Goal: Task Accomplishment & Management: Manage account settings

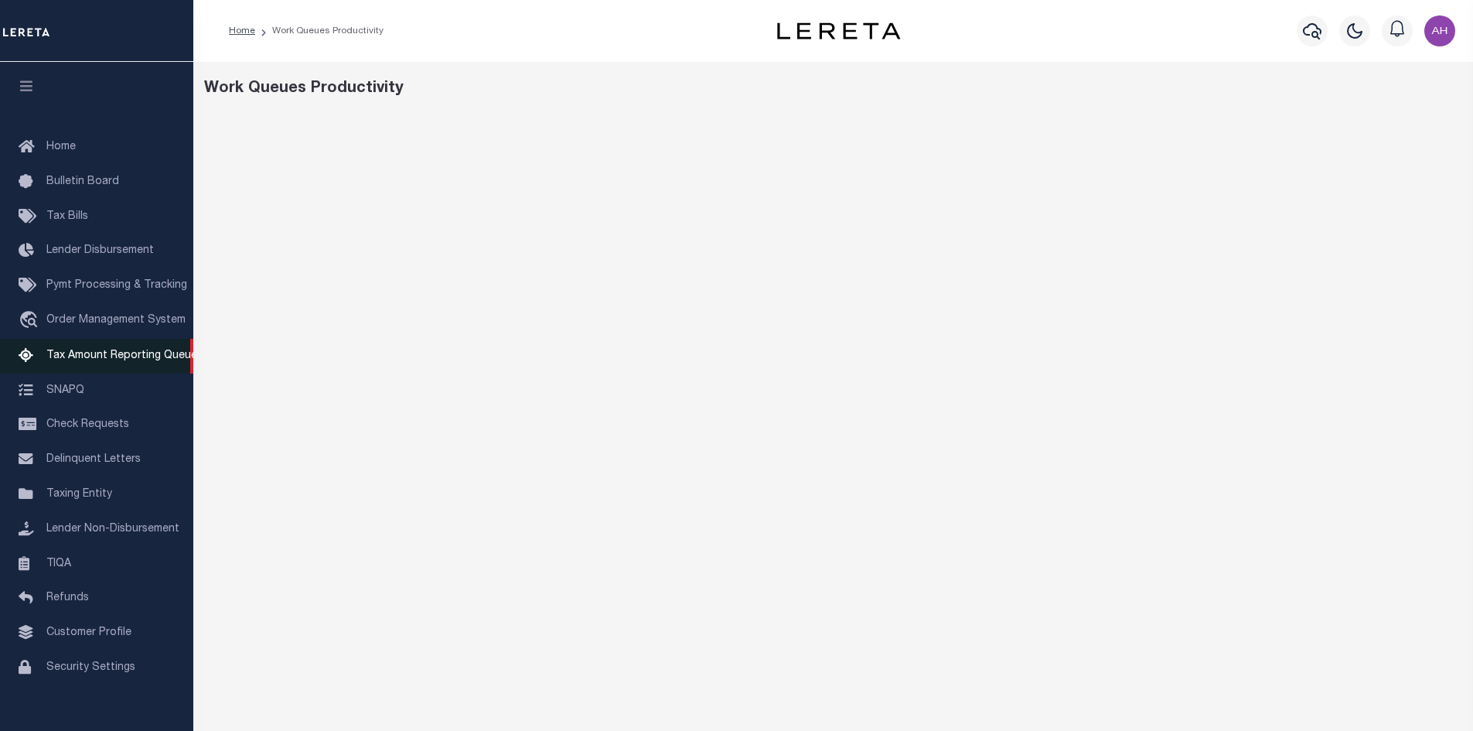
click at [118, 366] on link "Tax Amount Reporting Queue" at bounding box center [96, 356] width 193 height 35
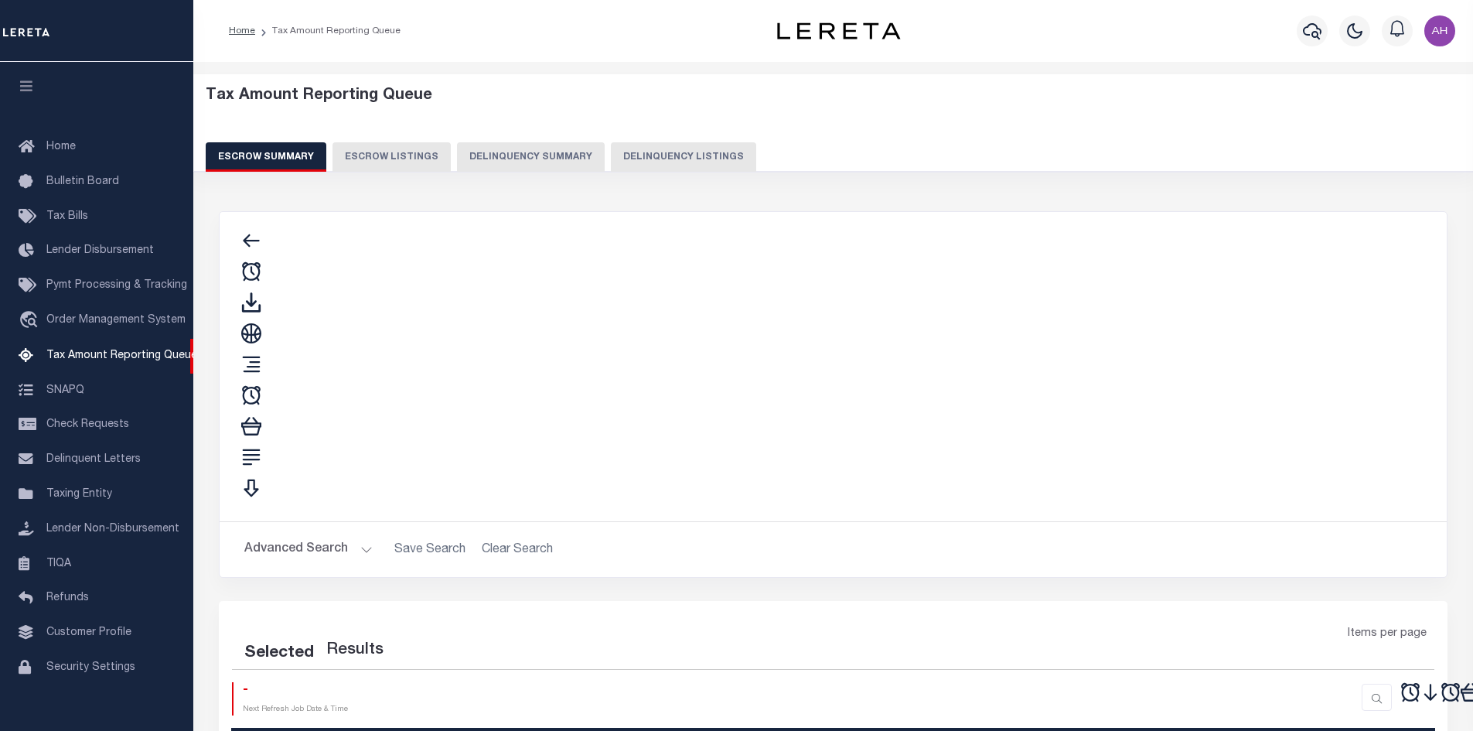
click at [611, 165] on button "Delinquency Listings" at bounding box center [683, 156] width 145 height 29
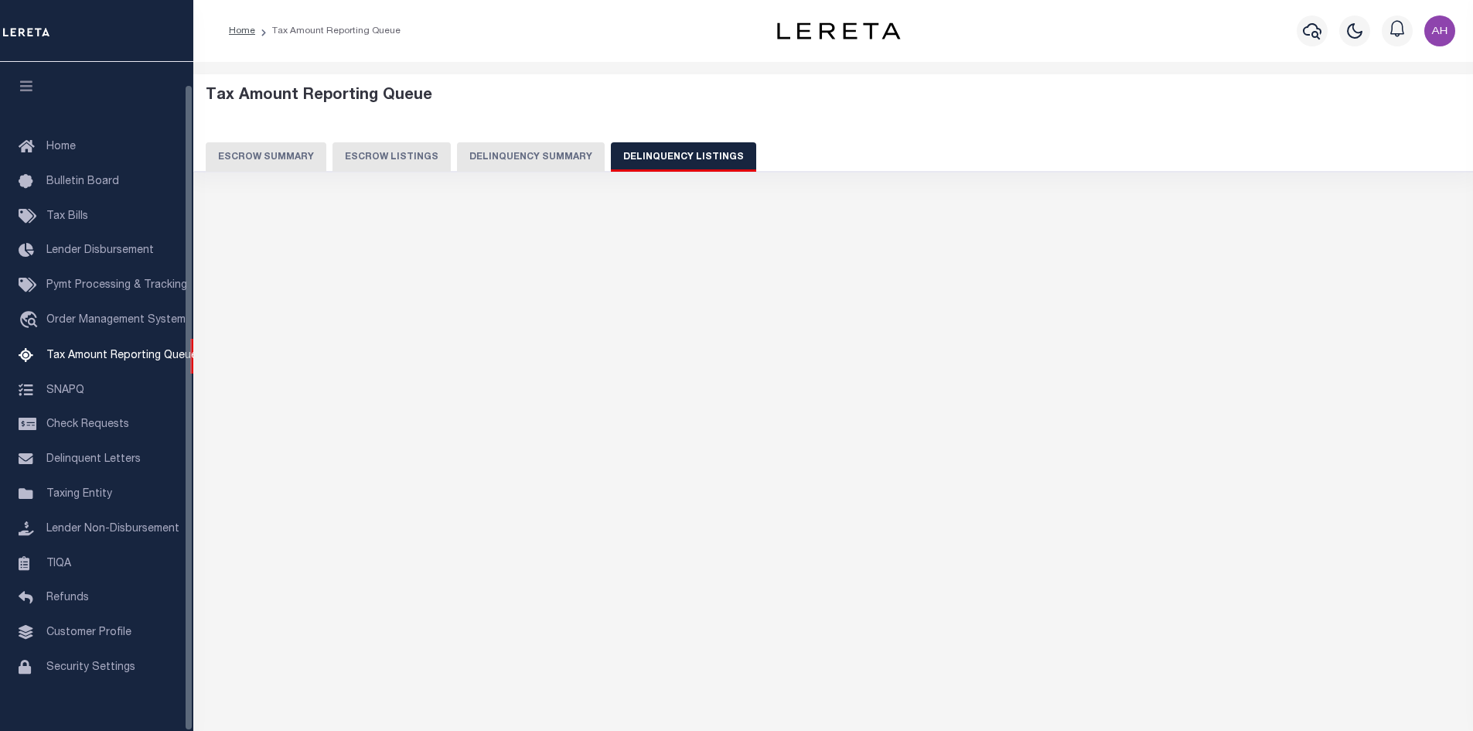
scroll to position [22, 0]
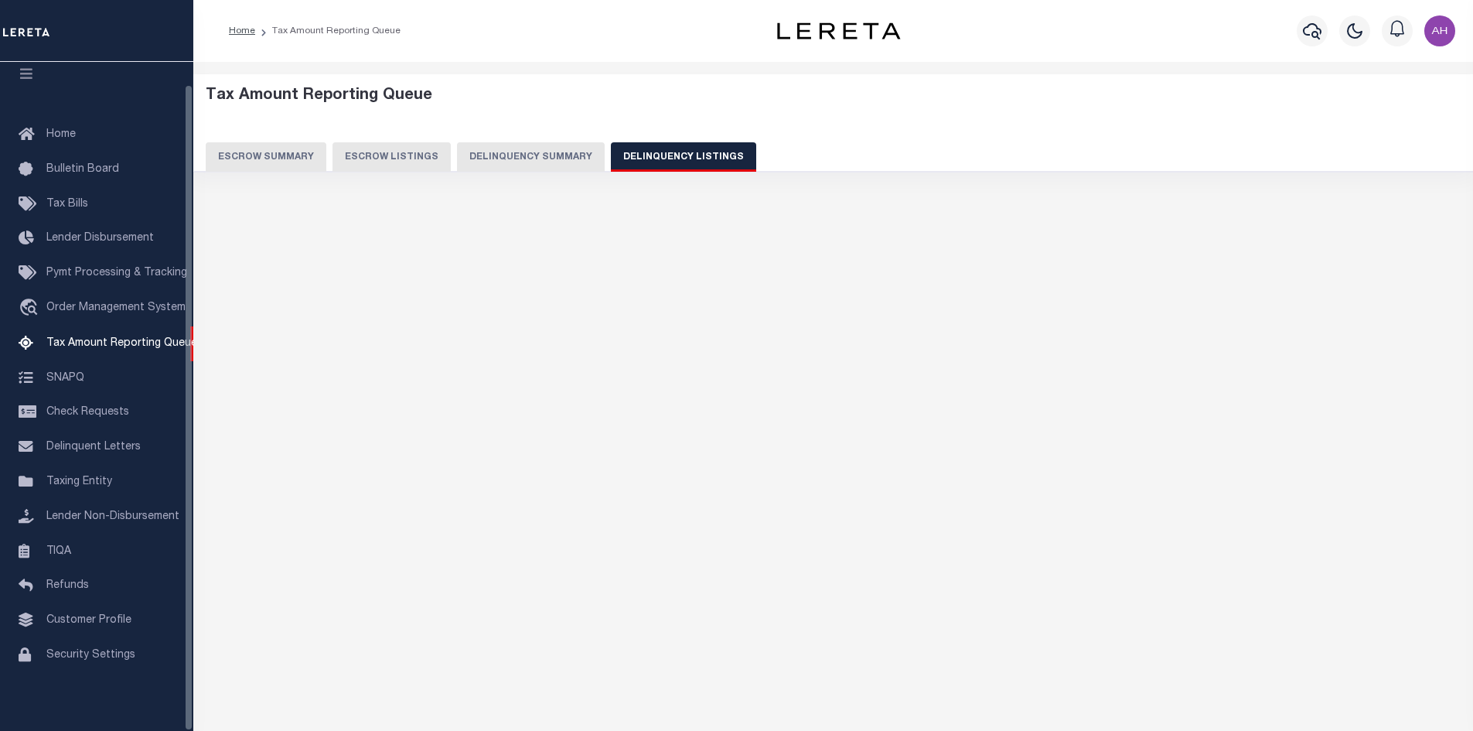
click at [611, 153] on button "Delinquency Listings" at bounding box center [683, 156] width 145 height 29
select select "100"
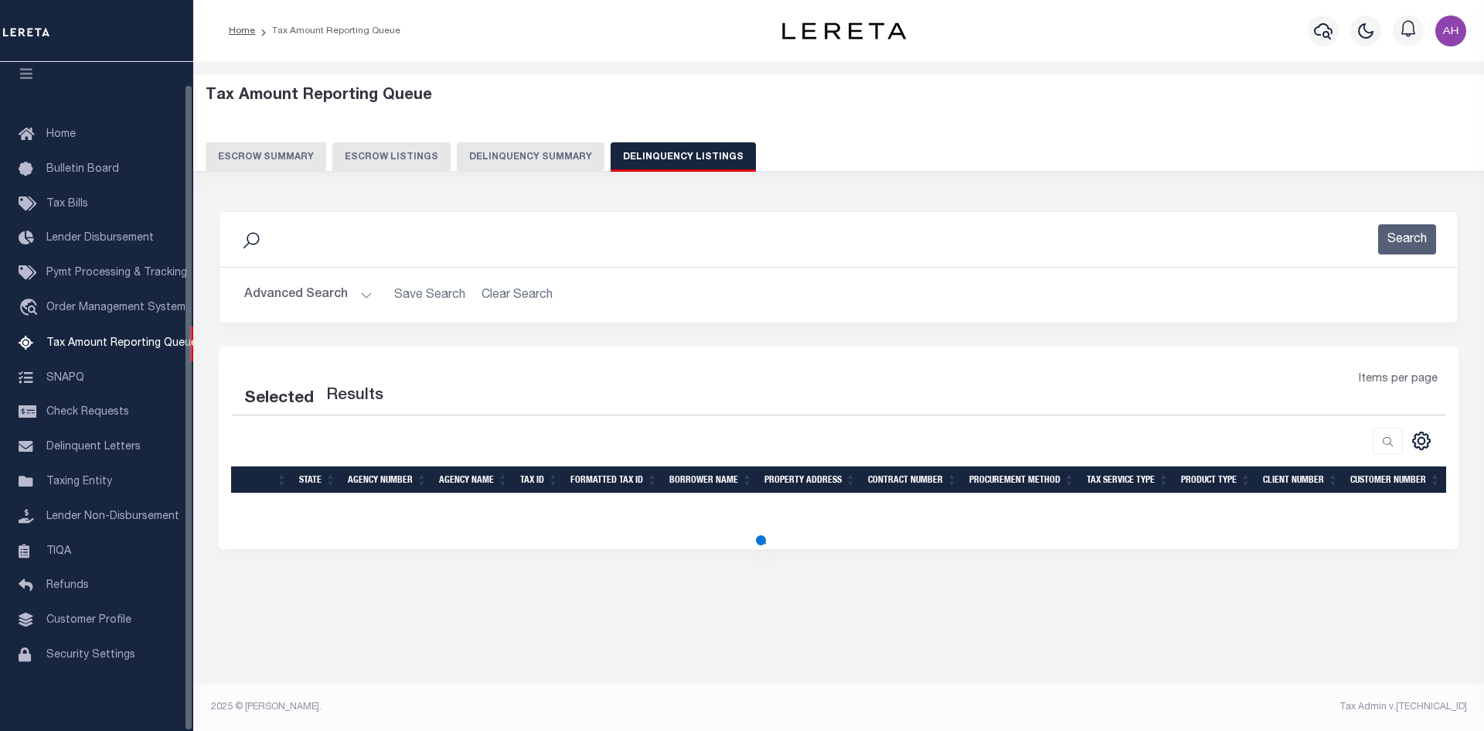
select select "100"
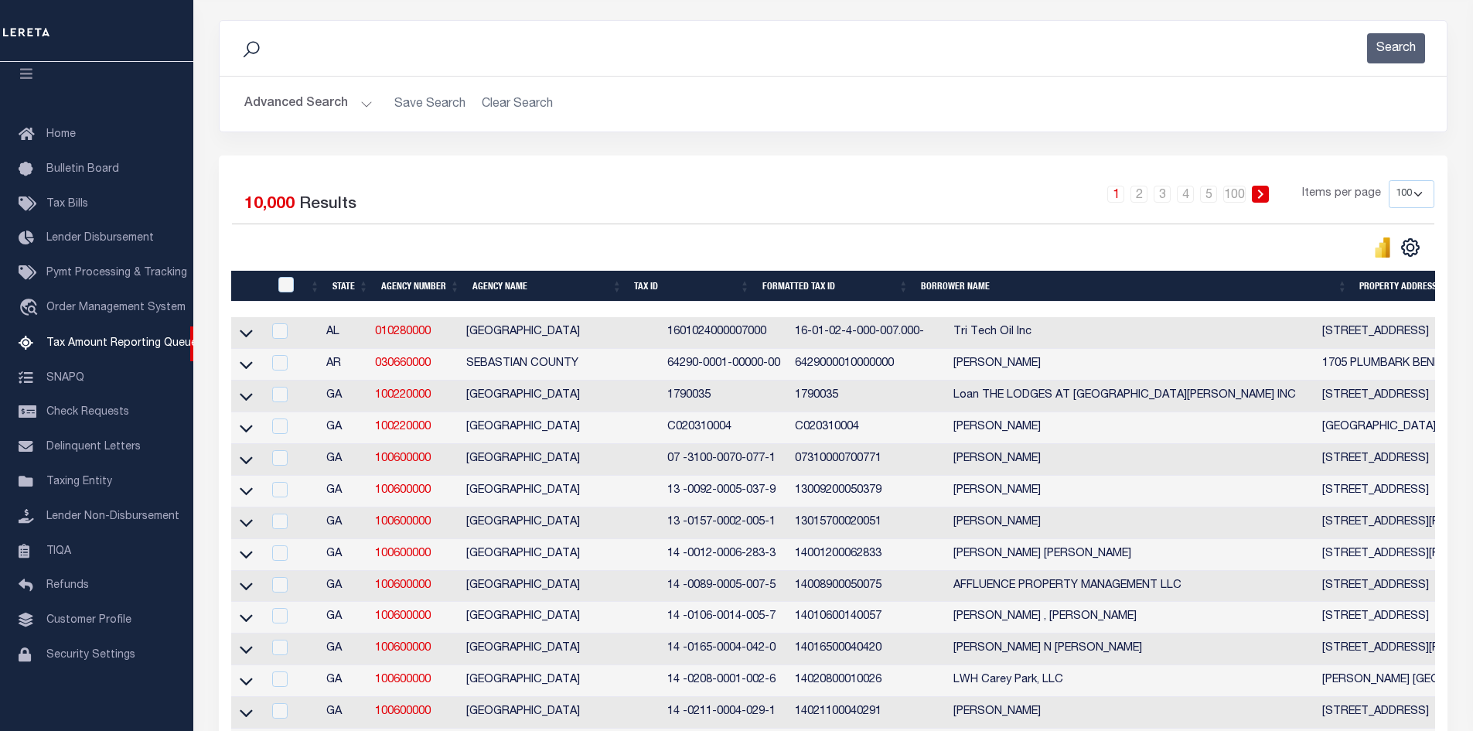
scroll to position [0, 0]
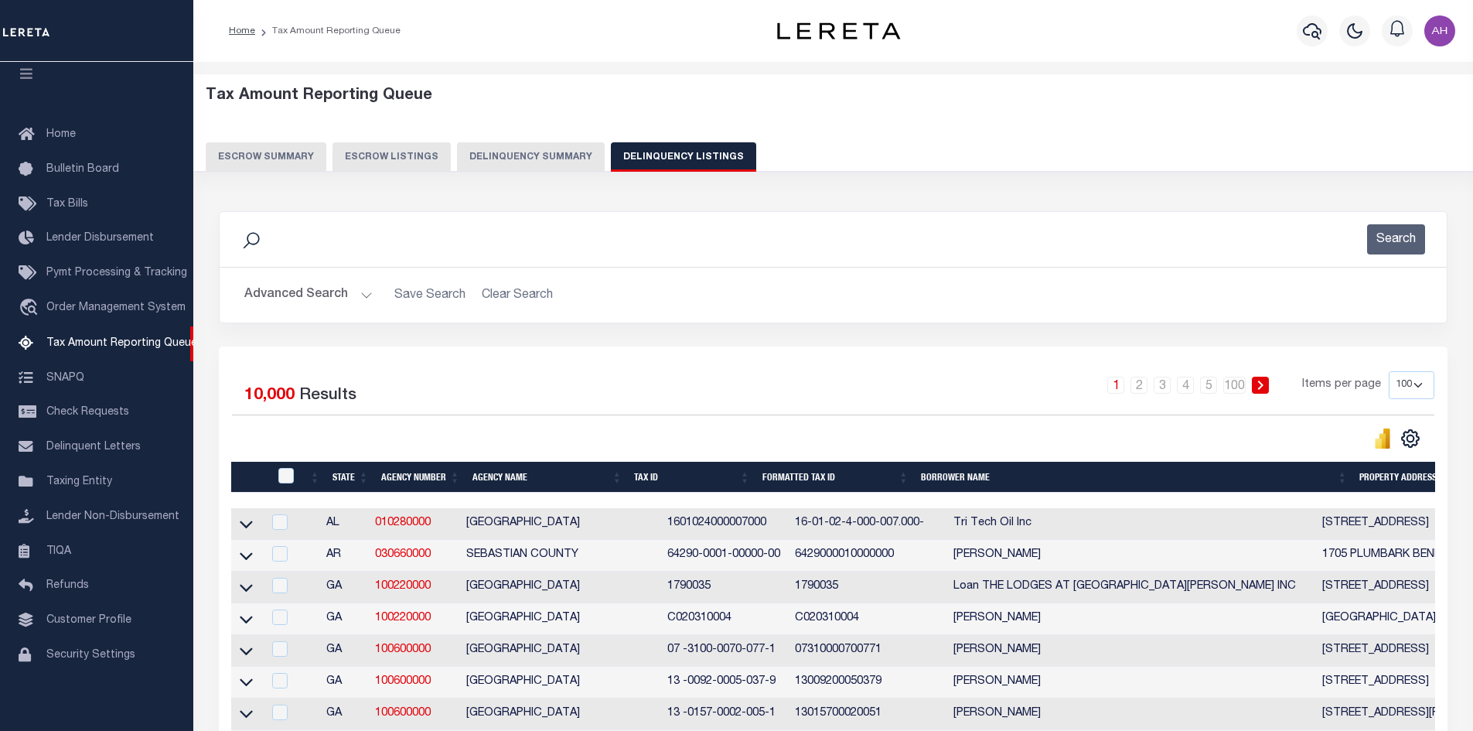
click at [363, 290] on button "Advanced Search" at bounding box center [308, 295] width 128 height 30
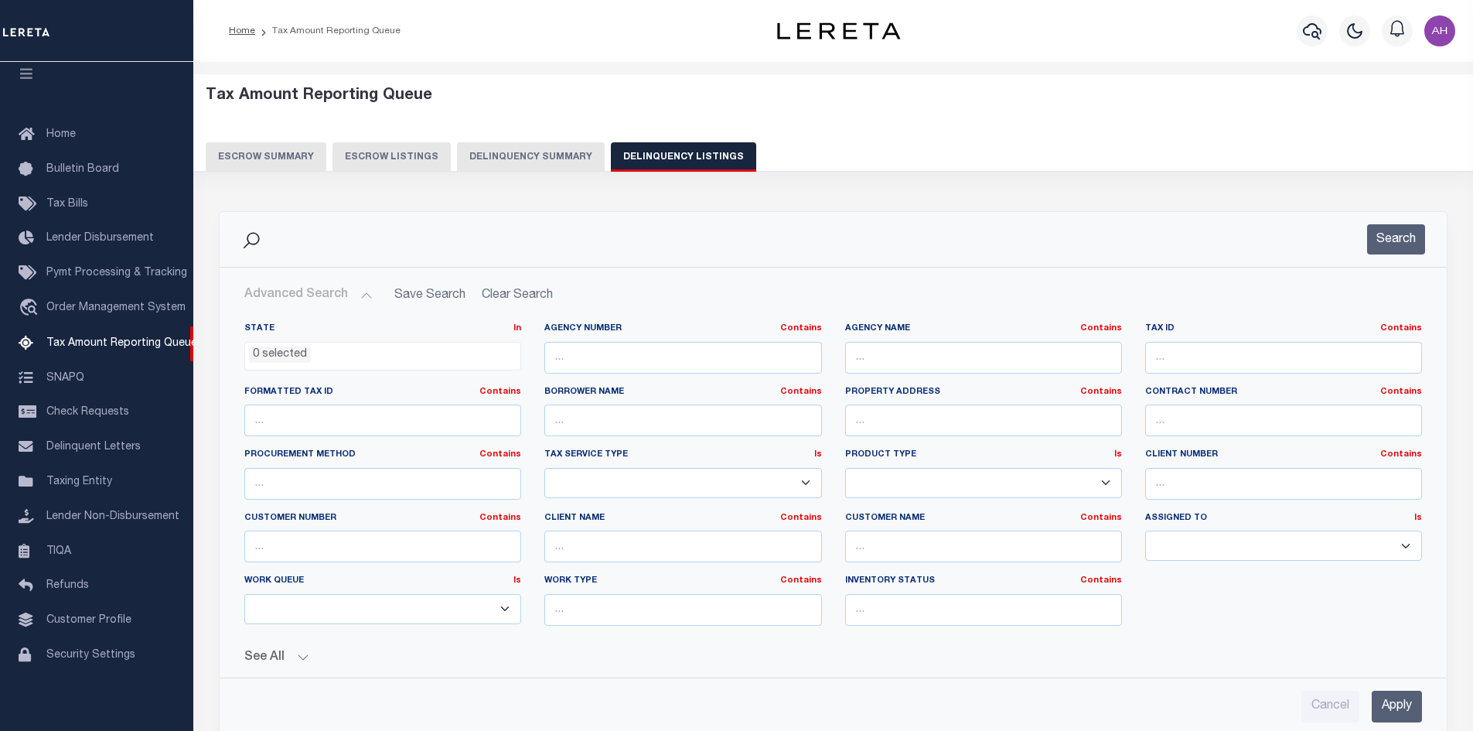
click at [431, 358] on ul "0 selected" at bounding box center [382, 352] width 275 height 21
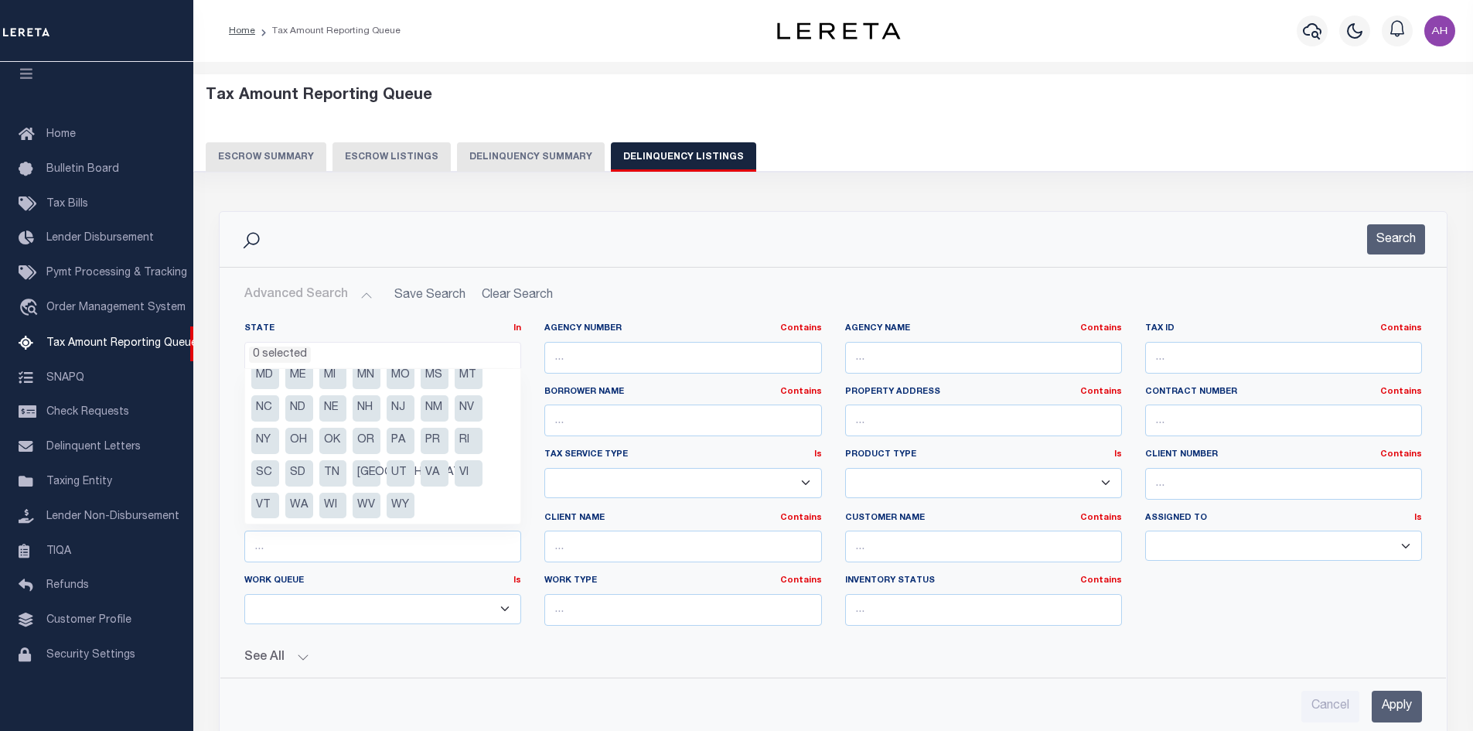
scroll to position [111, 0]
click at [462, 440] on li "RI" at bounding box center [469, 440] width 28 height 26
select select "RI"
click at [1406, 244] on button "Search" at bounding box center [1396, 239] width 58 height 30
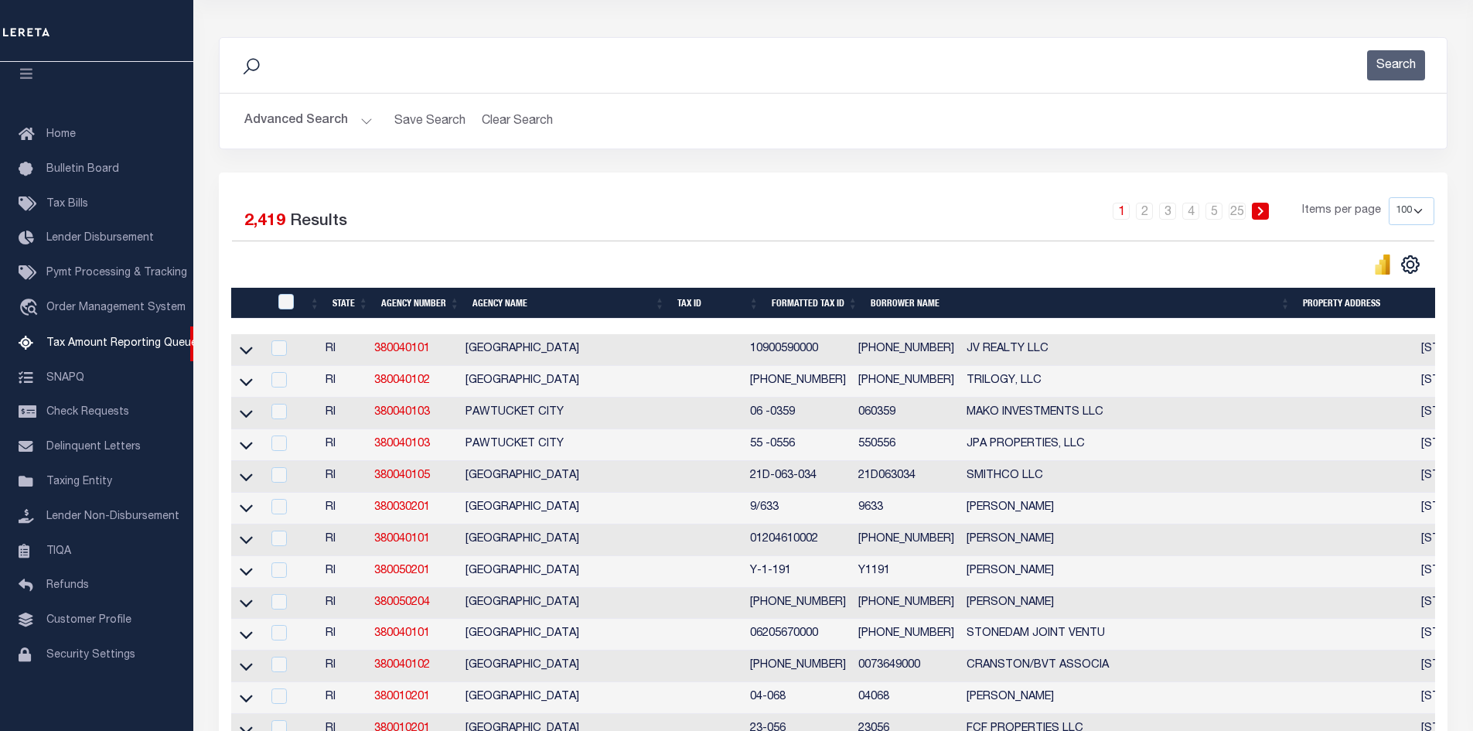
scroll to position [232, 0]
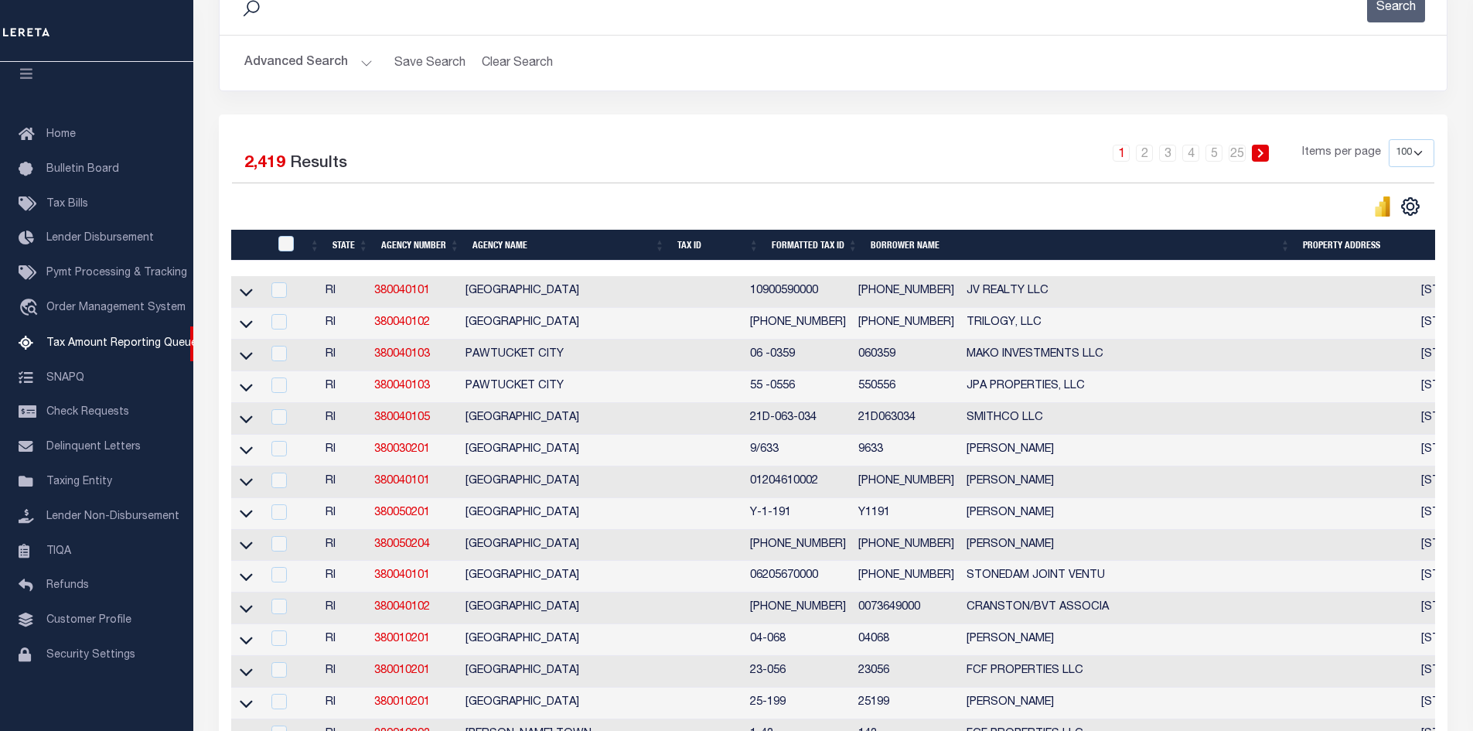
click at [659, 250] on th "Agency Name" at bounding box center [568, 246] width 205 height 32
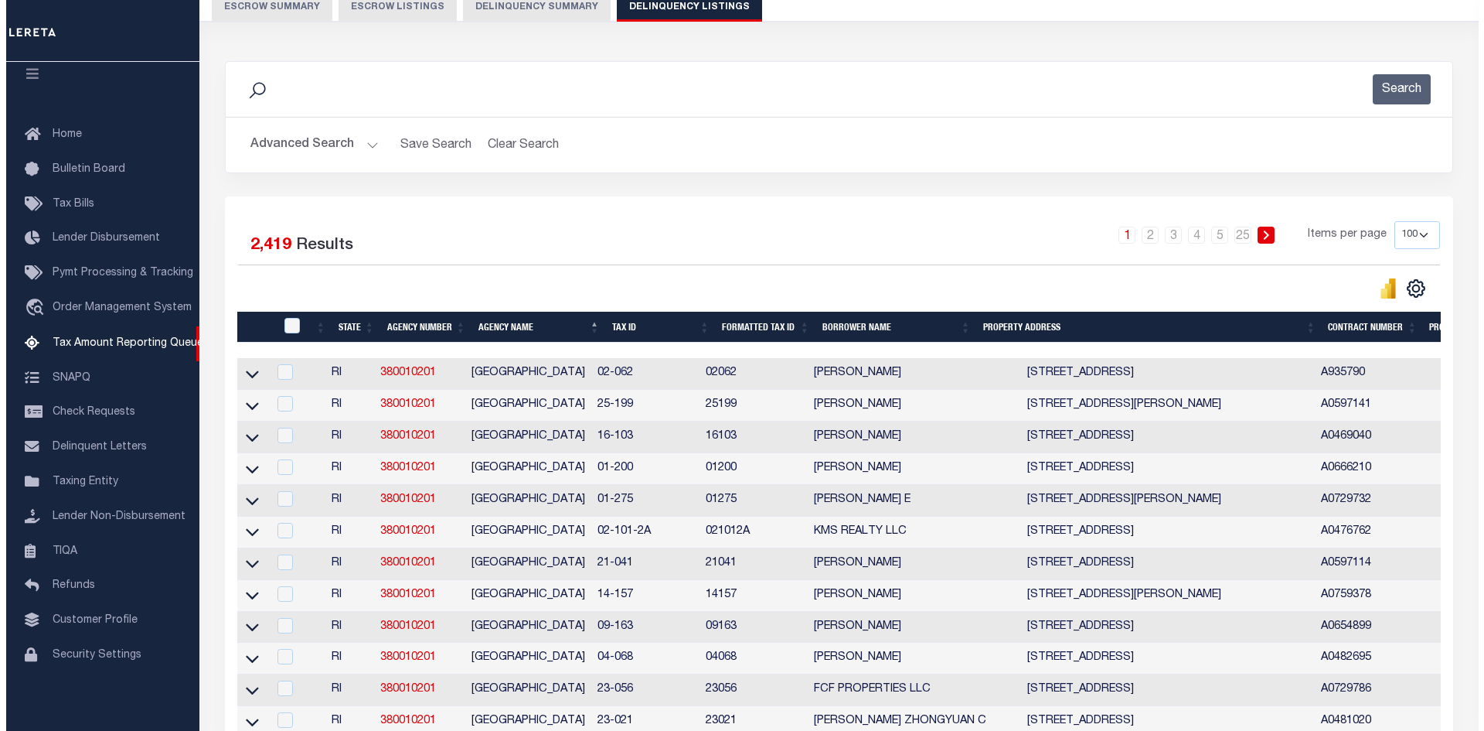
scroll to position [0, 0]
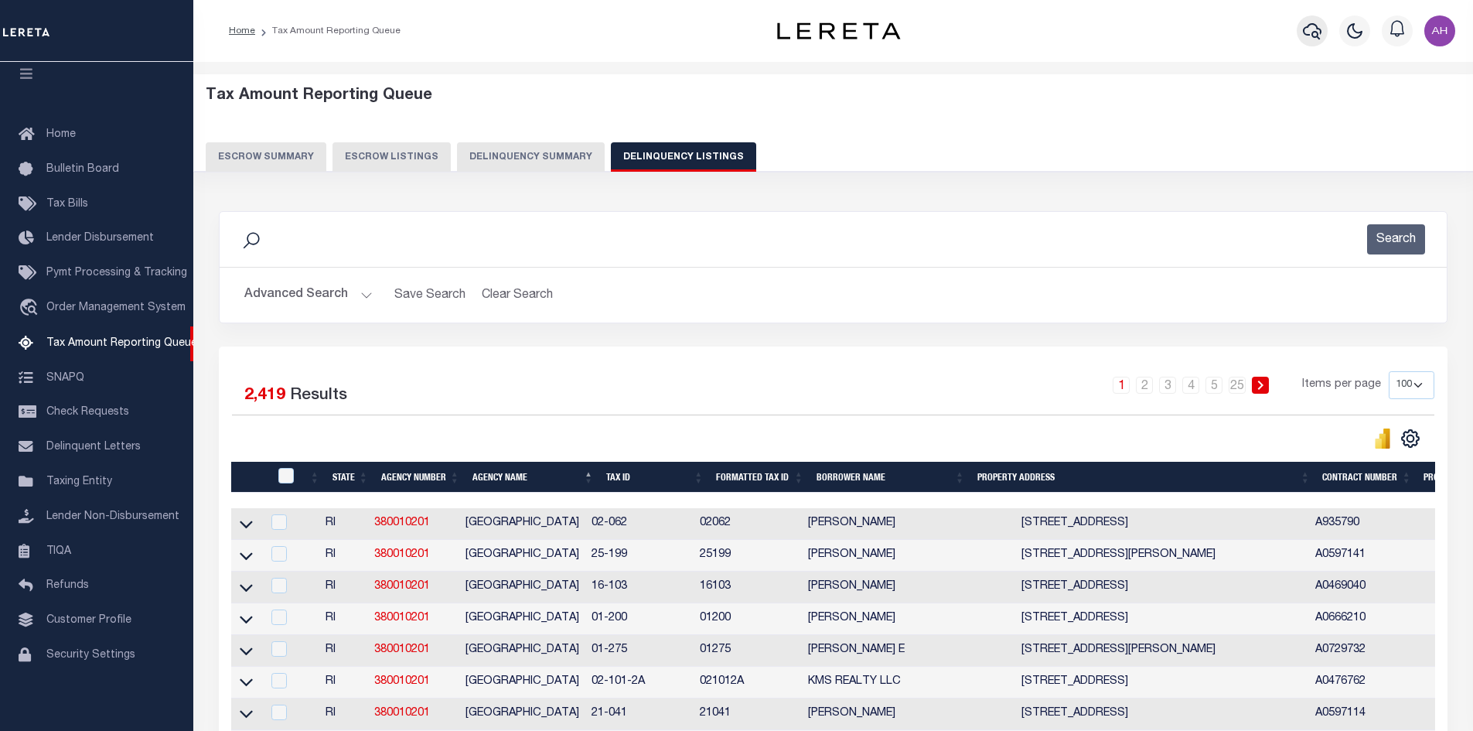
click at [1310, 31] on icon "button" at bounding box center [1312, 31] width 19 height 19
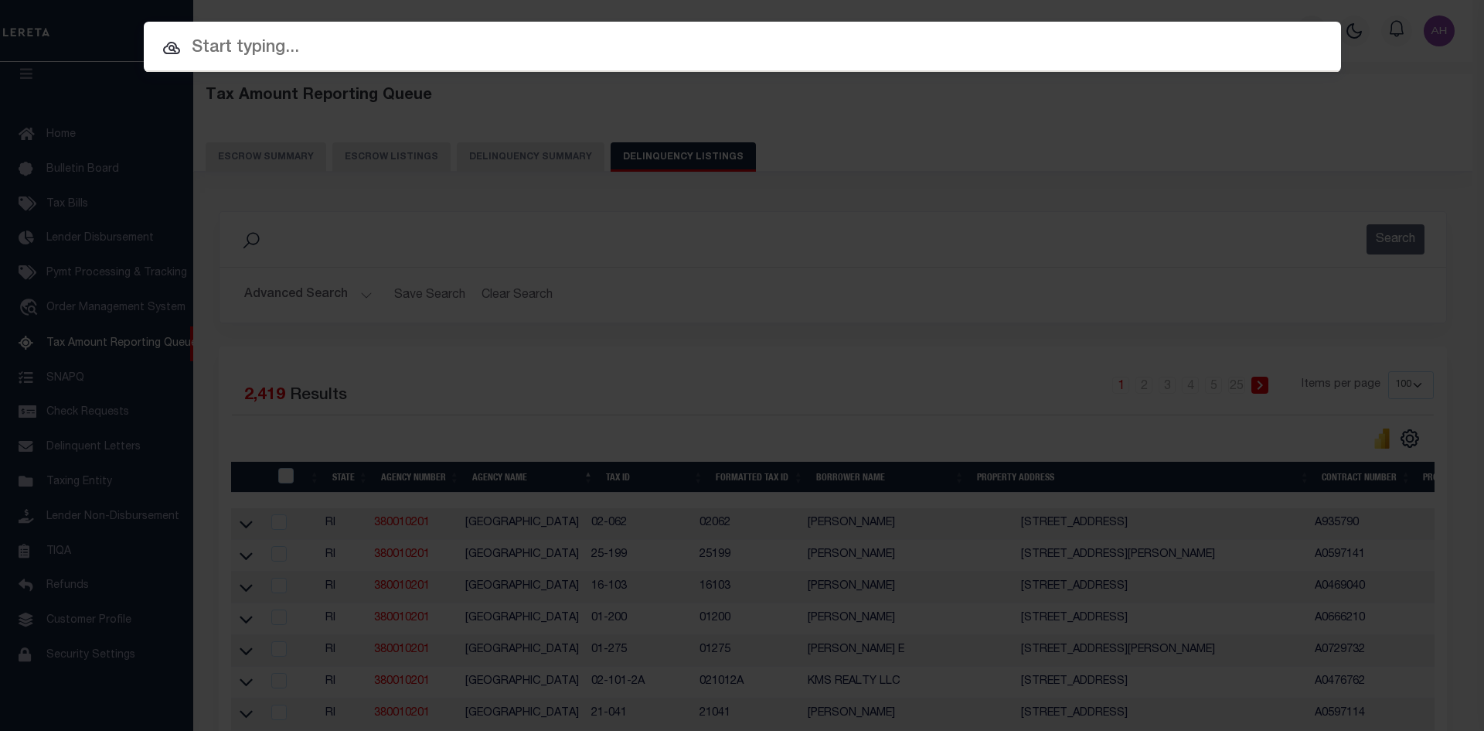
paste input "341021-00001"
type input "341021-00001"
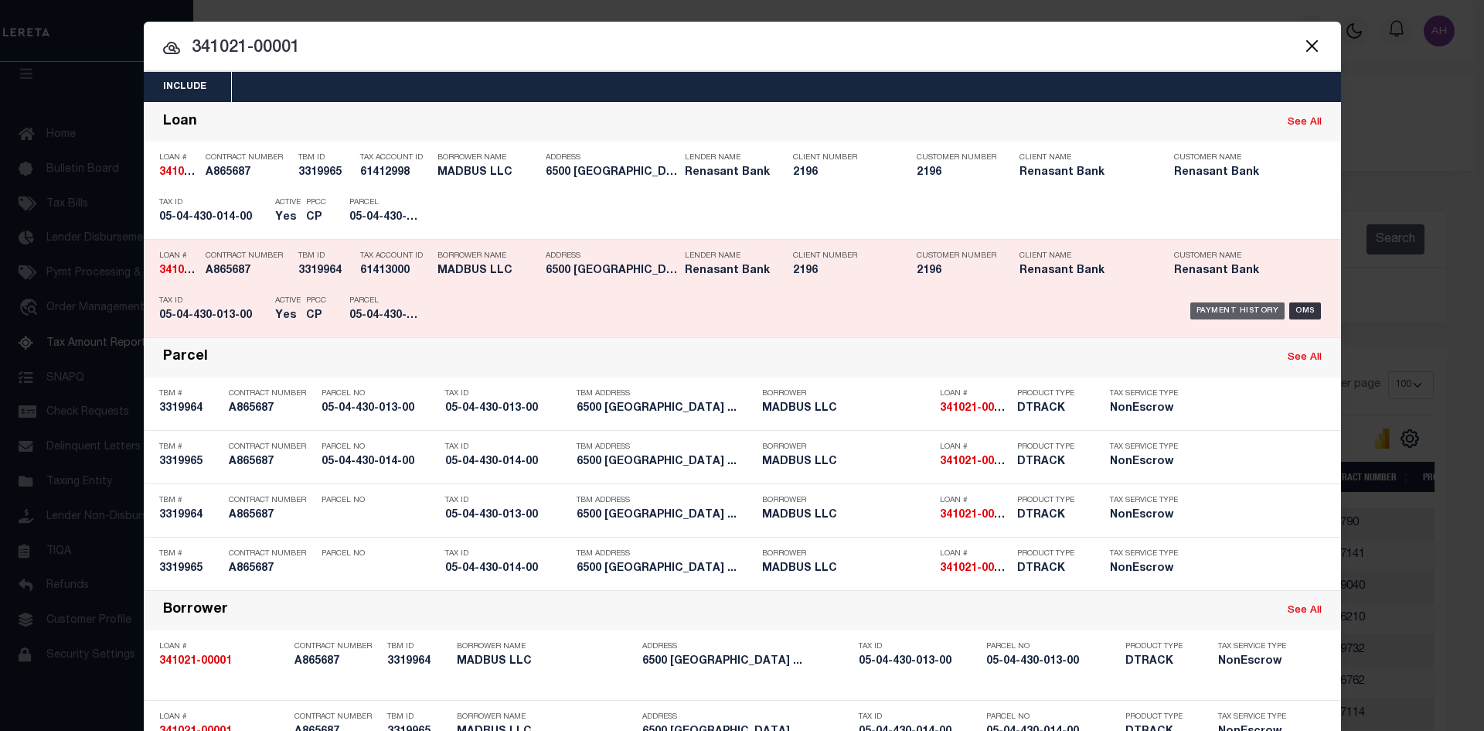
click at [1213, 306] on div "Payment History" at bounding box center [1238, 310] width 95 height 17
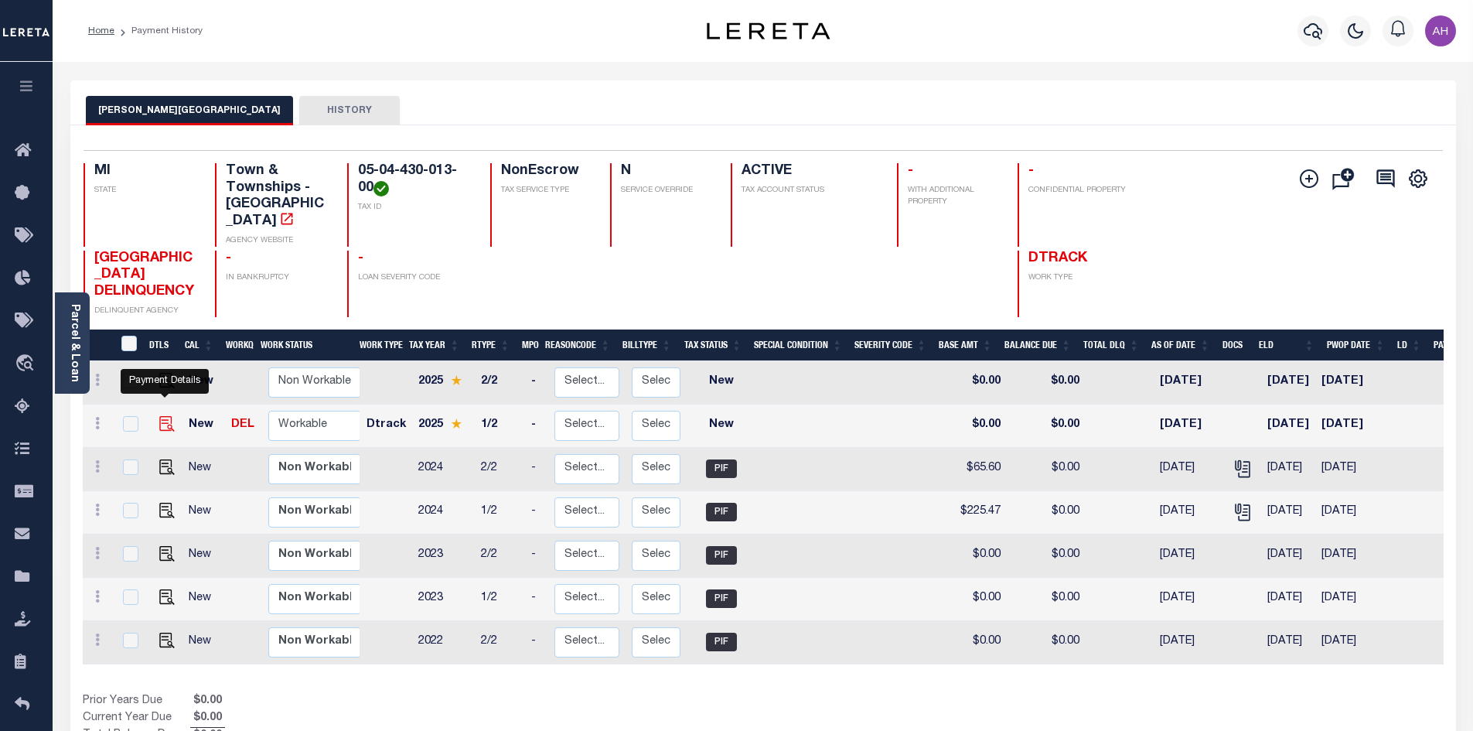
click at [164, 416] on img "" at bounding box center [166, 423] width 15 height 15
checkbox input "true"
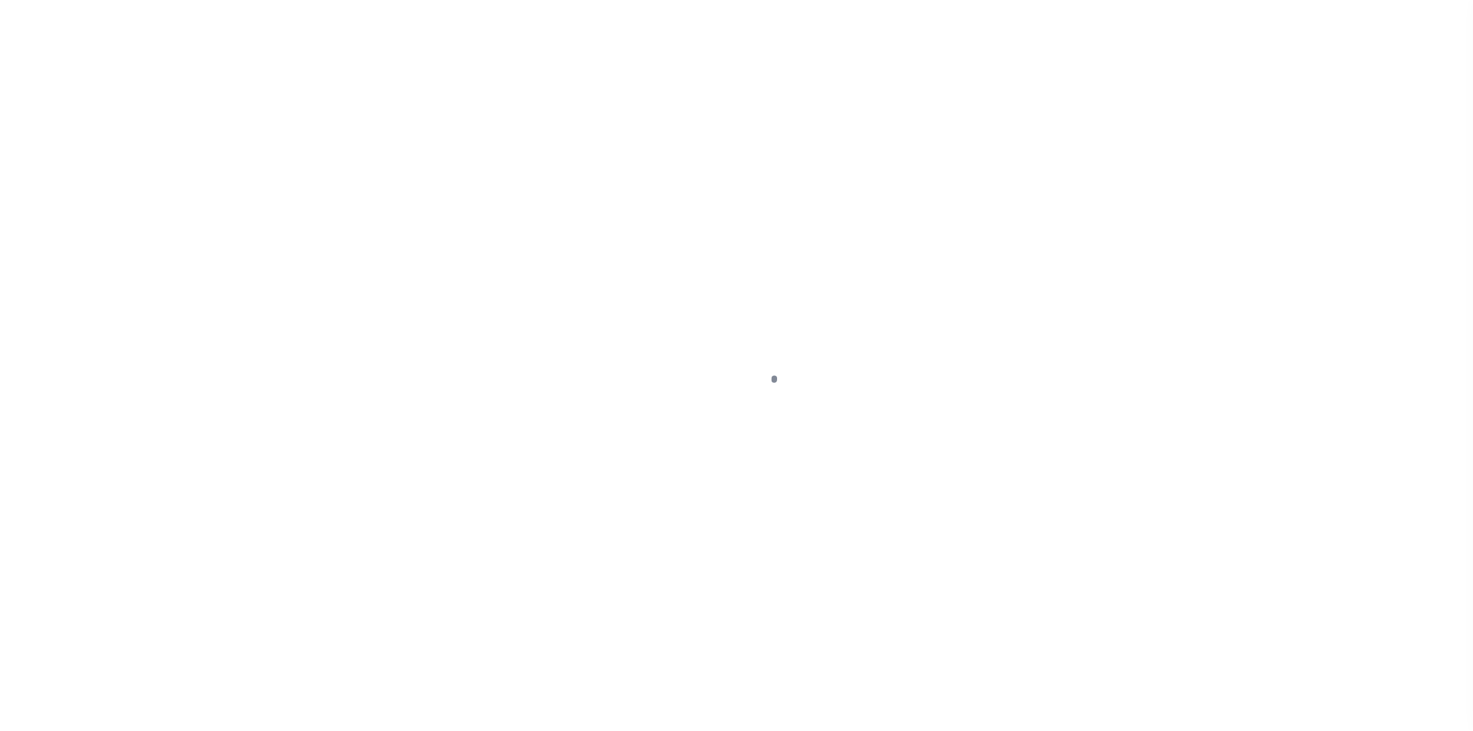
checkbox input "false"
type input "[DATE]"
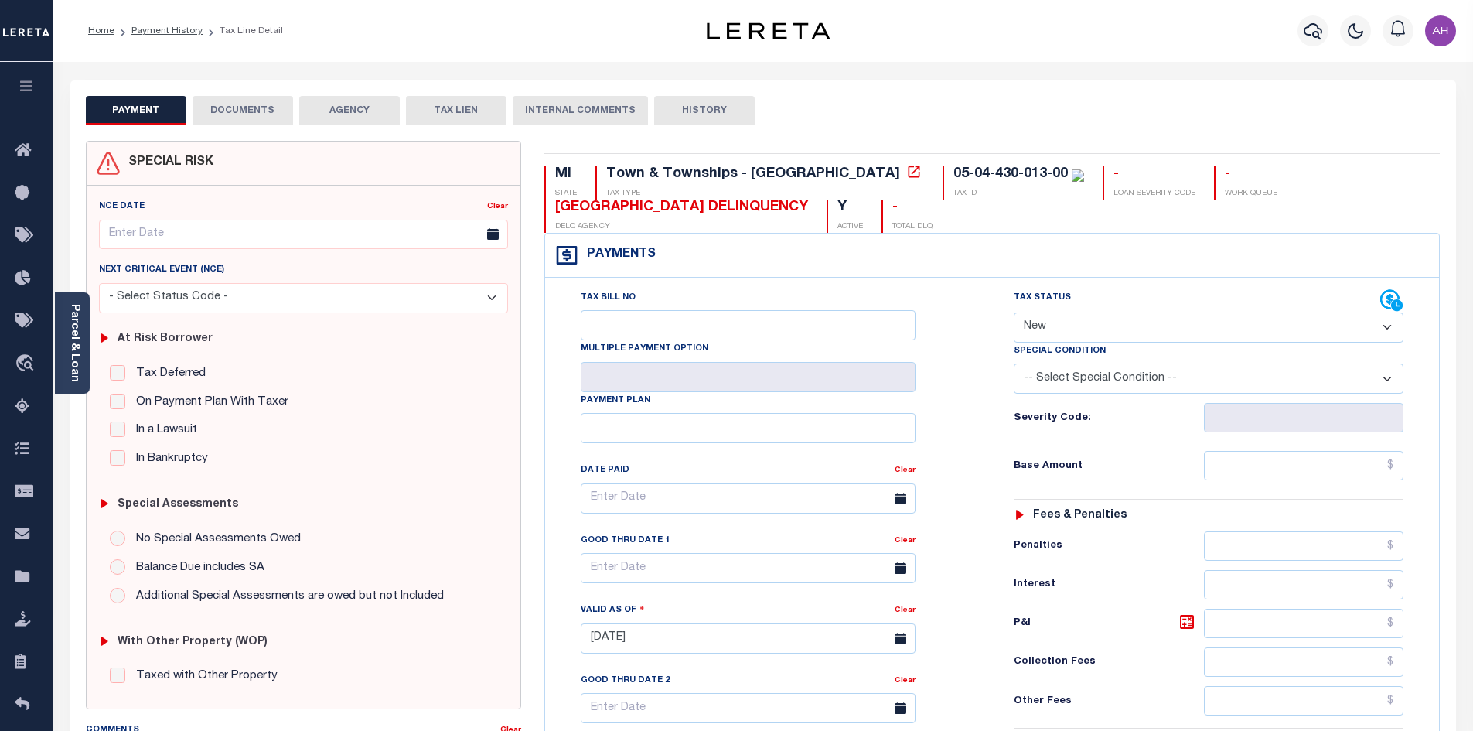
click at [1123, 317] on select "- Select Status Code - Open Due/Unpaid Paid Incomplete No Tax Due Internal Refu…" at bounding box center [1209, 327] width 390 height 30
select select "PYD"
click at [1014, 313] on select "- Select Status Code - Open Due/Unpaid Paid Incomplete No Tax Due Internal Refu…" at bounding box center [1209, 327] width 390 height 30
type input "[DATE]"
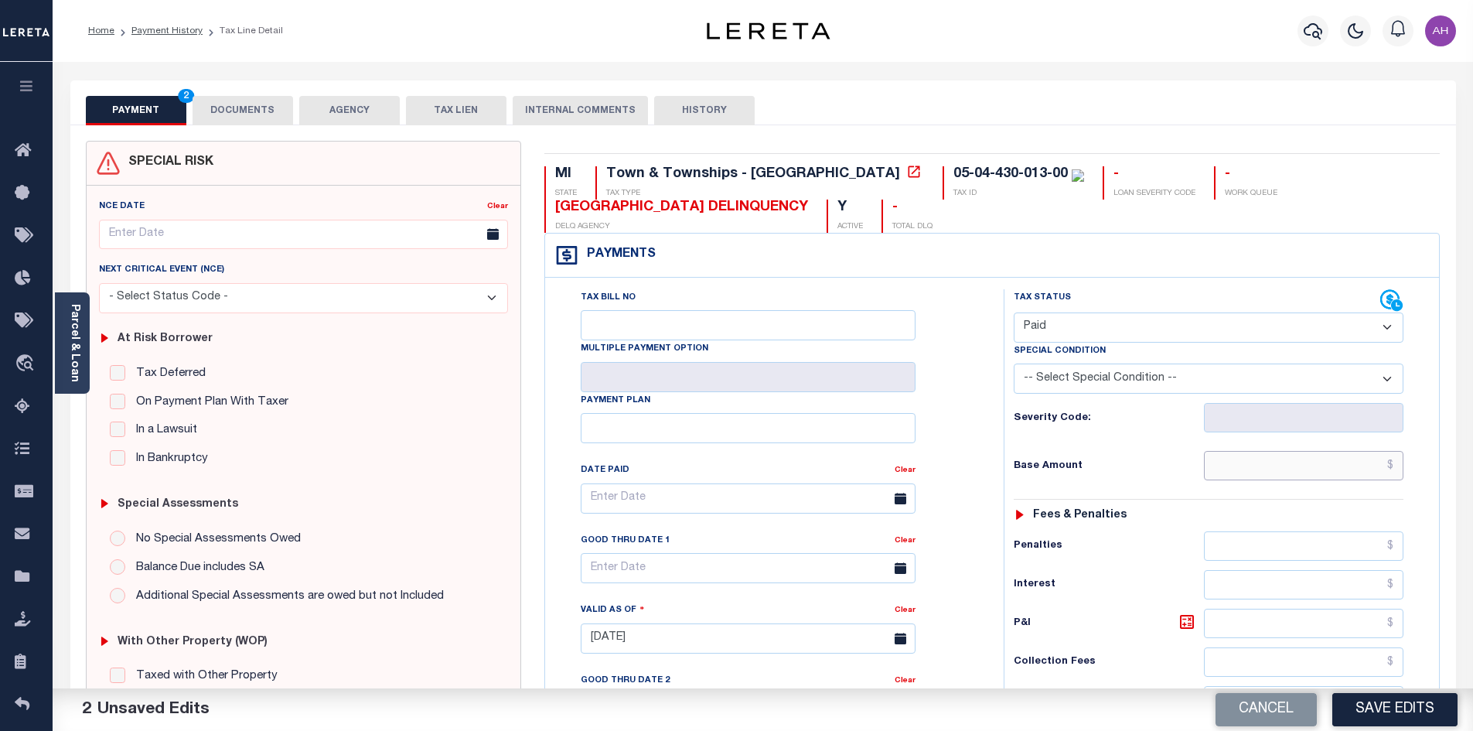
click at [1297, 475] on input "text" at bounding box center [1304, 465] width 200 height 29
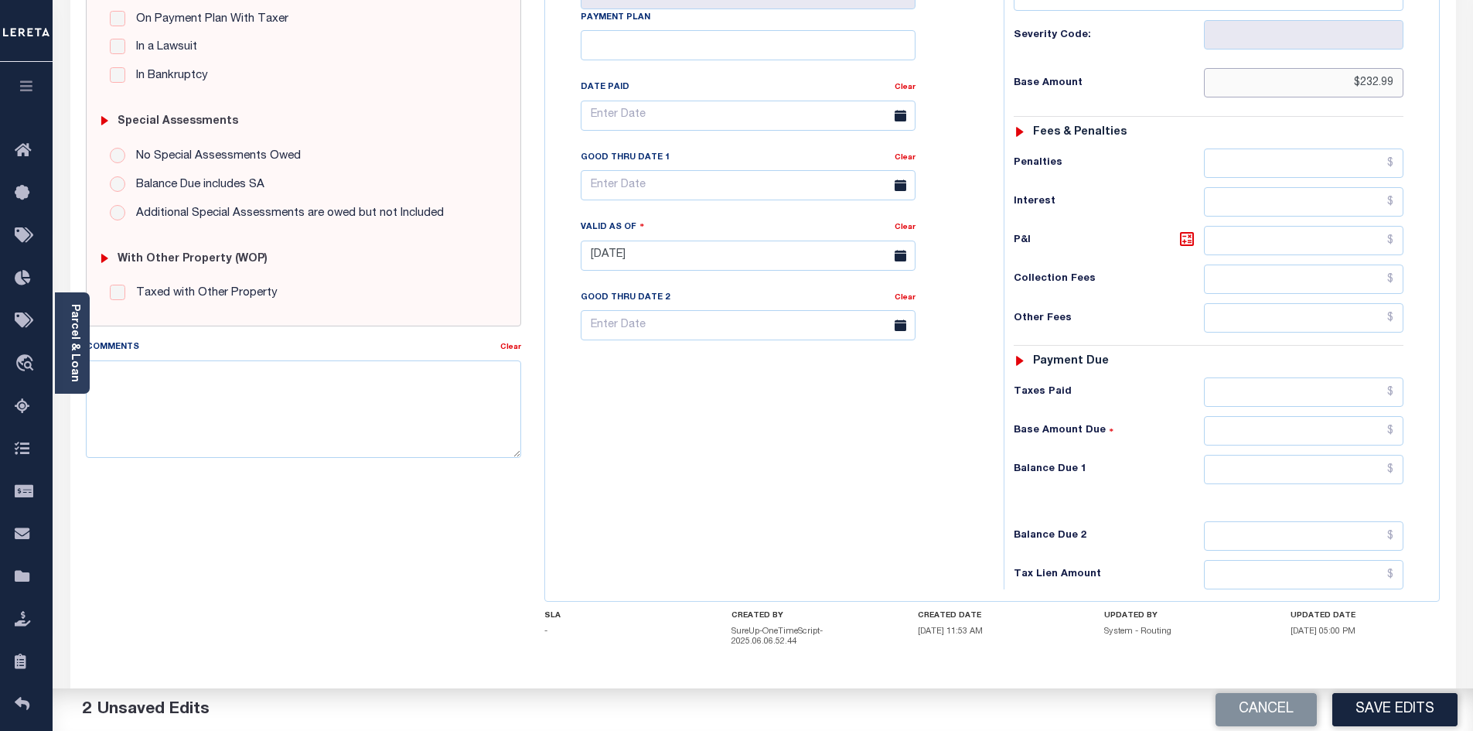
scroll to position [387, 0]
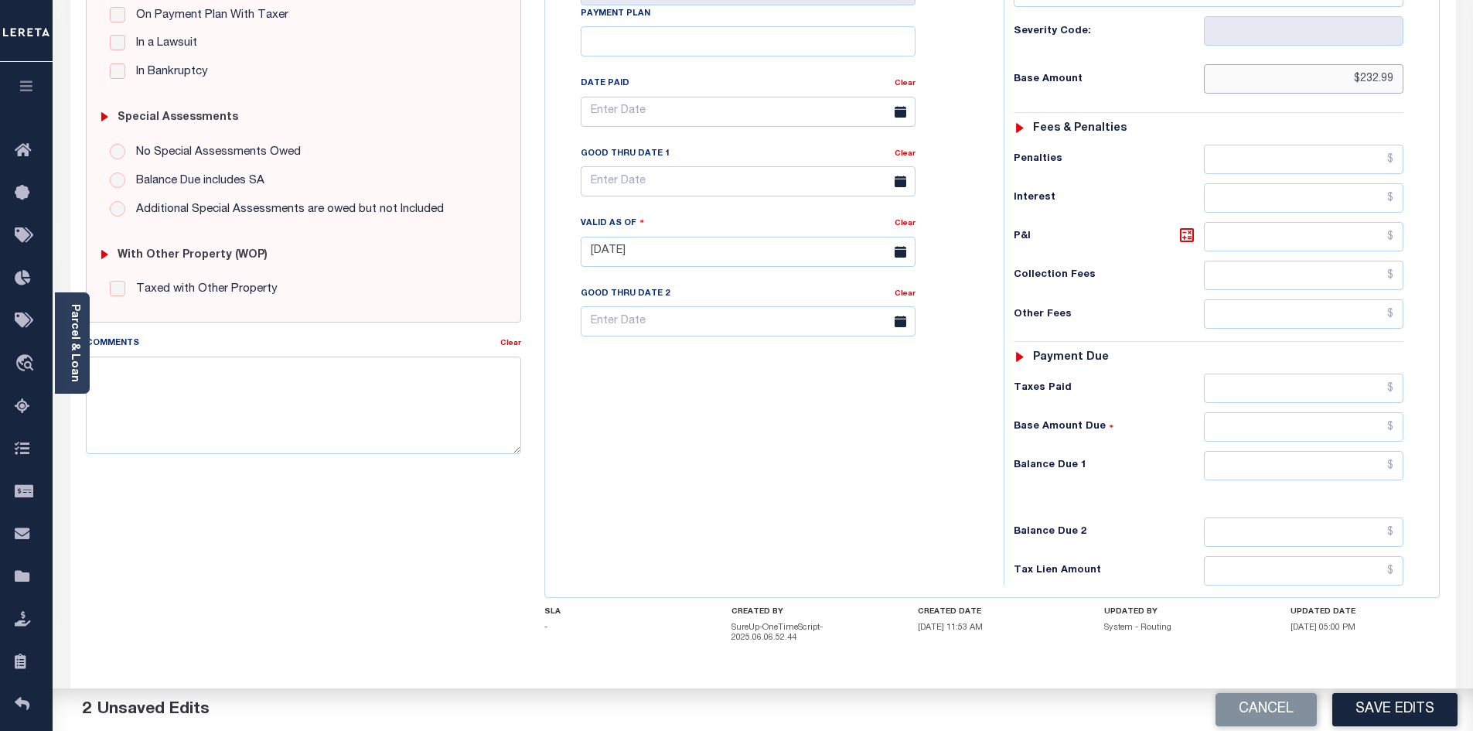
type input "$232.99"
click at [1286, 474] on input "text" at bounding box center [1304, 465] width 200 height 29
type input "$0.00"
click at [1378, 713] on button "Save Edits" at bounding box center [1394, 709] width 125 height 33
checkbox input "false"
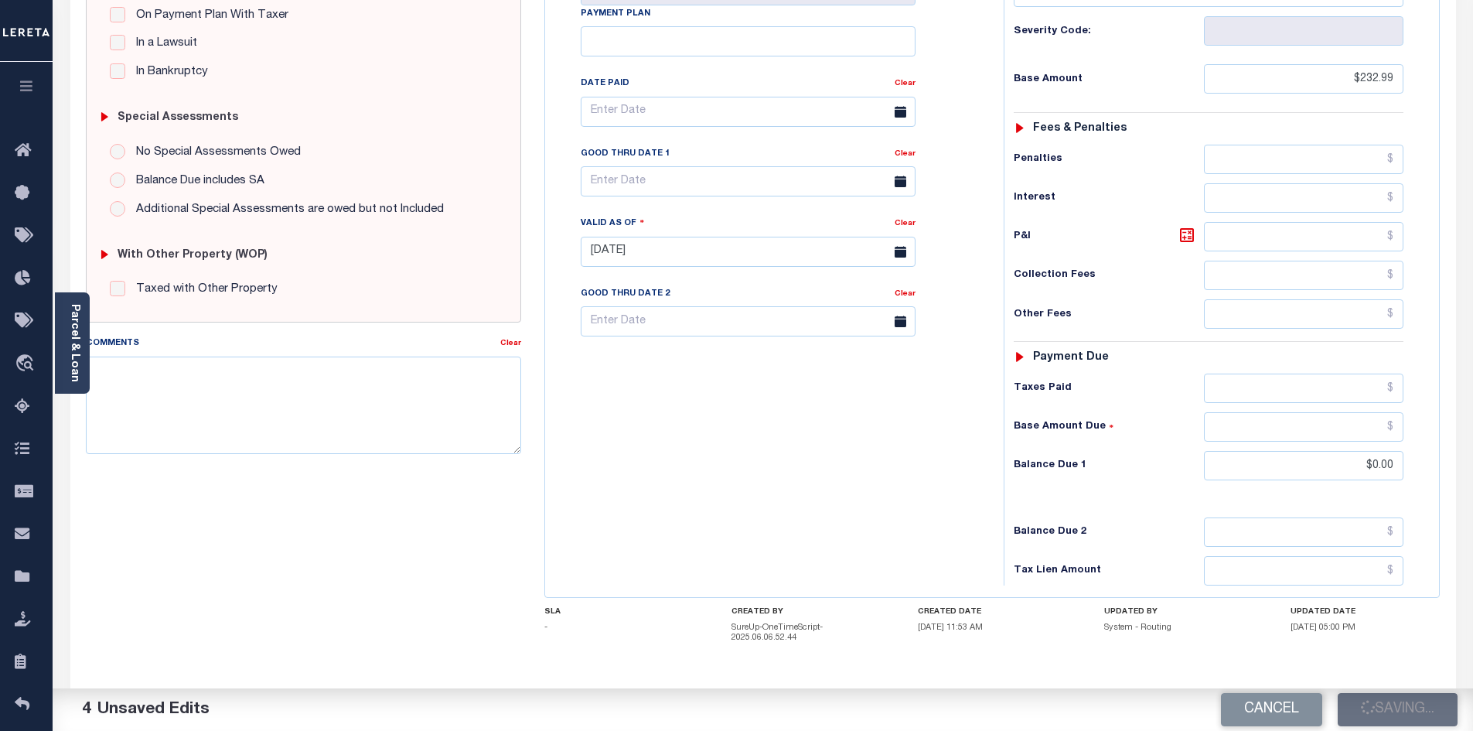
checkbox input "false"
type input "$232.99"
type input "$0"
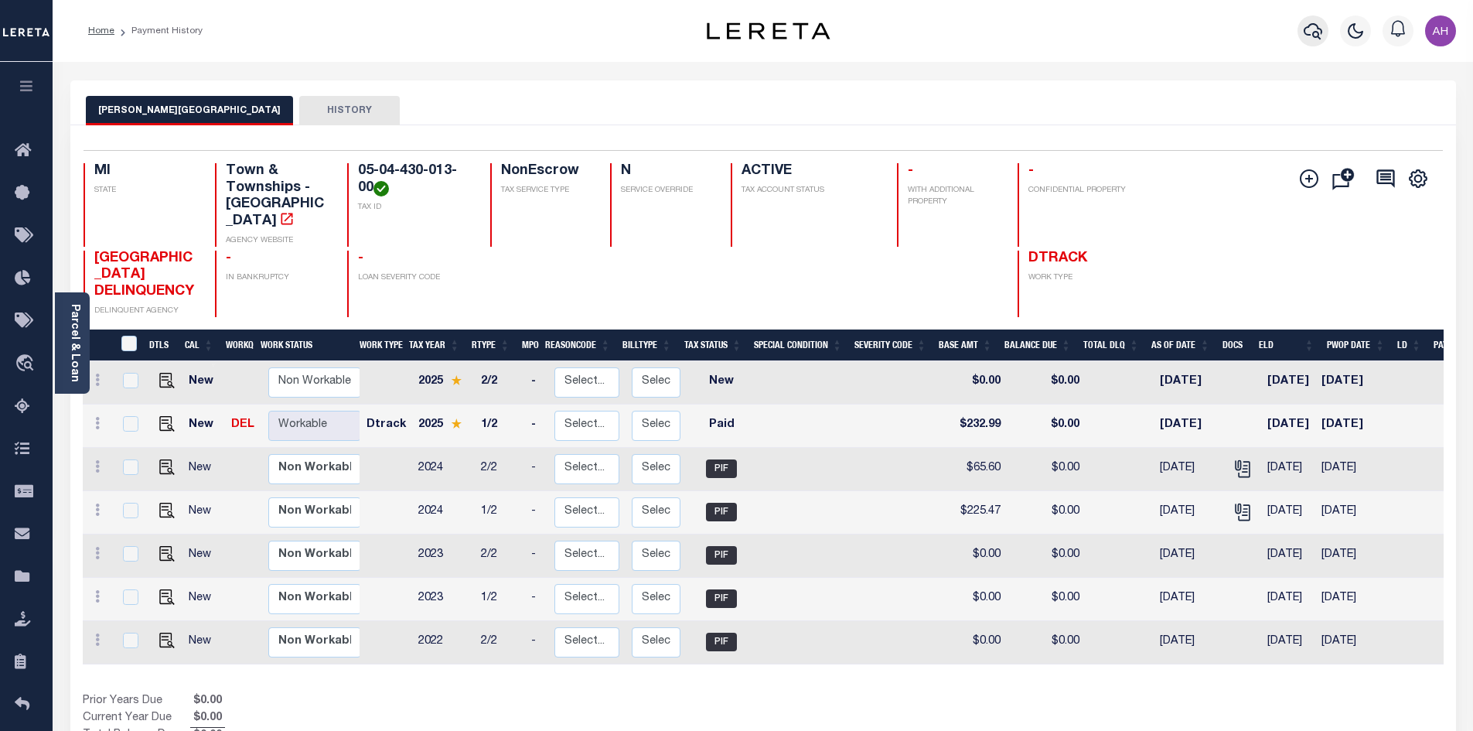
click at [1320, 27] on icon "button" at bounding box center [1312, 31] width 19 height 19
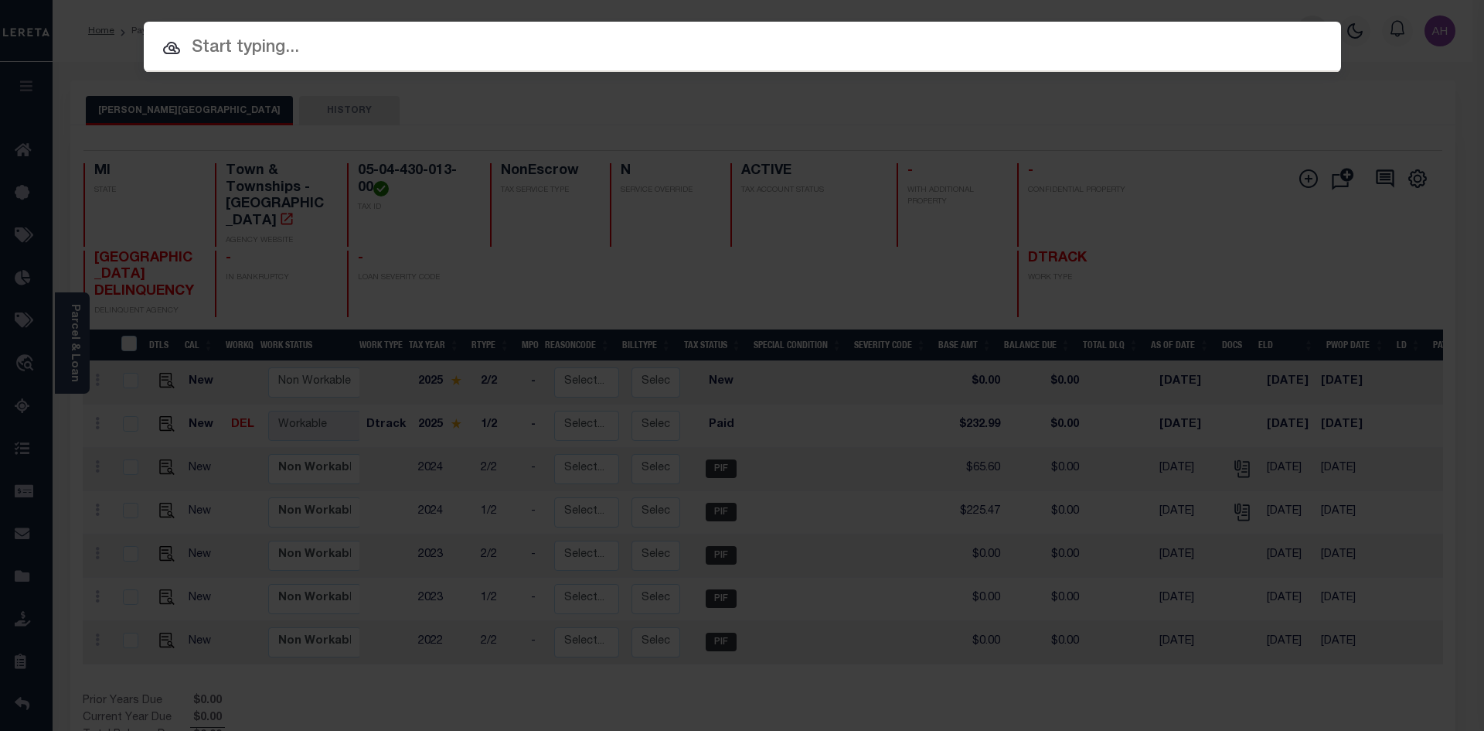
paste input "341021-00001"
type input "341021-00001"
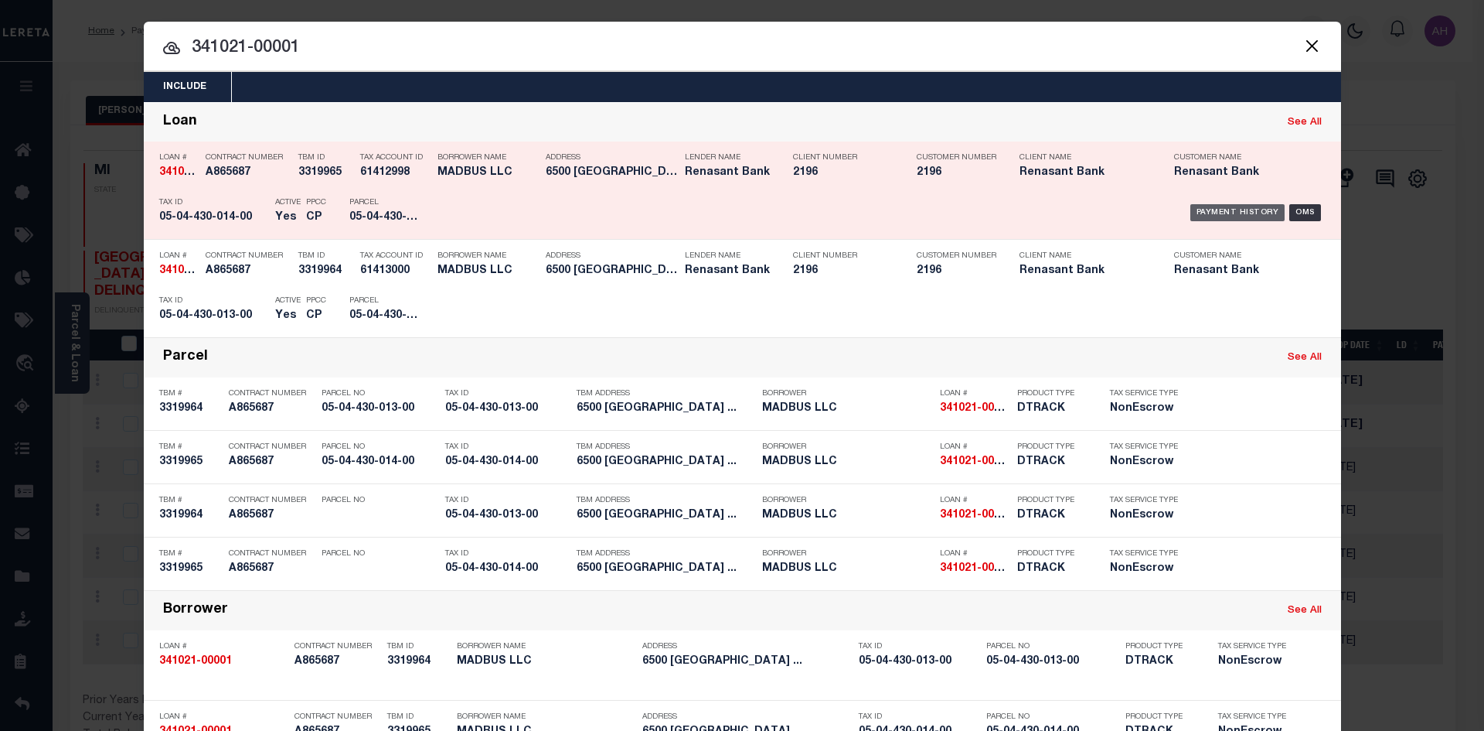
click at [1242, 212] on div "Payment History" at bounding box center [1238, 212] width 95 height 17
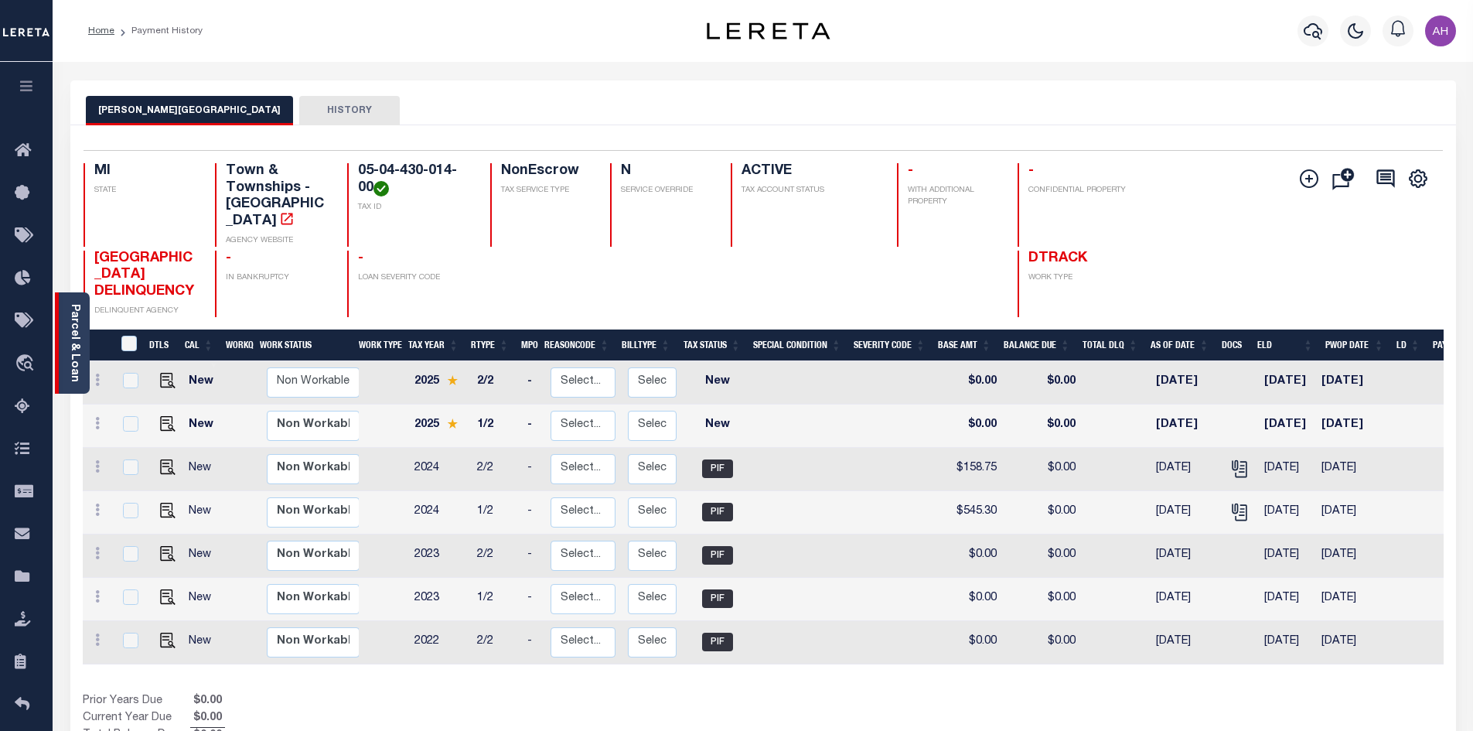
click at [77, 329] on link "Parcel & Loan" at bounding box center [74, 343] width 11 height 78
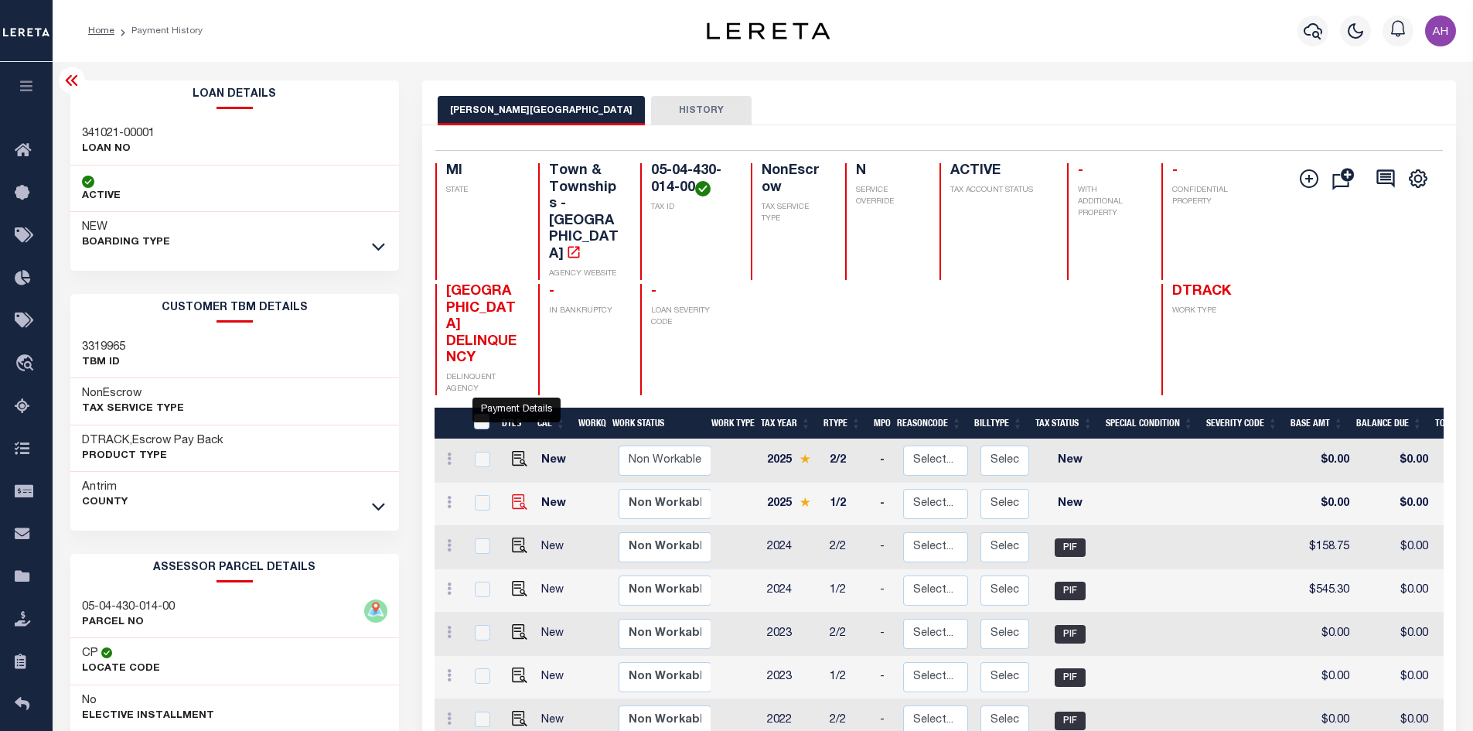
click at [517, 494] on img "" at bounding box center [519, 501] width 15 height 15
checkbox input "true"
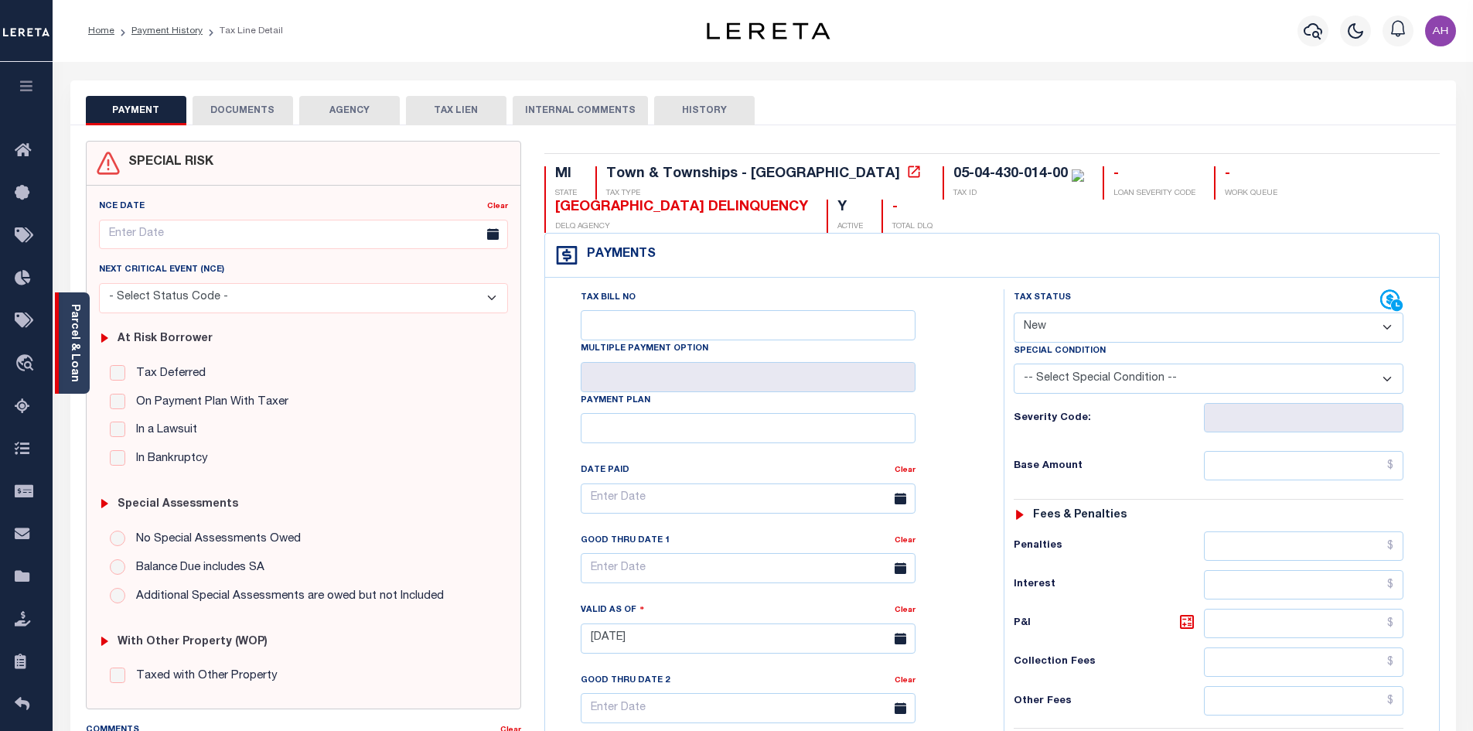
click at [75, 330] on link "Parcel & Loan" at bounding box center [74, 343] width 11 height 78
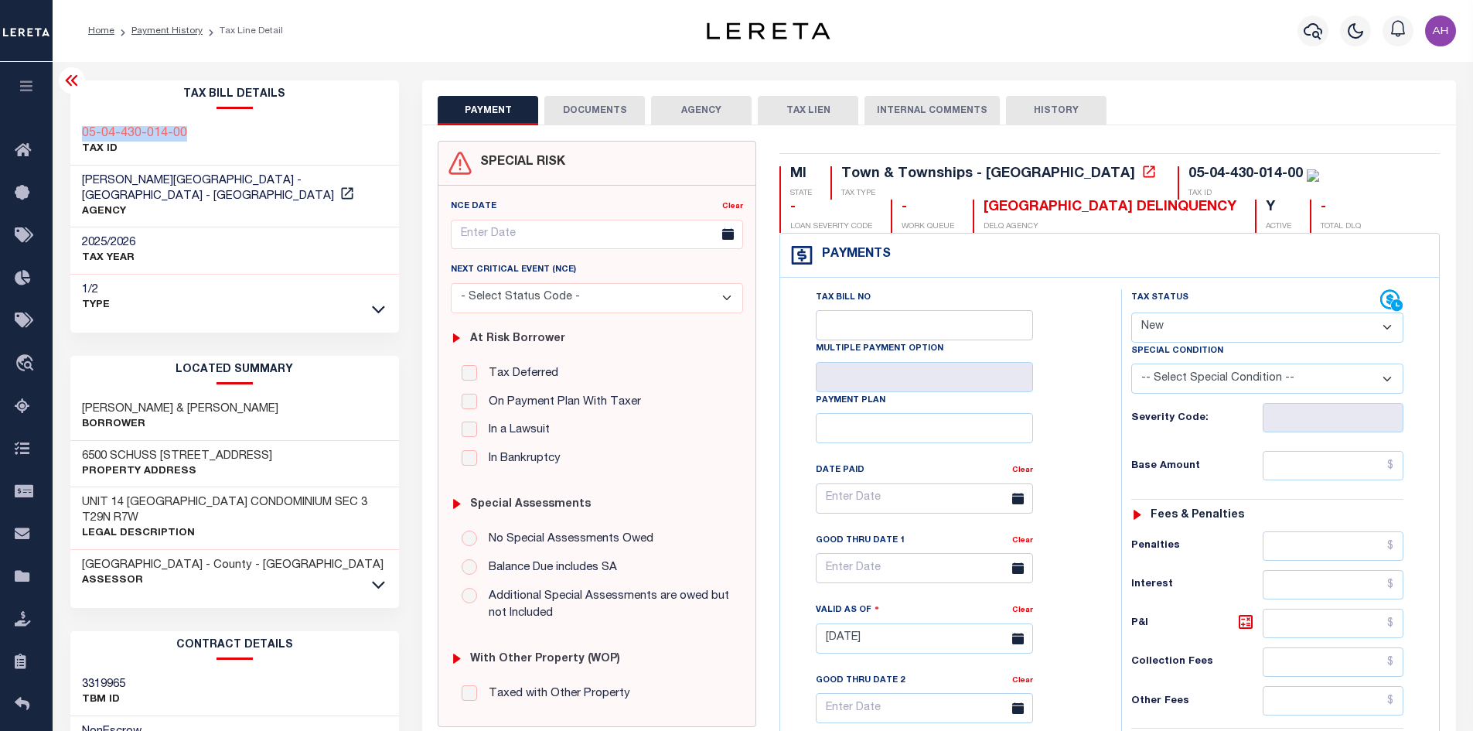
drag, startPoint x: 206, startPoint y: 128, endPoint x: 76, endPoint y: 135, distance: 130.9
click at [76, 135] on div "05-04-430-014-00 TAX ID" at bounding box center [234, 141] width 329 height 47
copy h3 "05-04-430-014-00"
click at [1232, 321] on select "- Select Status Code - Open Due/Unpaid Paid Incomplete No Tax Due Internal Refu…" at bounding box center [1267, 327] width 272 height 30
select select "PYD"
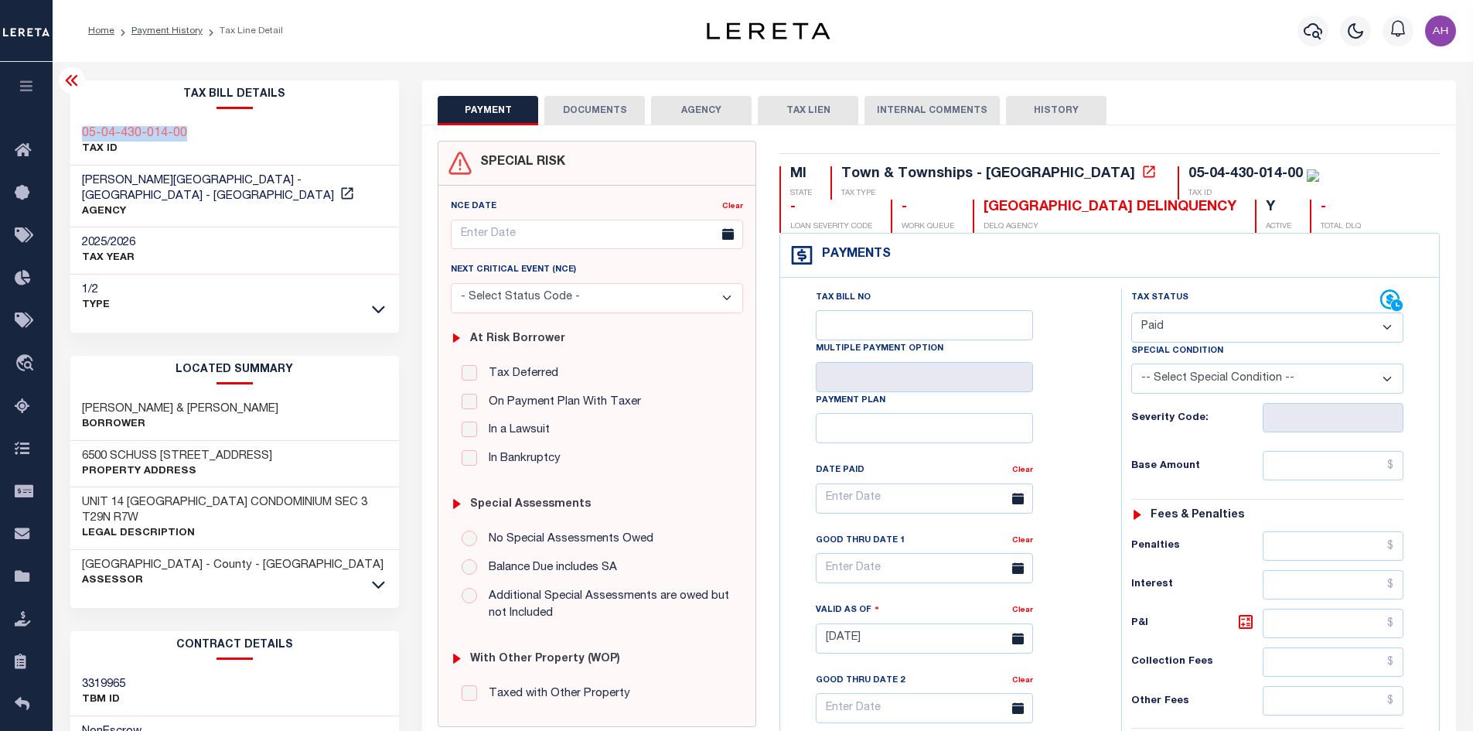
click at [1131, 313] on select "- Select Status Code - Open Due/Unpaid Paid Incomplete No Tax Due Internal Refu…" at bounding box center [1267, 327] width 272 height 30
type input "[DATE]"
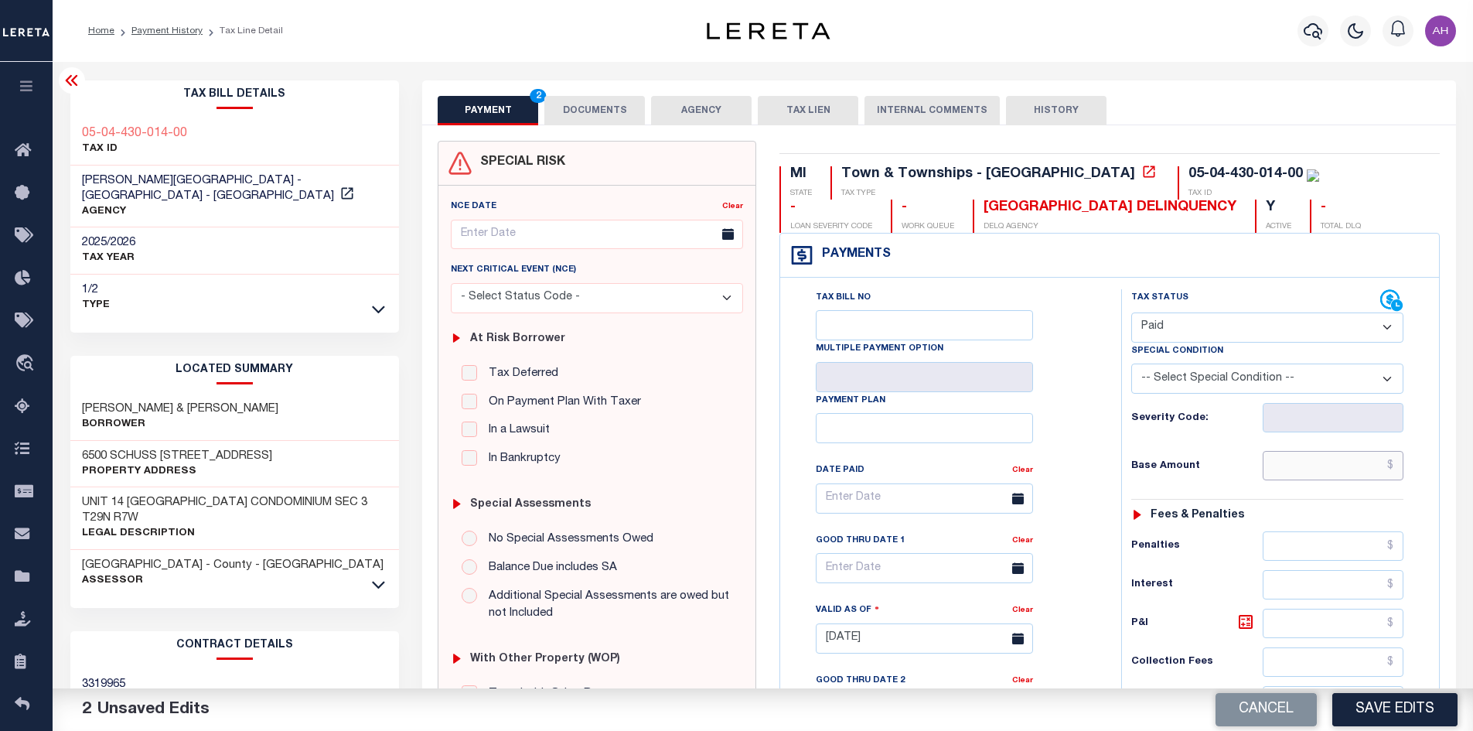
click at [1288, 465] on input "text" at bounding box center [1332, 465] width 141 height 29
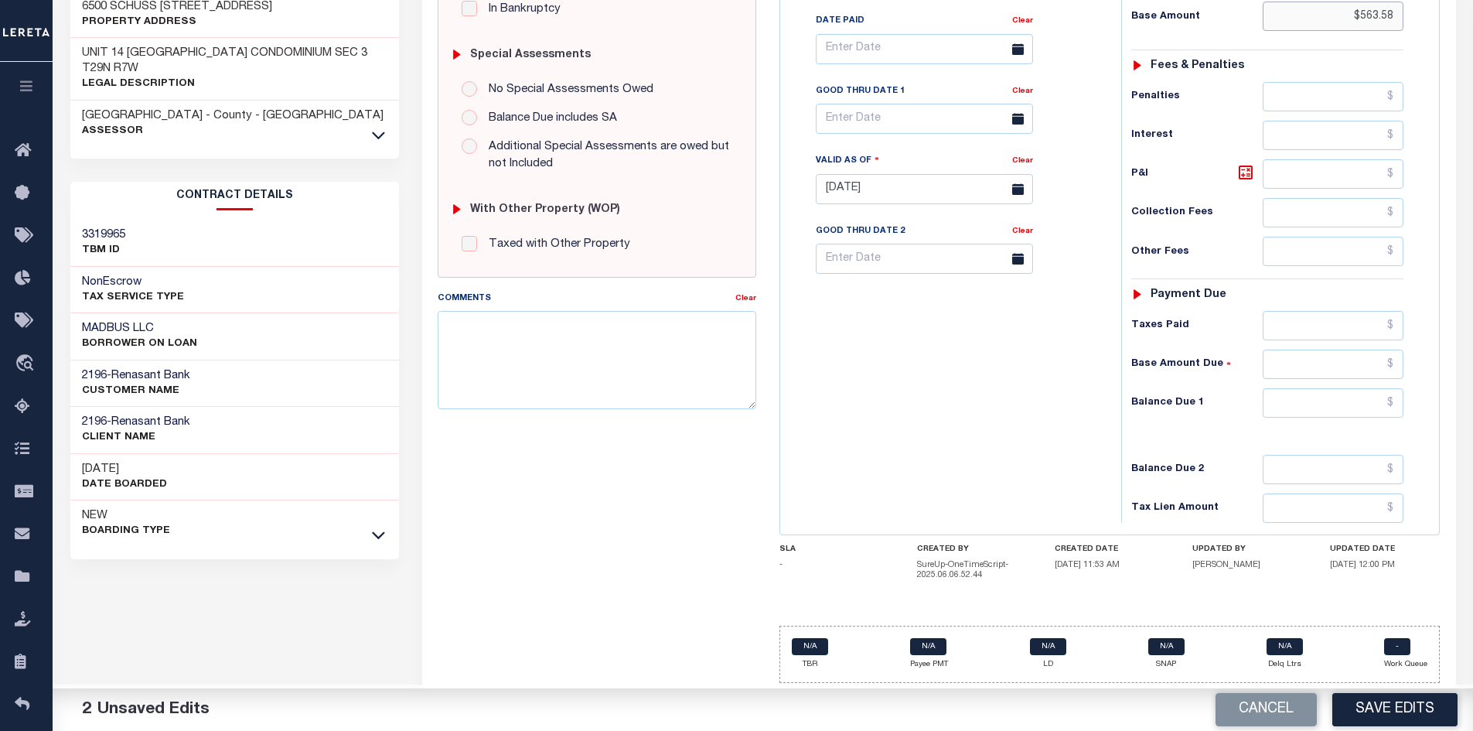
type input "$563.58"
drag, startPoint x: 1299, startPoint y: 395, endPoint x: 1286, endPoint y: 394, distance: 13.2
click at [1299, 395] on input "text" at bounding box center [1332, 402] width 141 height 29
type input "$0"
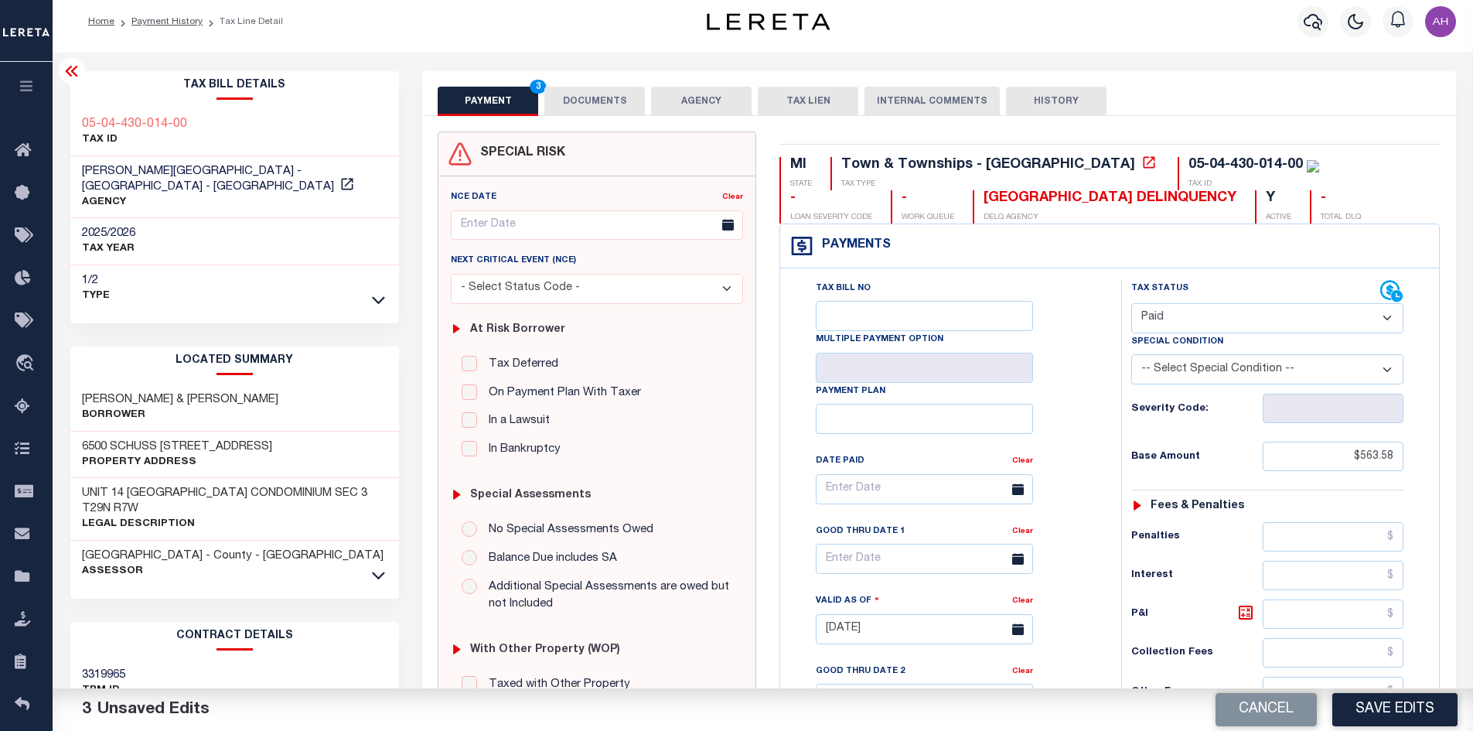
scroll to position [0, 0]
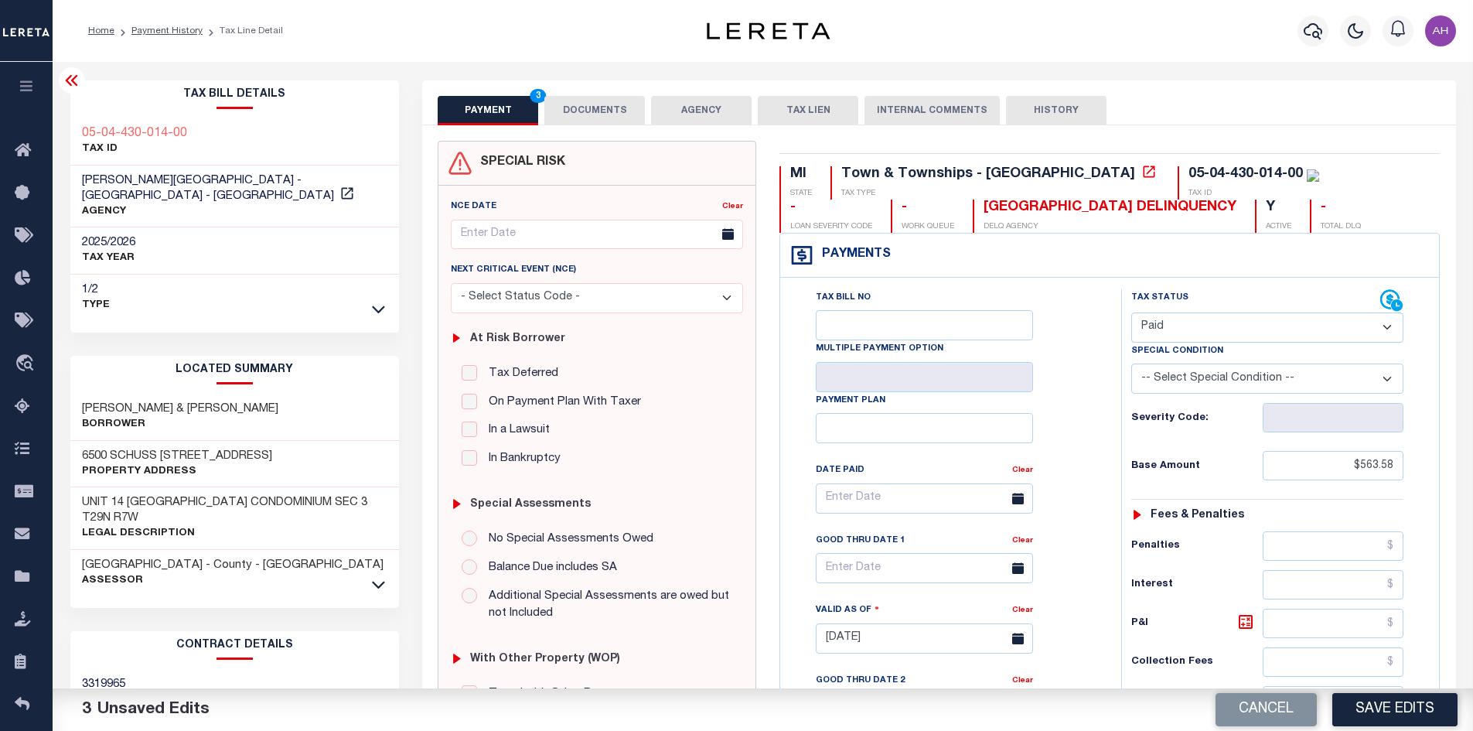
click at [593, 121] on button "DOCUMENTS" at bounding box center [594, 110] width 101 height 29
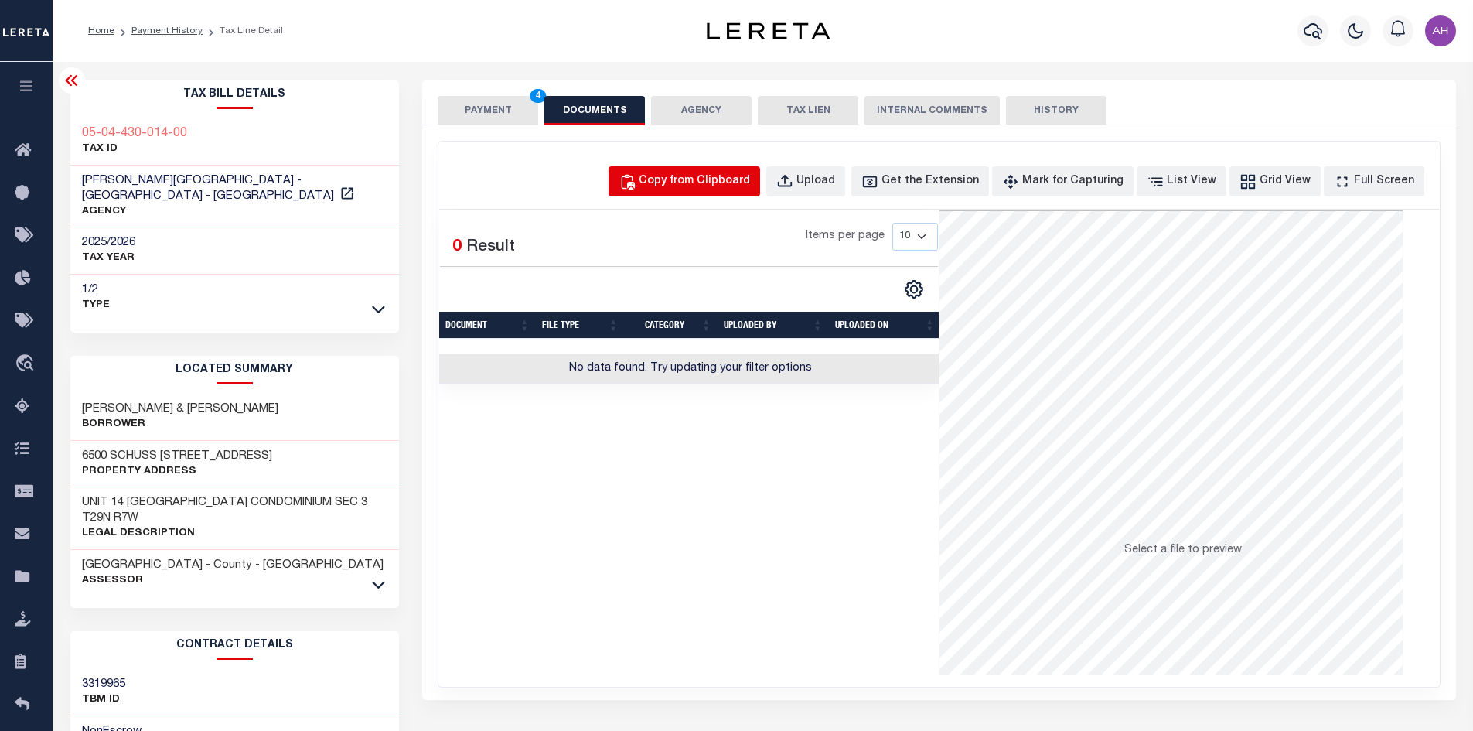
click at [721, 179] on div "Copy from Clipboard" at bounding box center [694, 181] width 111 height 17
select select "POP"
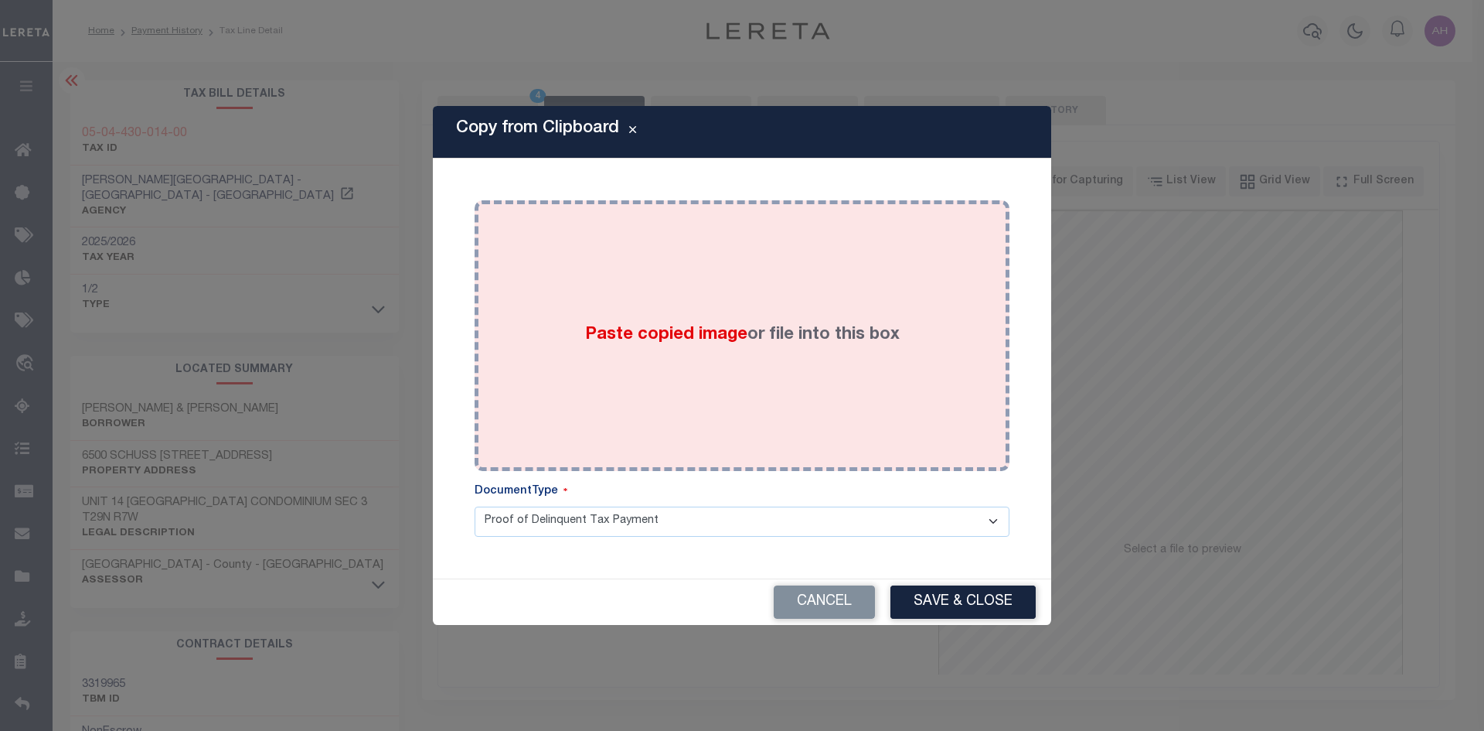
click at [744, 326] on label "Paste copied image or file into this box" at bounding box center [742, 335] width 315 height 26
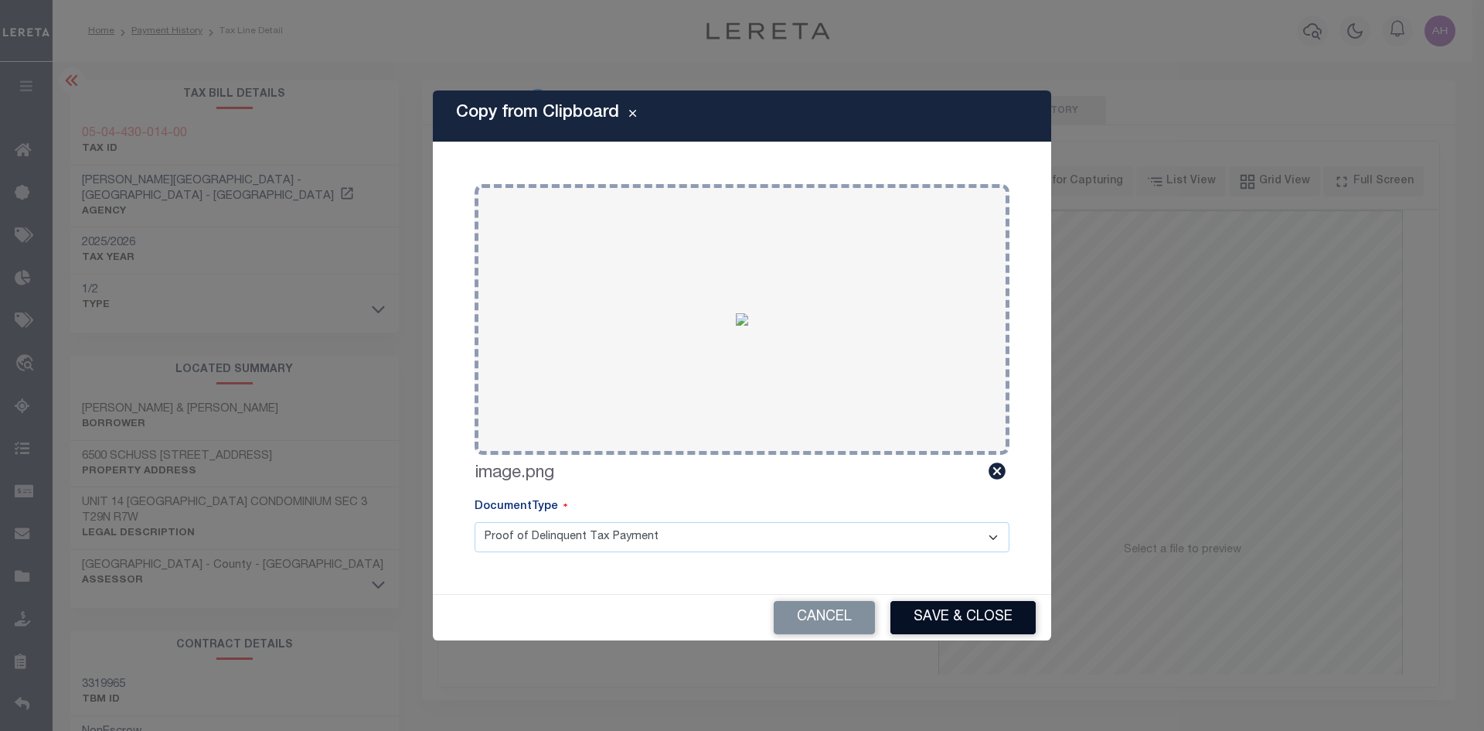
click at [952, 607] on button "Save & Close" at bounding box center [963, 617] width 145 height 33
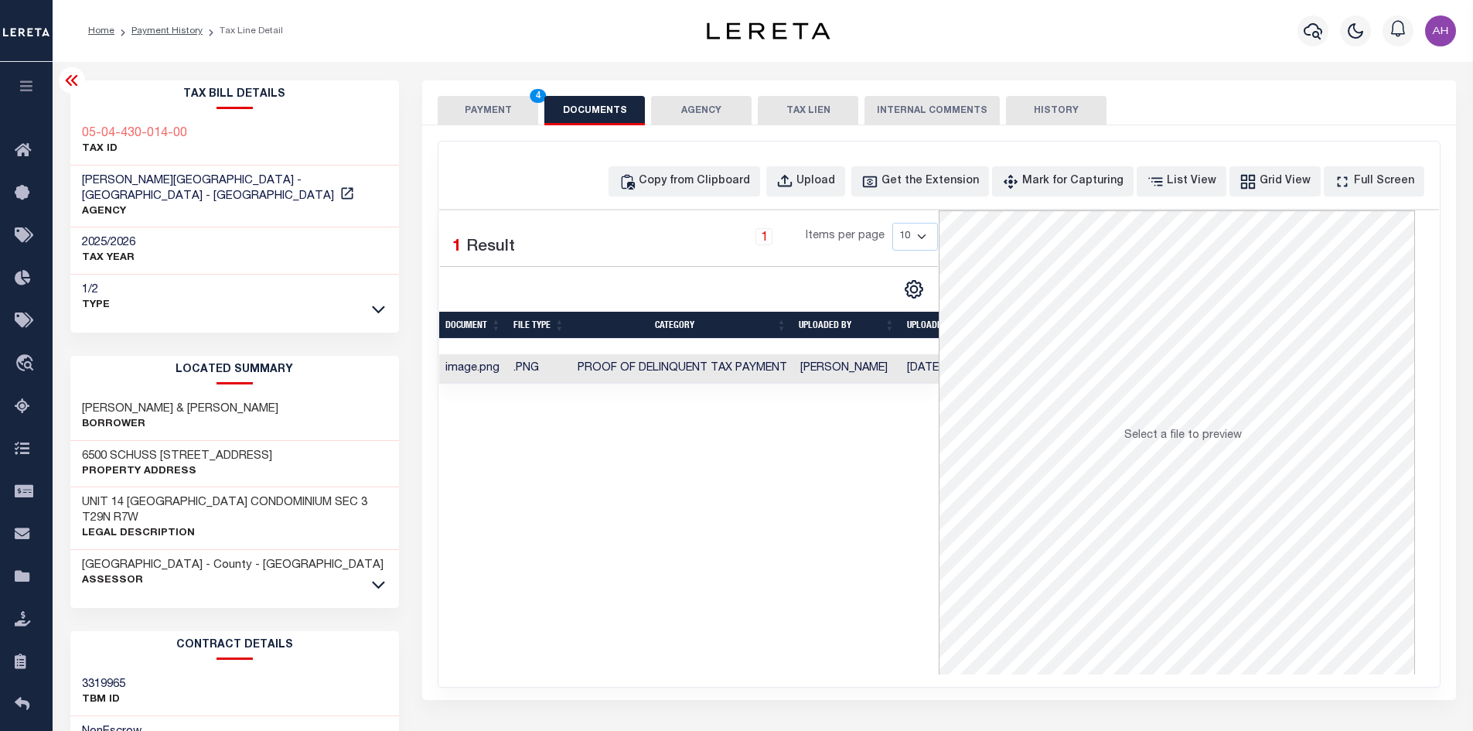
click at [503, 105] on button "PAYMENT 4" at bounding box center [488, 110] width 101 height 29
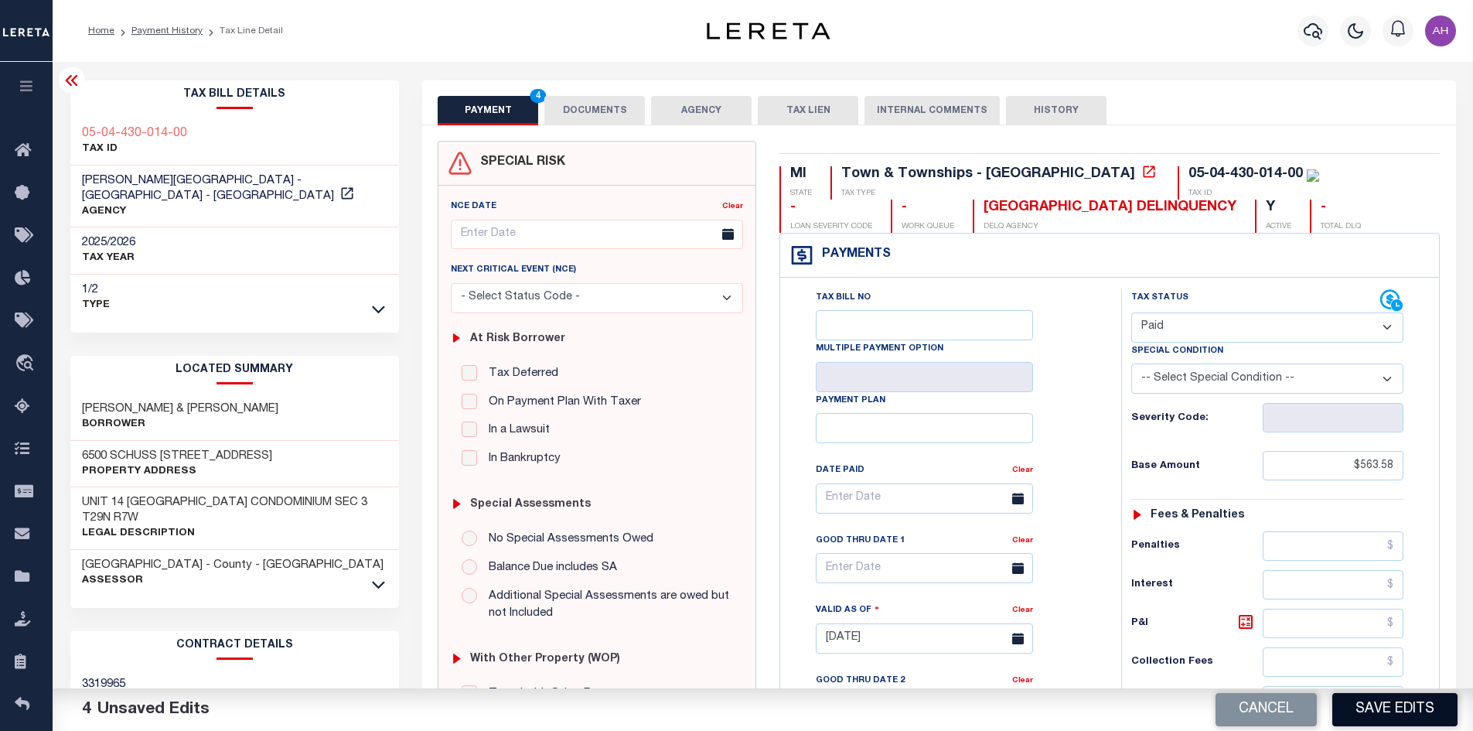
click at [1366, 710] on button "Save Edits" at bounding box center [1394, 709] width 125 height 33
checkbox input "false"
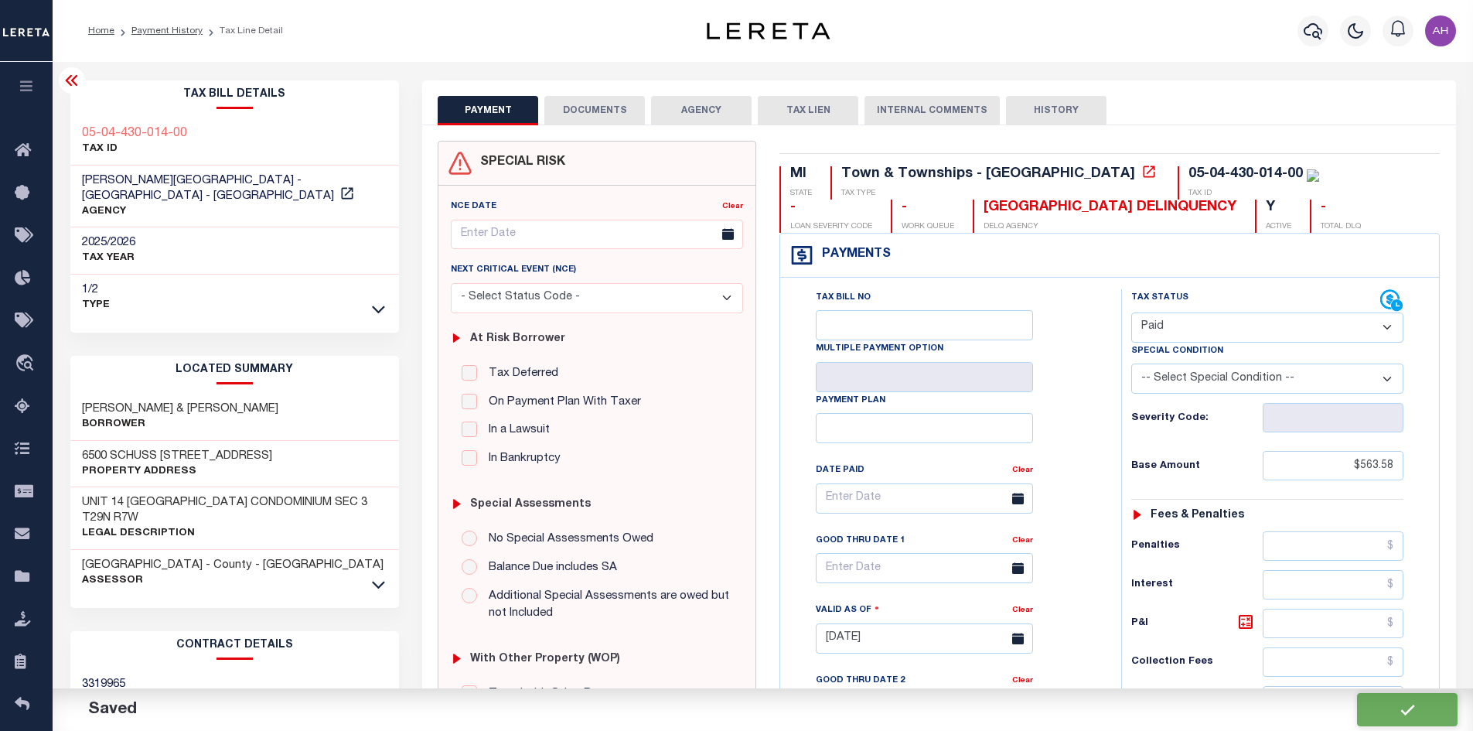
type input "$563.58"
type input "$0"
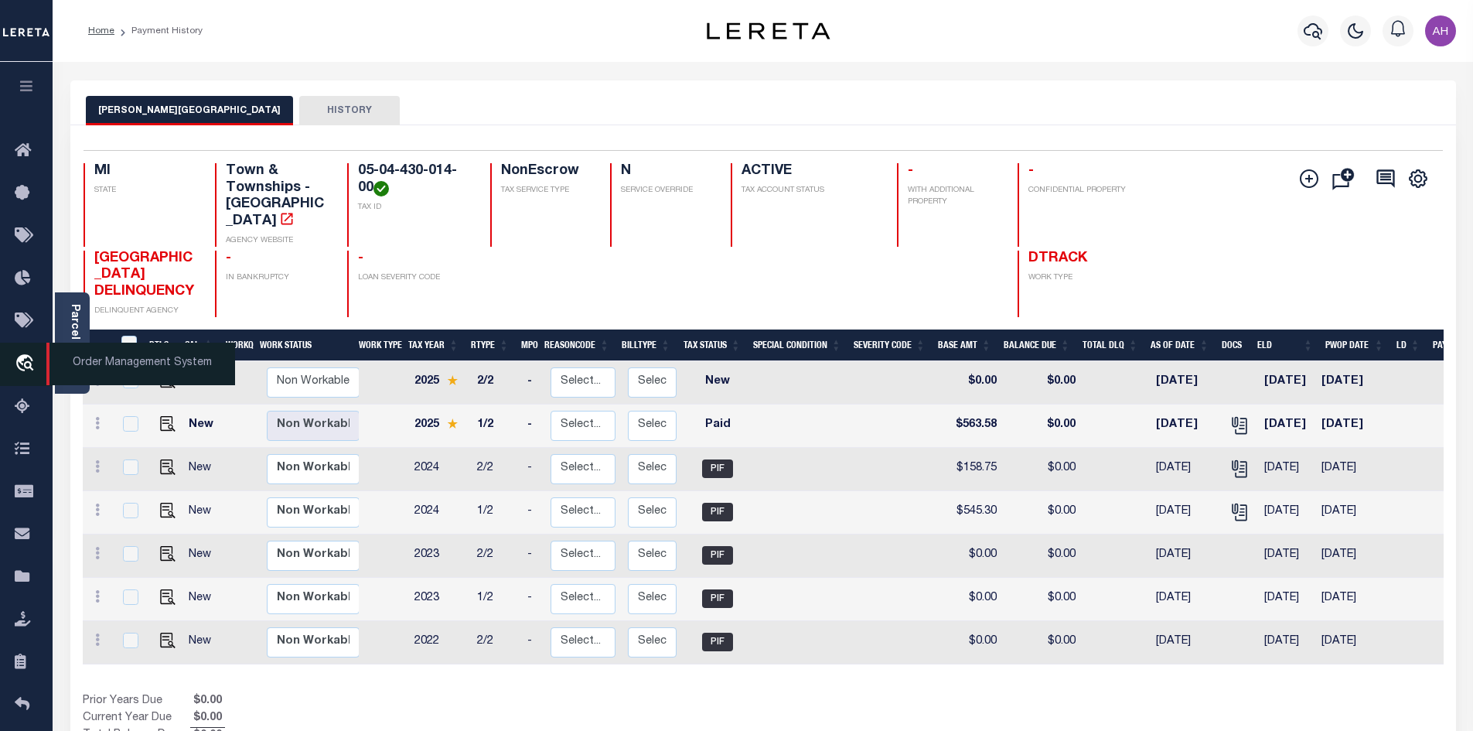
click at [21, 365] on icon "travel_explore" at bounding box center [27, 364] width 25 height 20
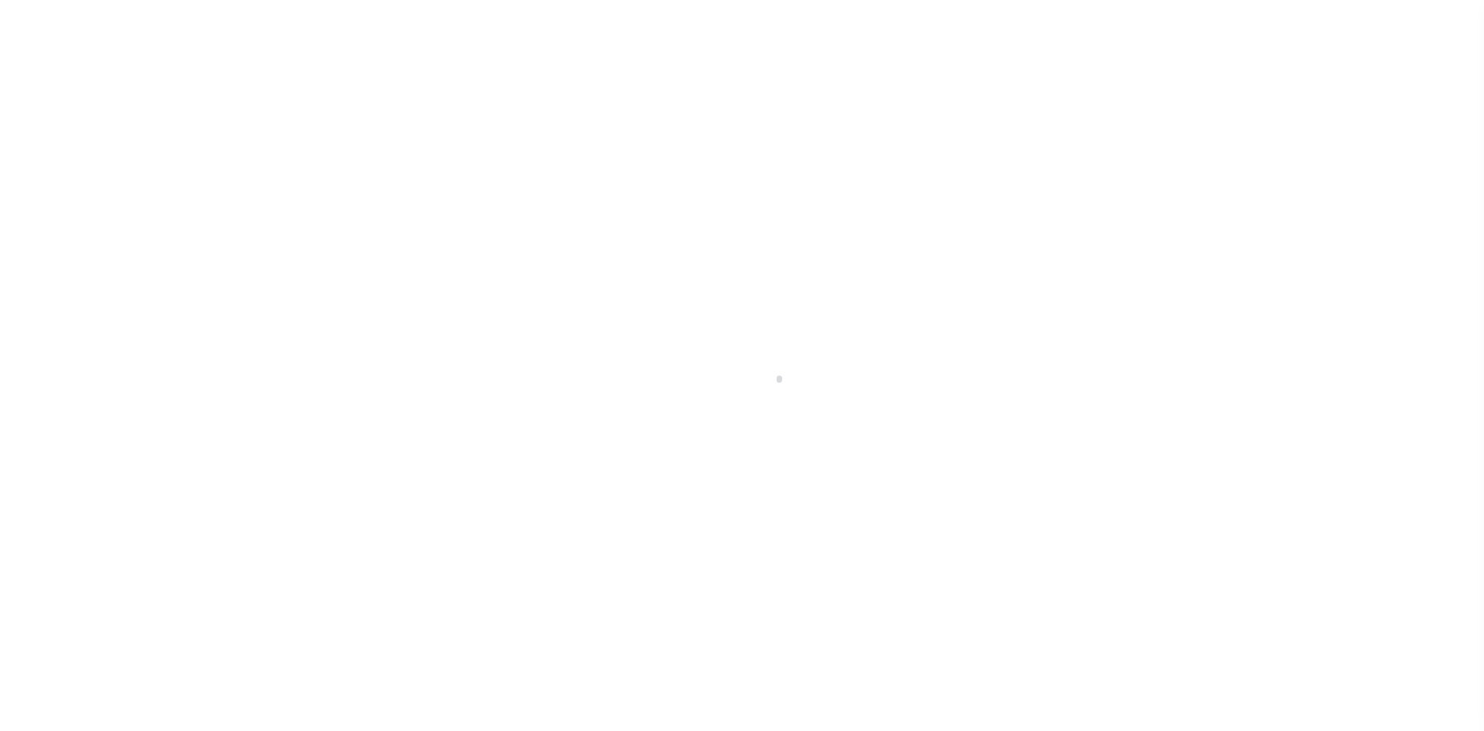
scroll to position [22, 0]
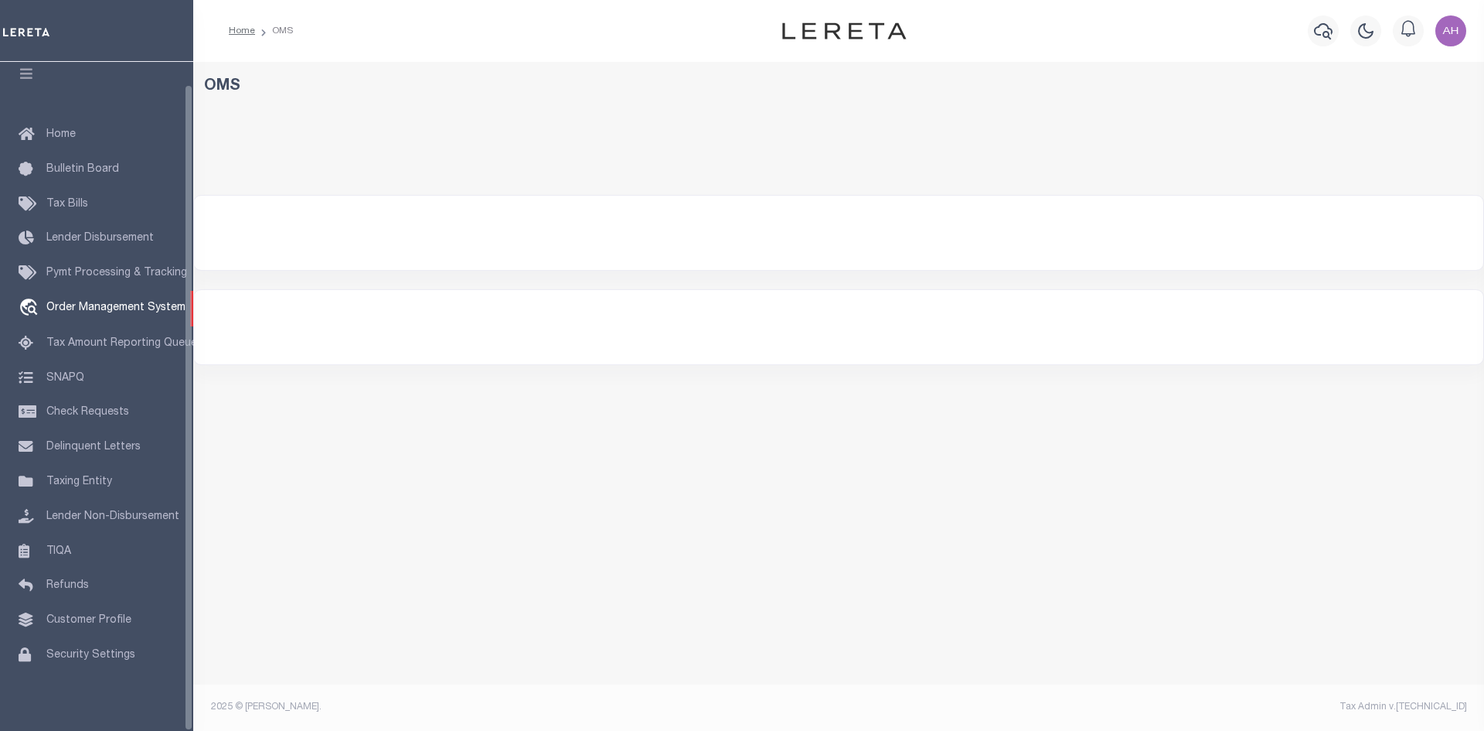
select select "200"
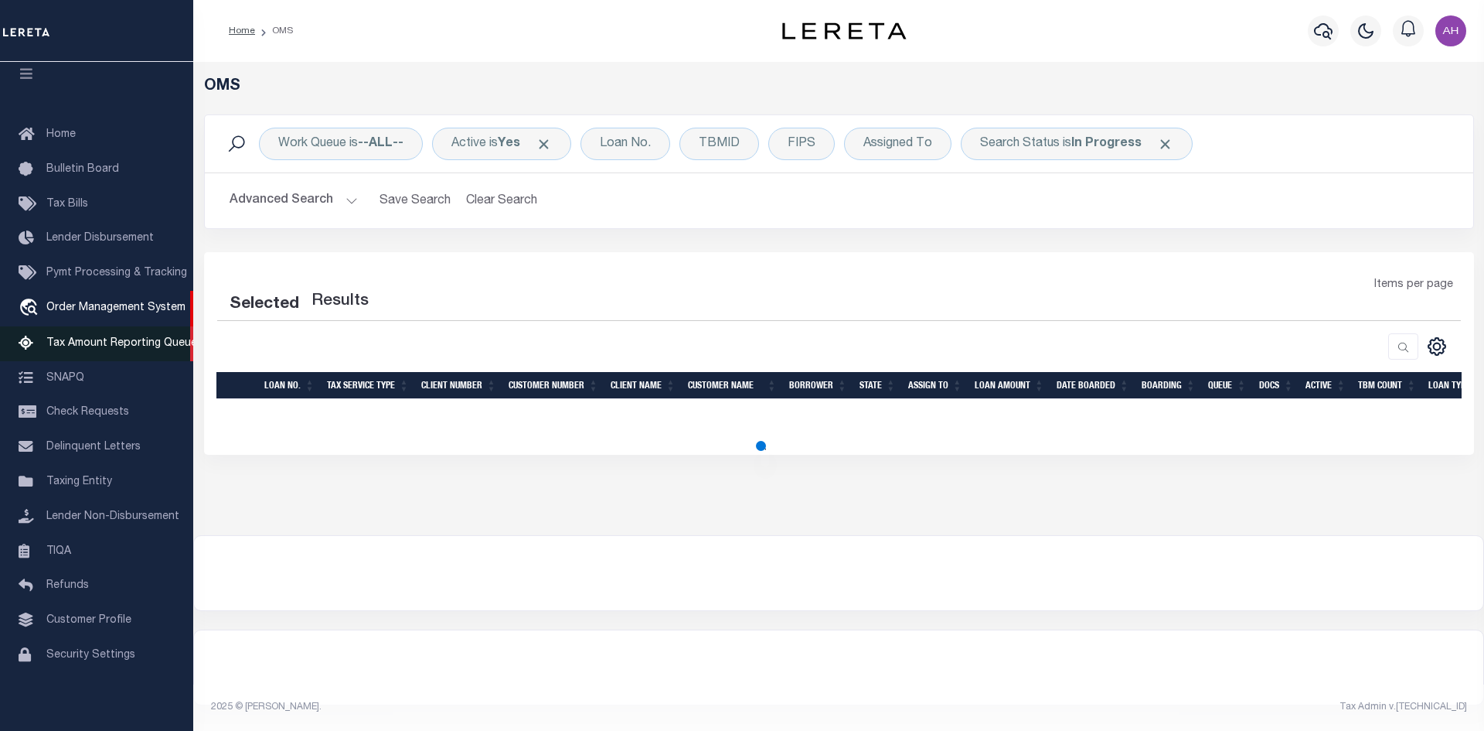
click at [122, 340] on span "Tax Amount Reporting Queue" at bounding box center [121, 343] width 151 height 11
select select "200"
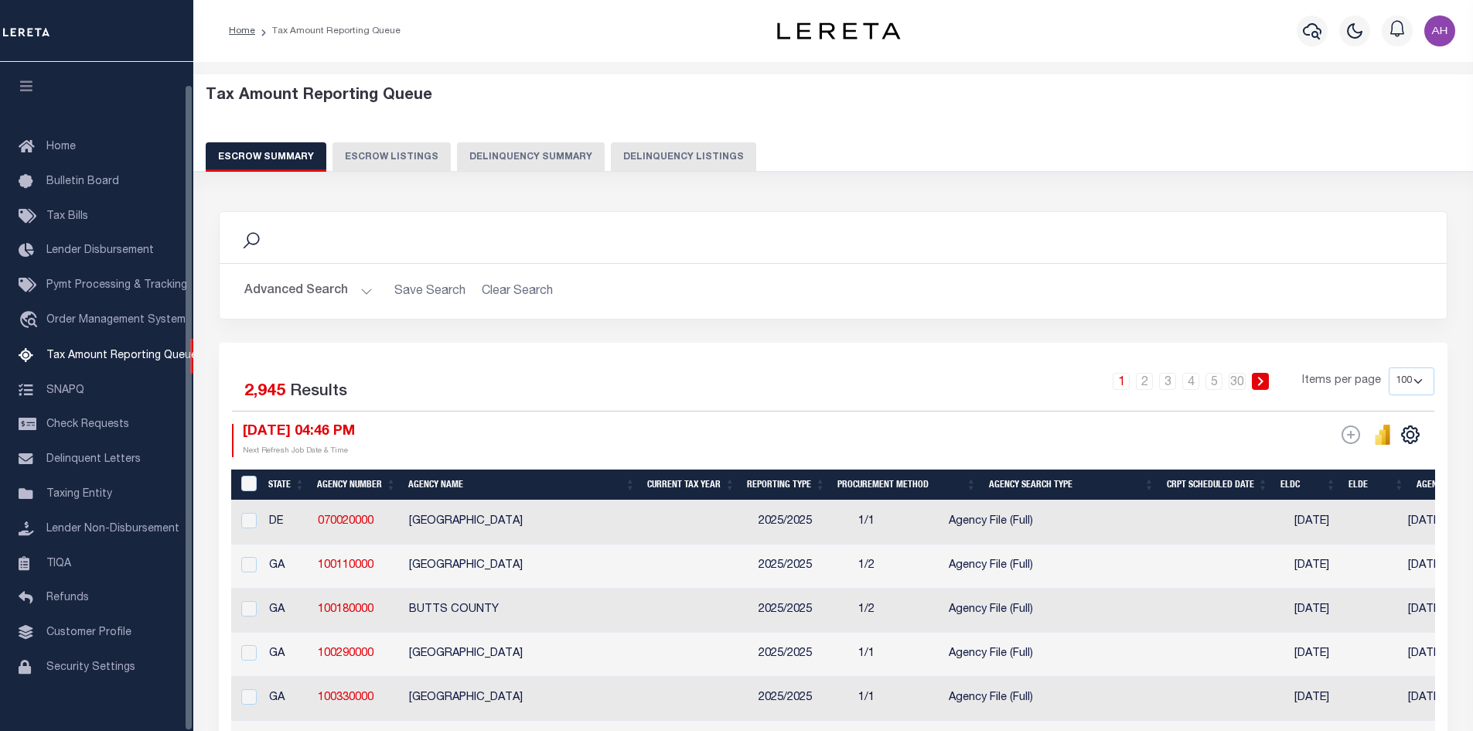
select select "100"
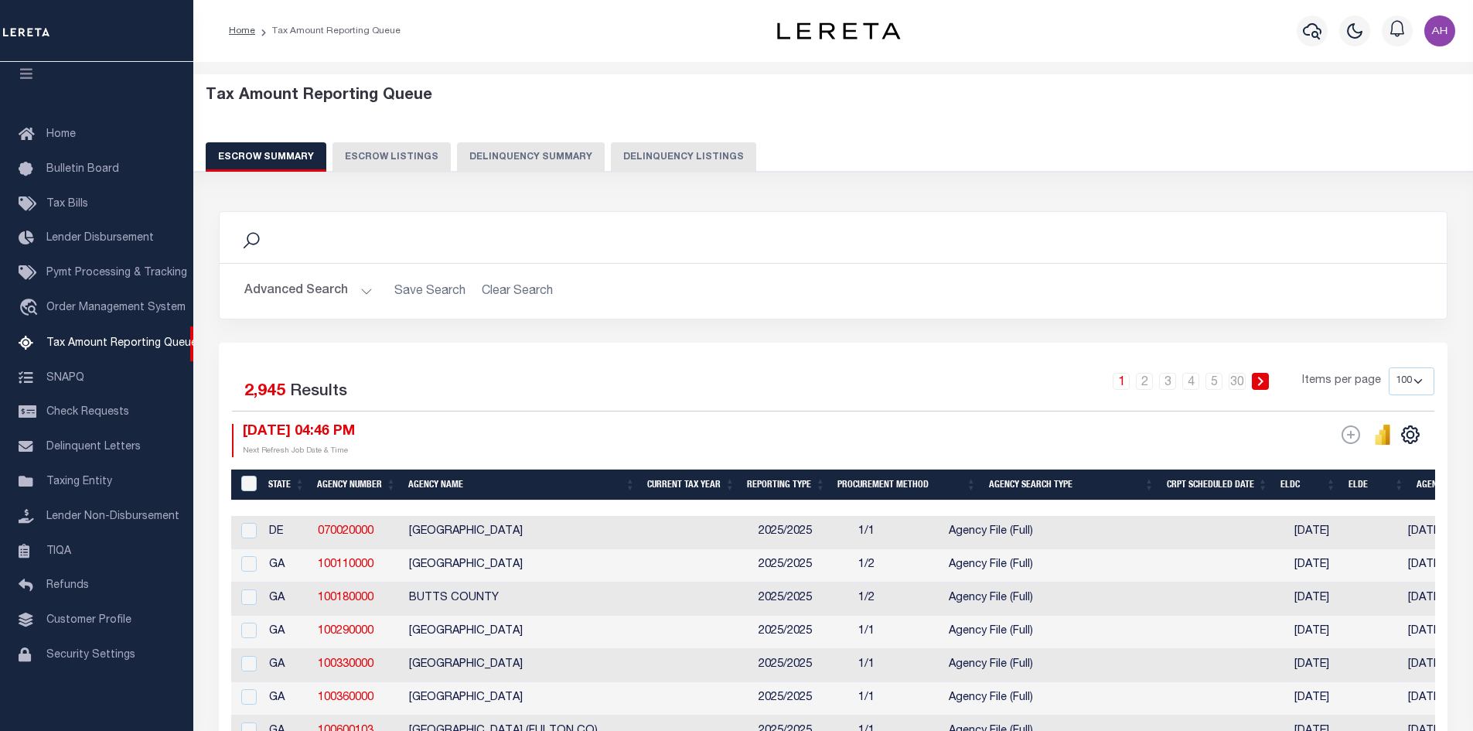
click at [653, 168] on button "Delinquency Listings" at bounding box center [683, 156] width 145 height 29
select select "100"
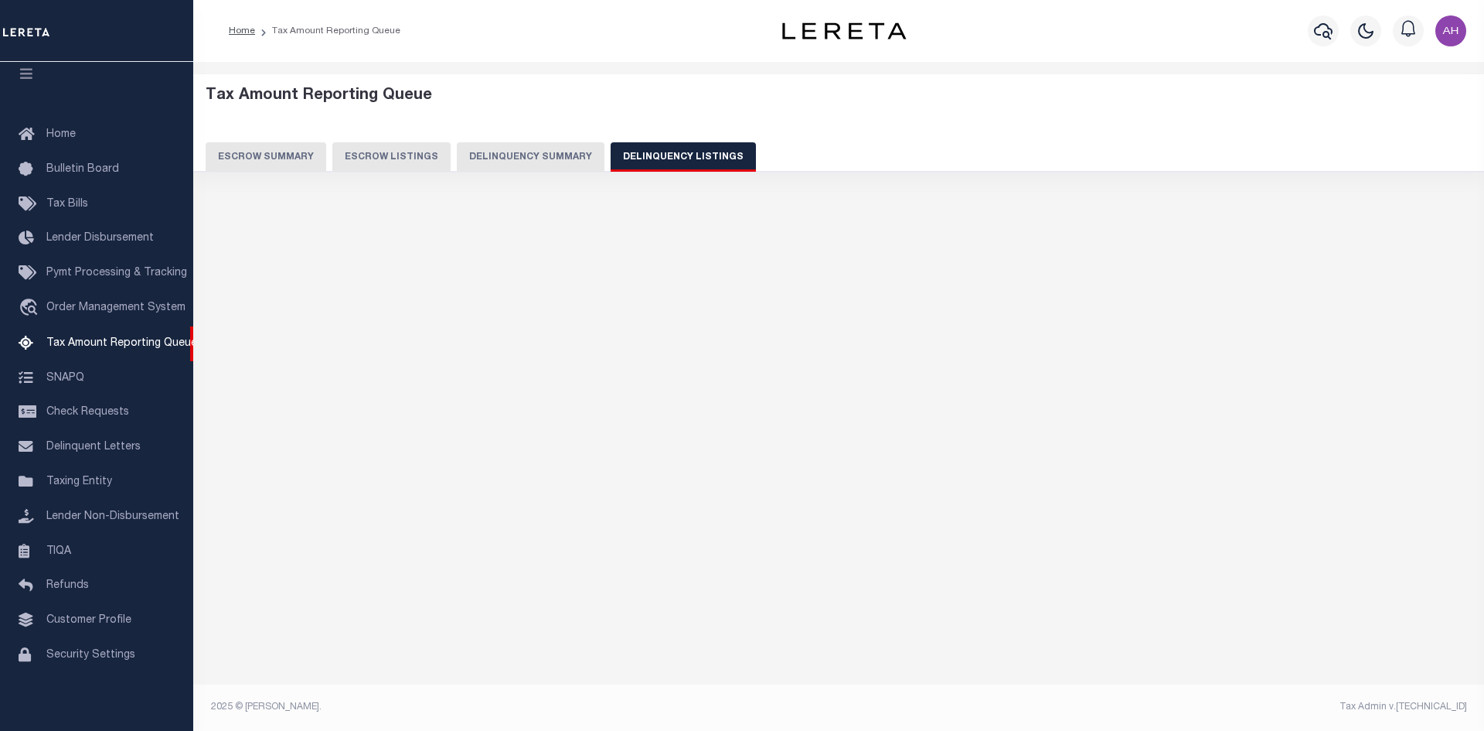
select select "100"
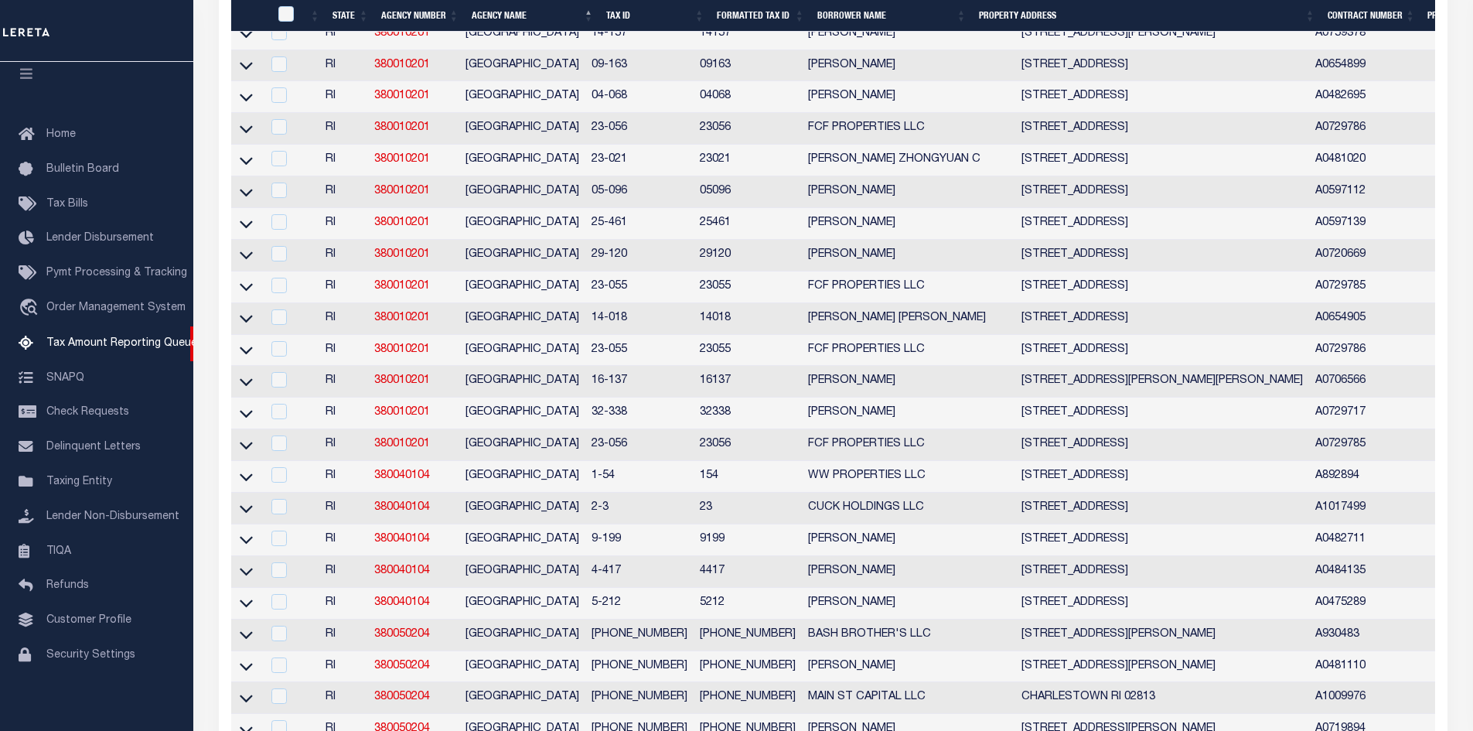
scroll to position [773, 0]
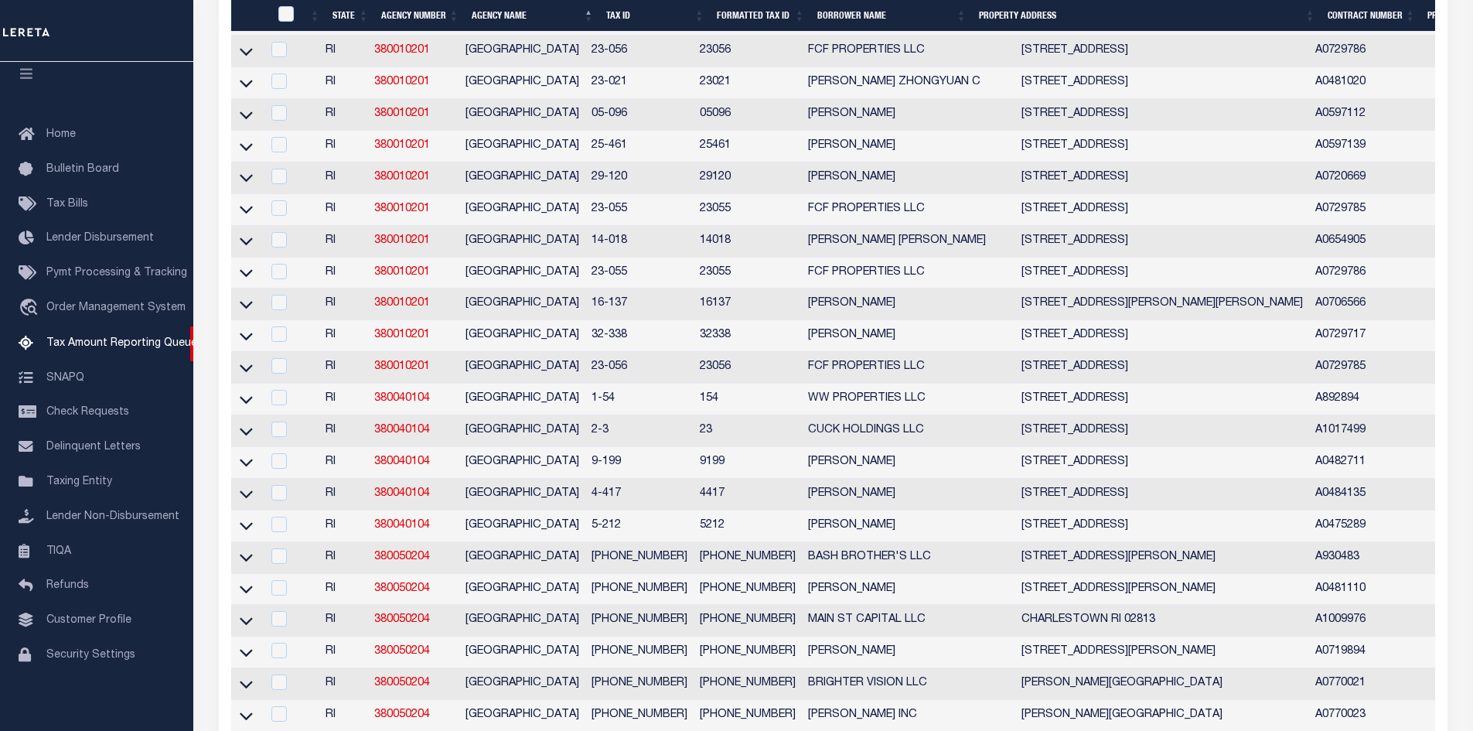
drag, startPoint x: 595, startPoint y: 417, endPoint x: 554, endPoint y: 417, distance: 40.2
click at [595, 415] on td "1-54" at bounding box center [639, 399] width 108 height 32
checkbox input "true"
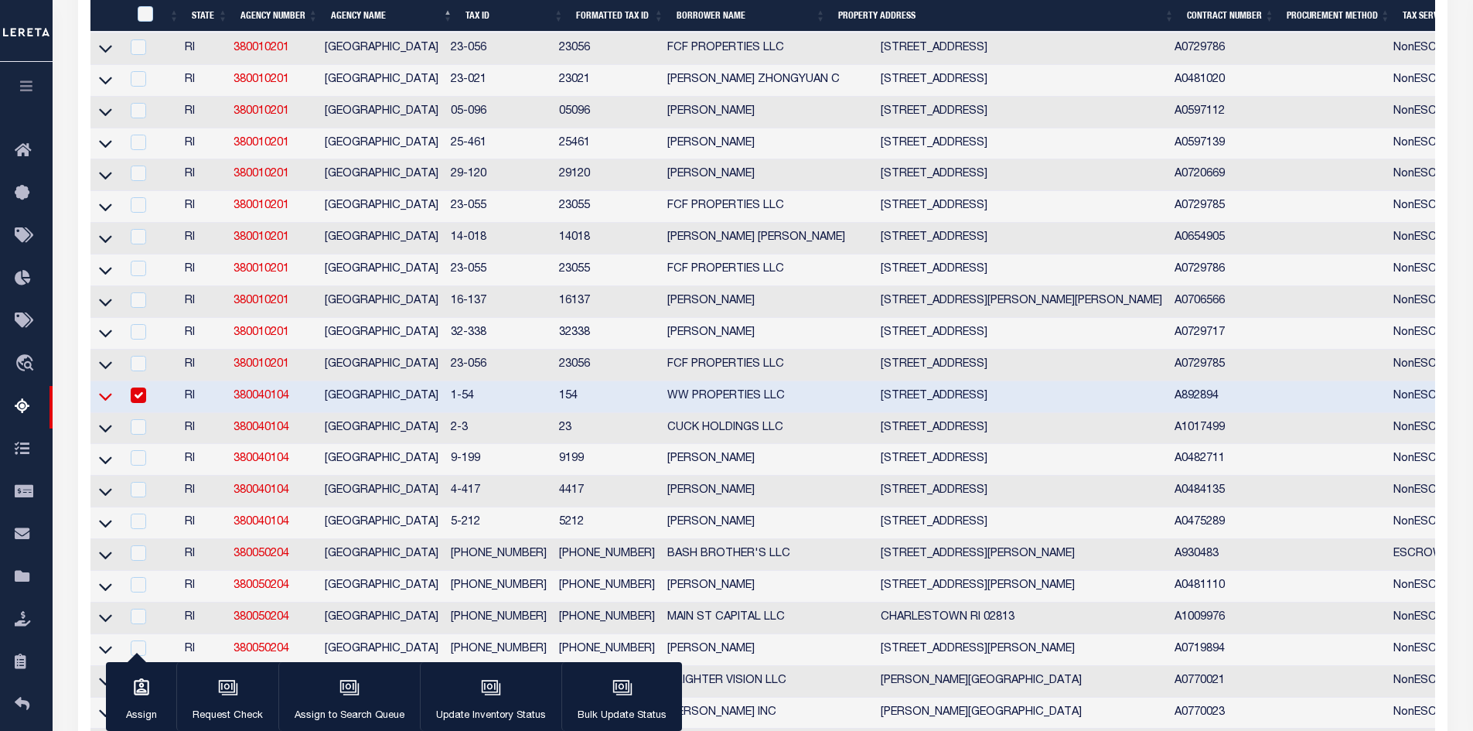
click at [107, 404] on icon at bounding box center [105, 396] width 13 height 16
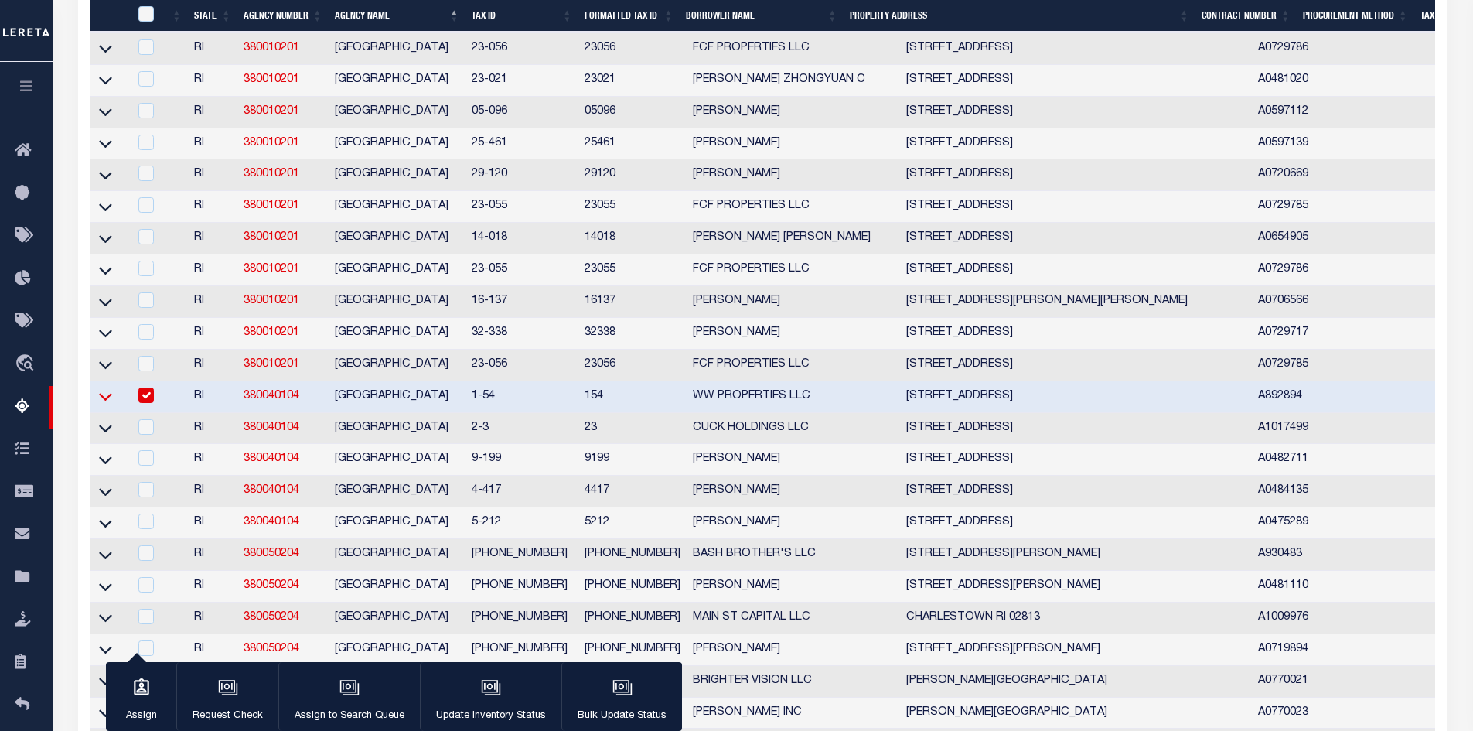
click at [108, 401] on icon at bounding box center [105, 398] width 13 height 8
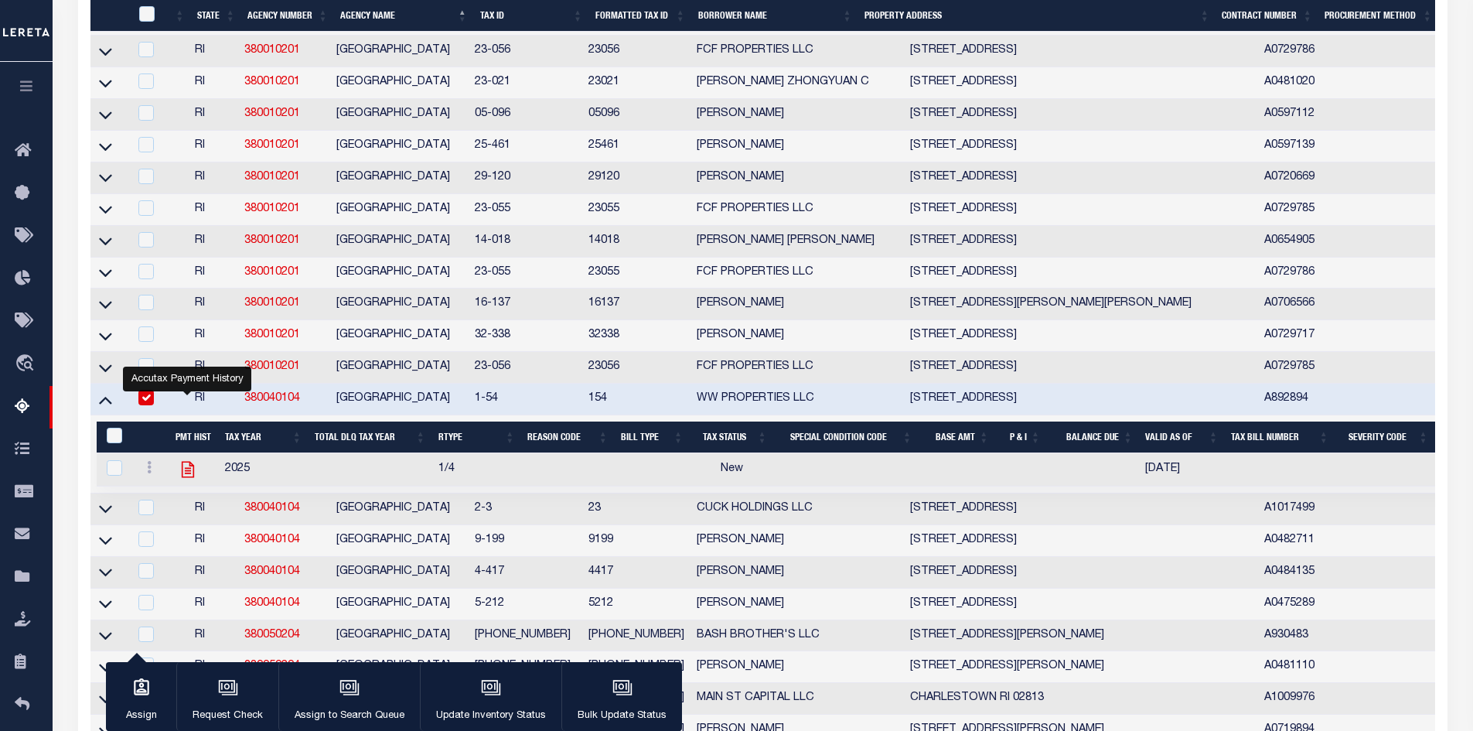
click at [184, 477] on icon "" at bounding box center [188, 469] width 12 height 16
checkbox input "true"
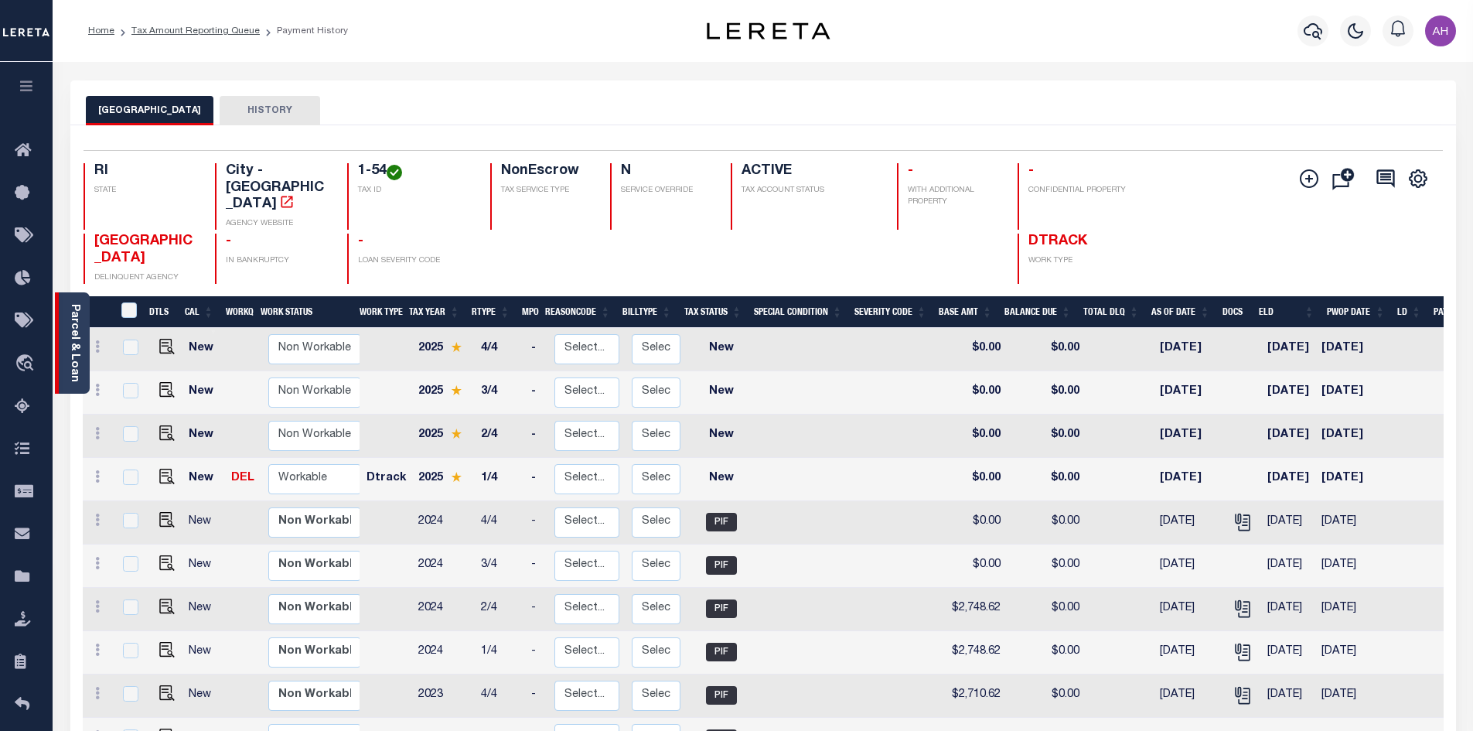
click at [73, 356] on link "Parcel & Loan" at bounding box center [74, 343] width 11 height 78
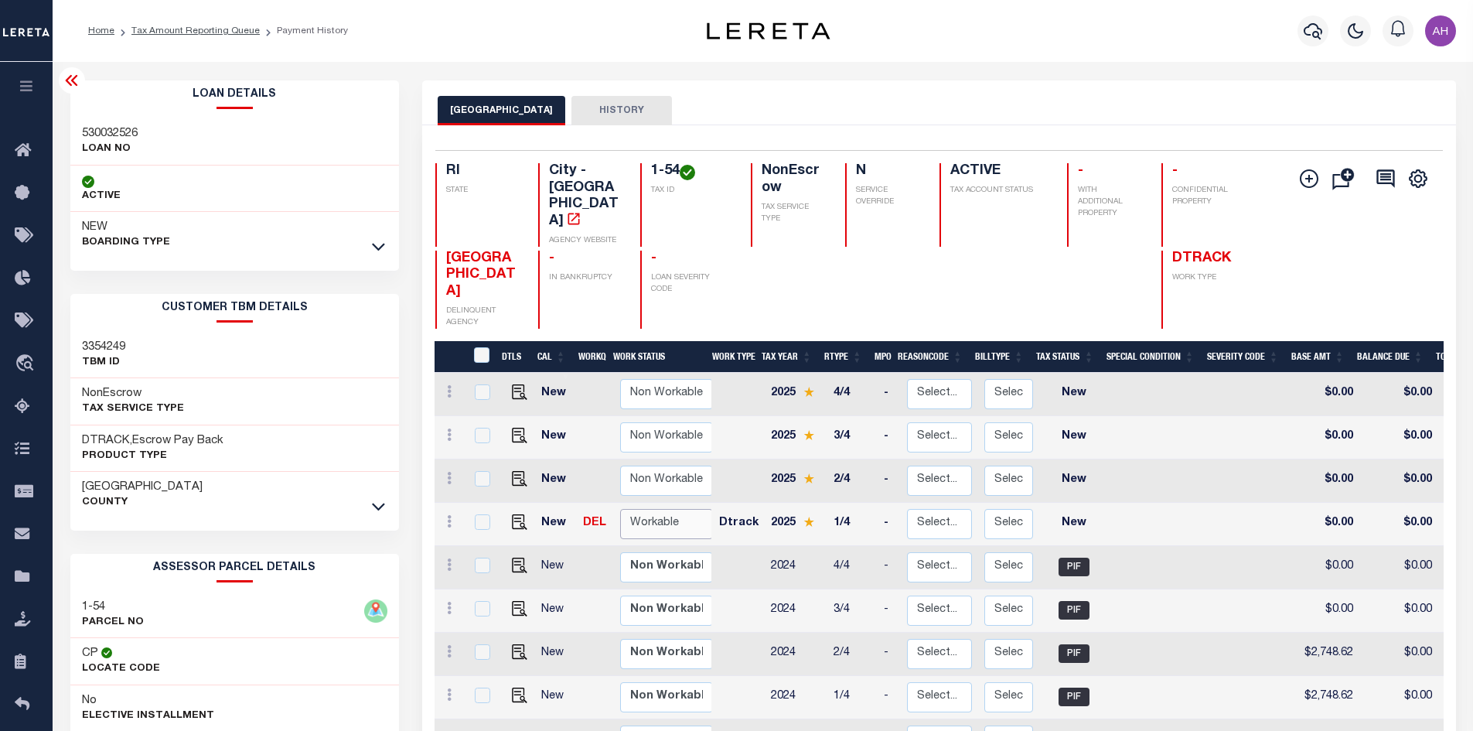
click at [679, 509] on select "Non Workable Workable" at bounding box center [666, 524] width 93 height 30
checkbox input "true"
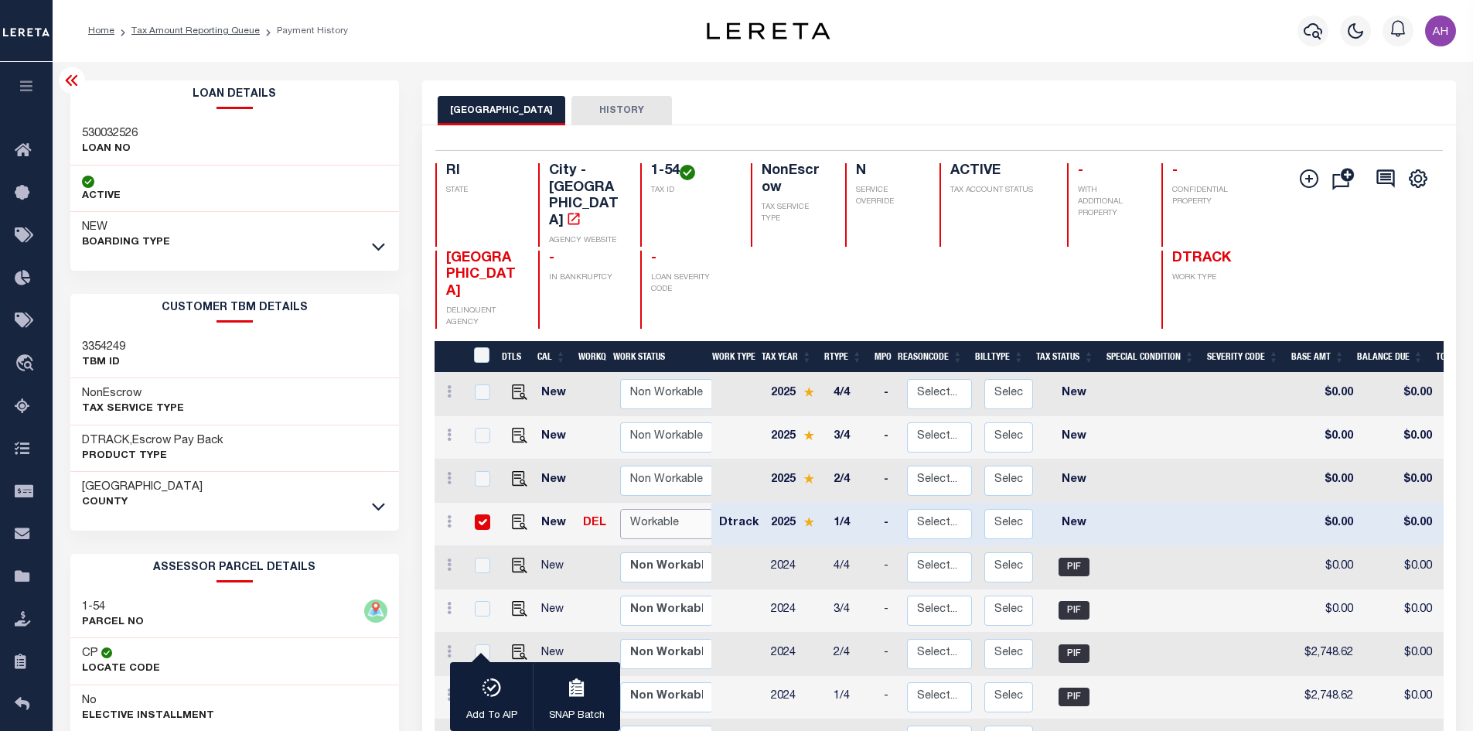
select select "true"
click at [620, 509] on select "Non Workable Workable" at bounding box center [666, 524] width 93 height 30
checkbox input "false"
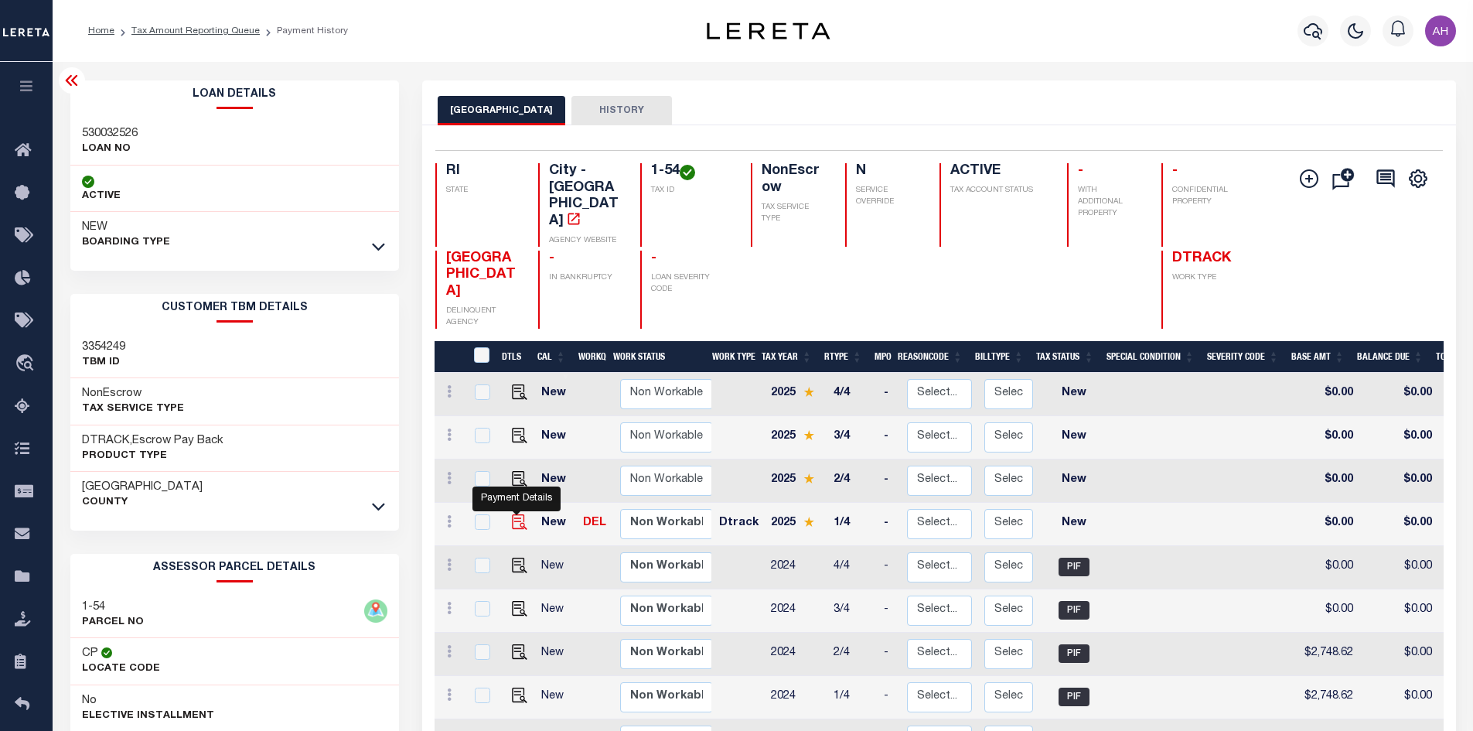
click at [519, 514] on img "" at bounding box center [519, 521] width 15 height 15
checkbox input "true"
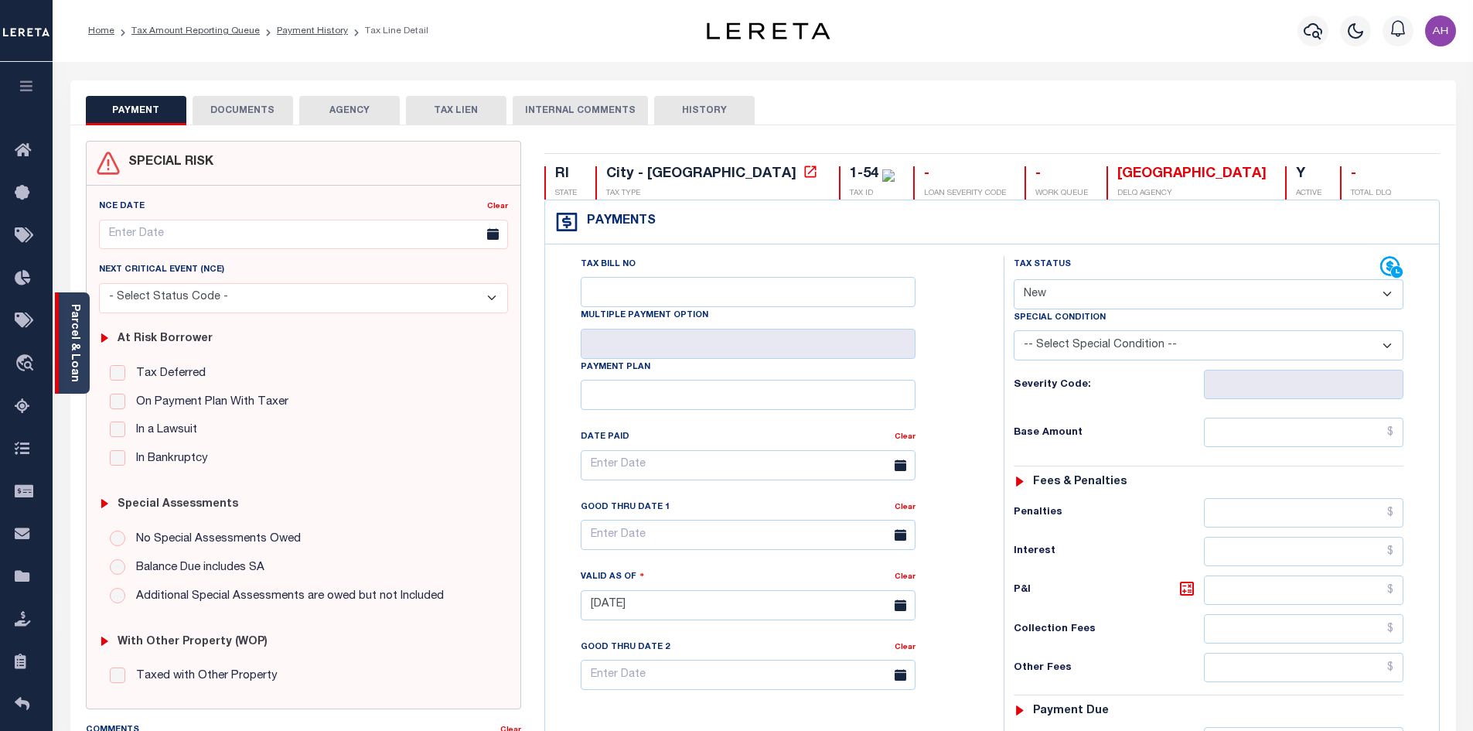
click at [77, 337] on link "Parcel & Loan" at bounding box center [74, 343] width 11 height 78
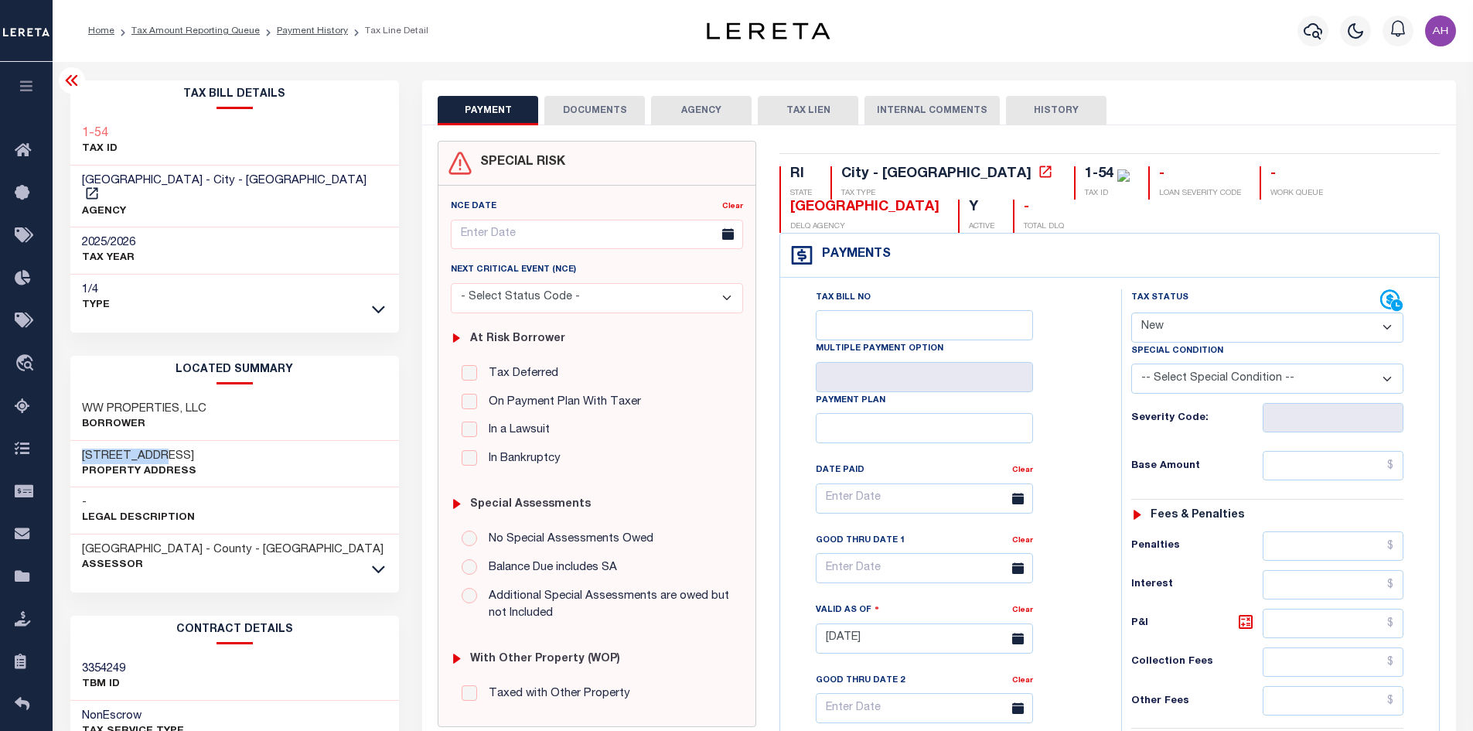
drag, startPoint x: 175, startPoint y: 434, endPoint x: 75, endPoint y: 440, distance: 99.9
click at [75, 441] on div "[STREET_ADDRESS] Property Address" at bounding box center [234, 464] width 329 height 47
click at [1178, 329] on select "- Select Status Code - Open Due/Unpaid Paid Incomplete No Tax Due Internal Refu…" at bounding box center [1267, 327] width 272 height 30
select select "PYD"
click at [1131, 313] on select "- Select Status Code - Open Due/Unpaid Paid Incomplete No Tax Due Internal Refu…" at bounding box center [1267, 327] width 272 height 30
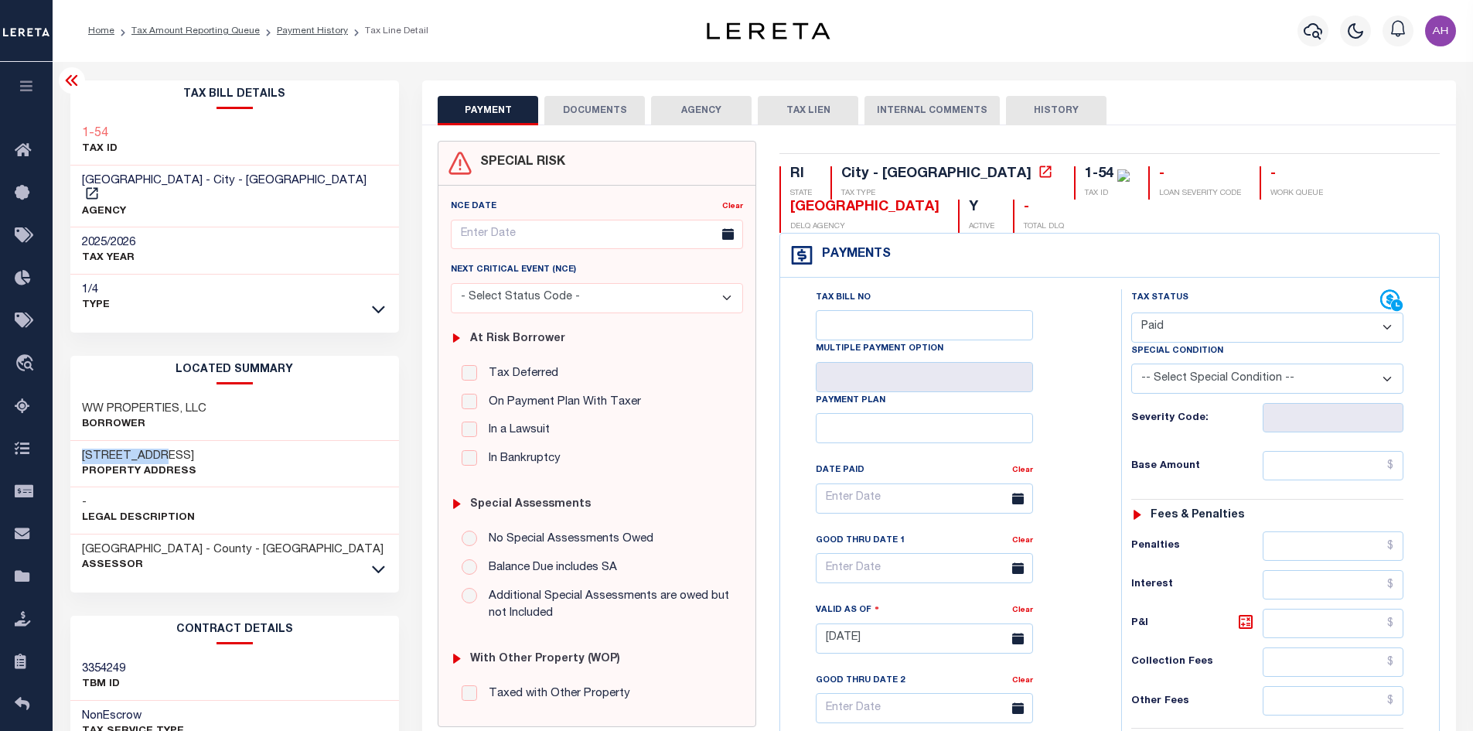
type input "[DATE]"
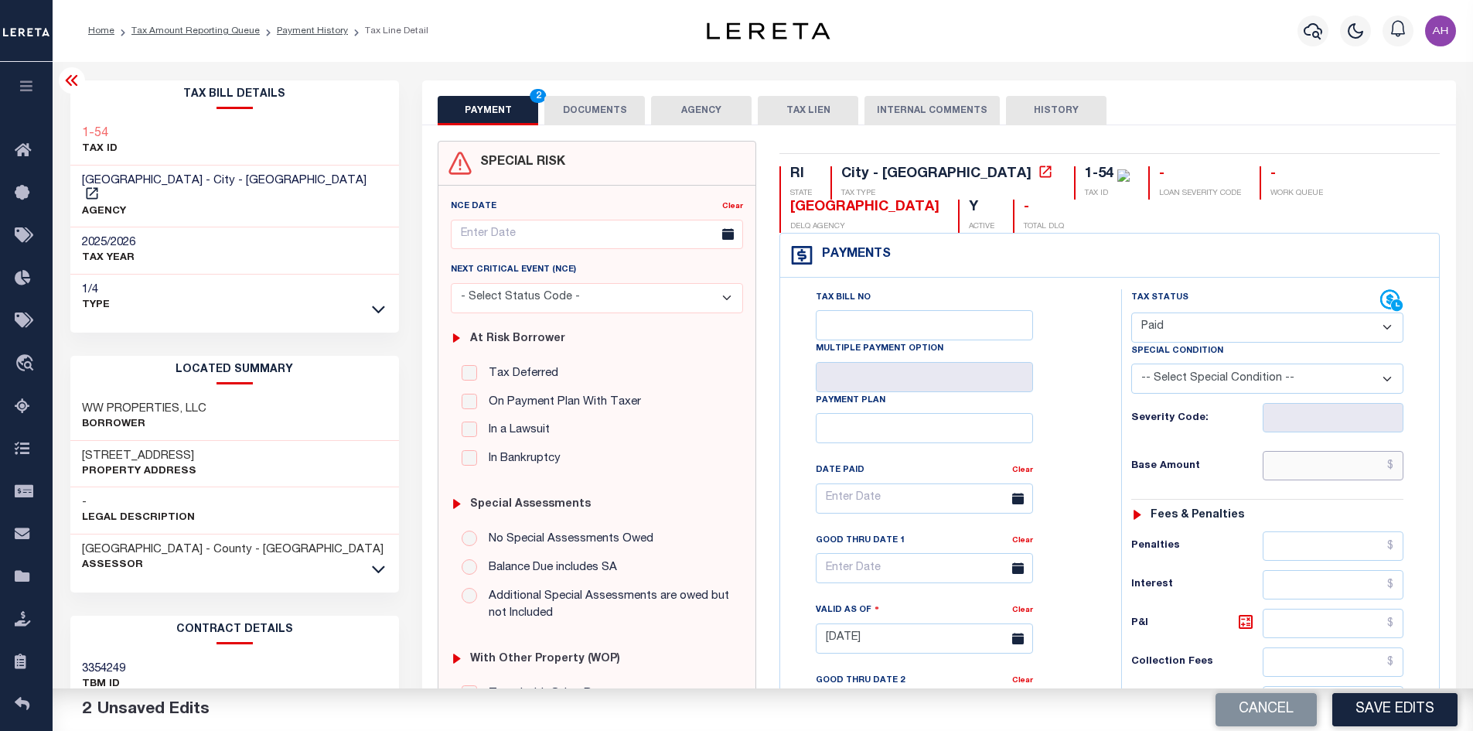
click at [1322, 476] on input "text" at bounding box center [1332, 465] width 141 height 29
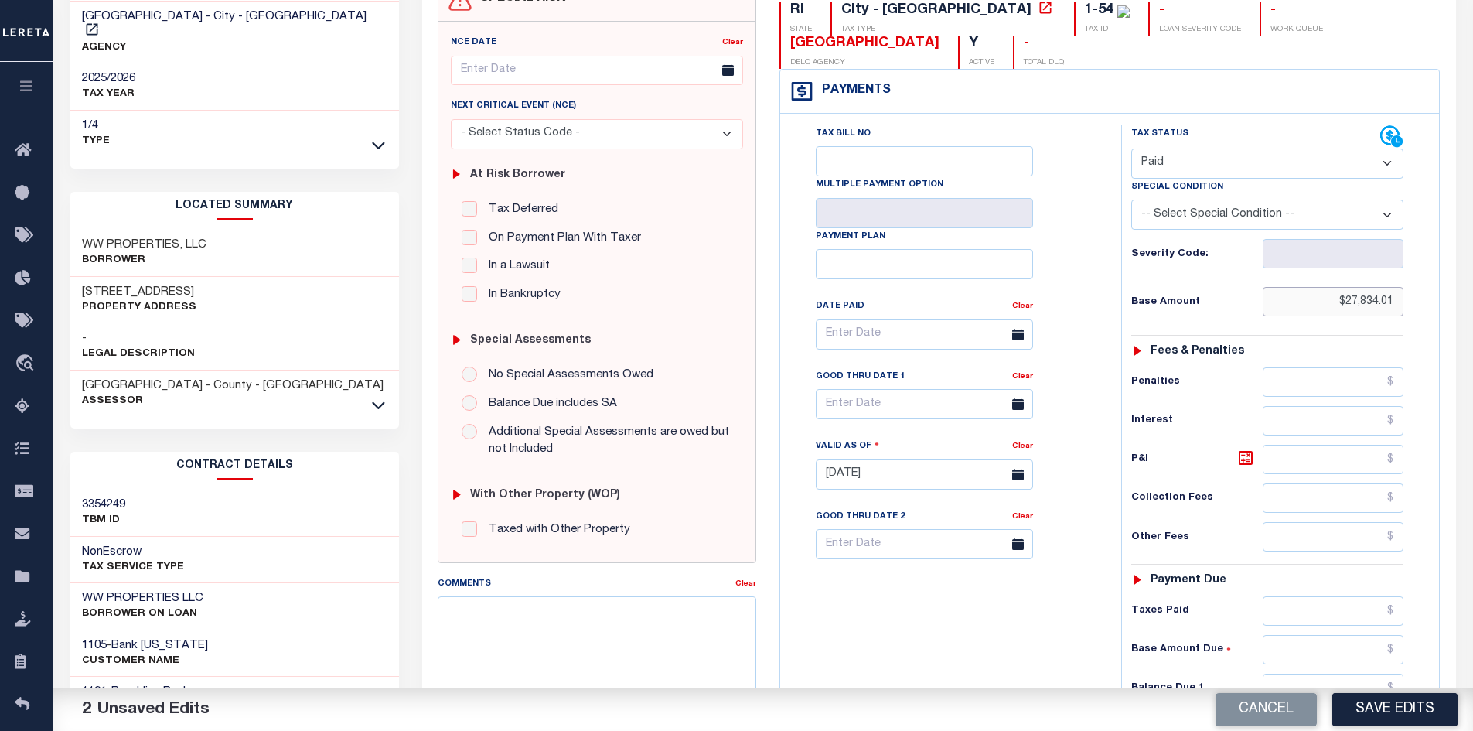
scroll to position [309, 0]
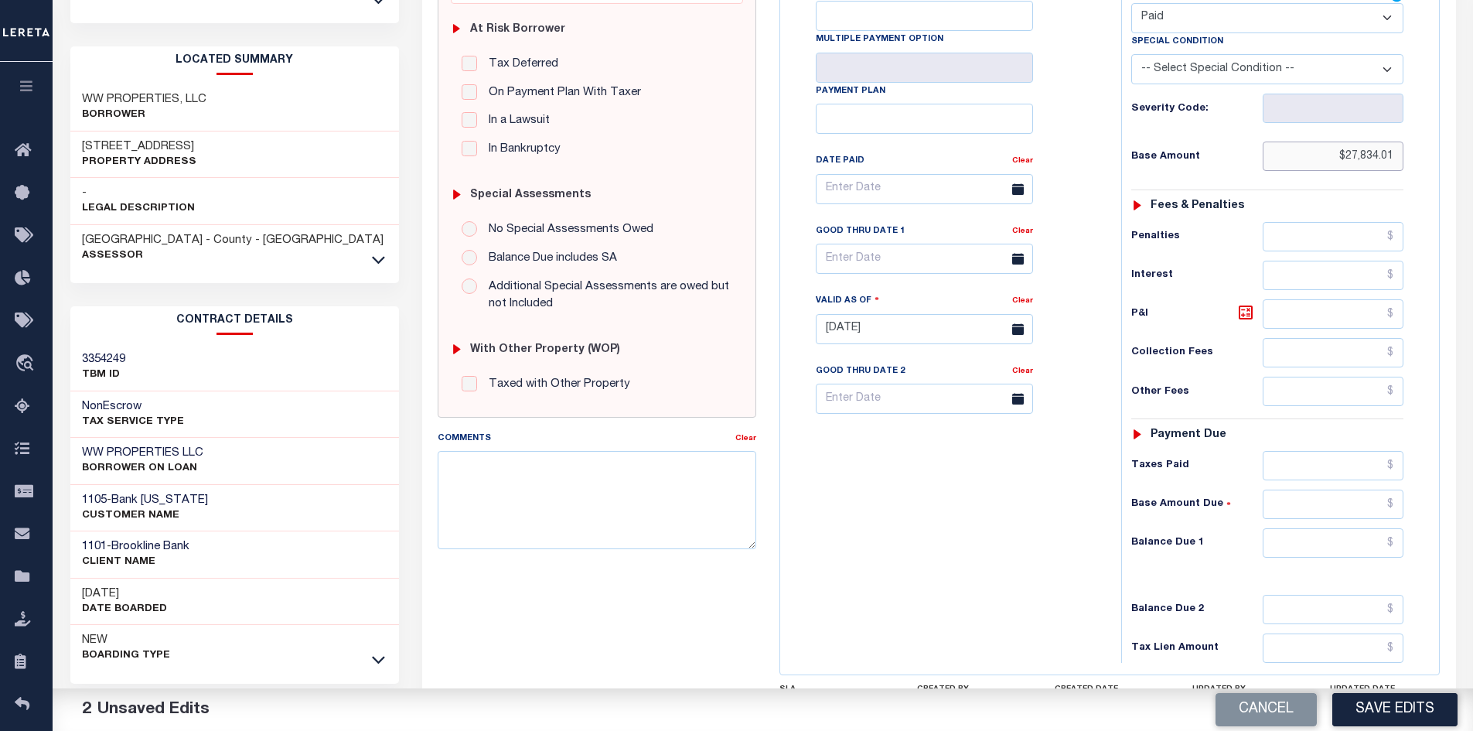
type input "$27,834.01"
click at [1334, 541] on input "text" at bounding box center [1332, 542] width 141 height 29
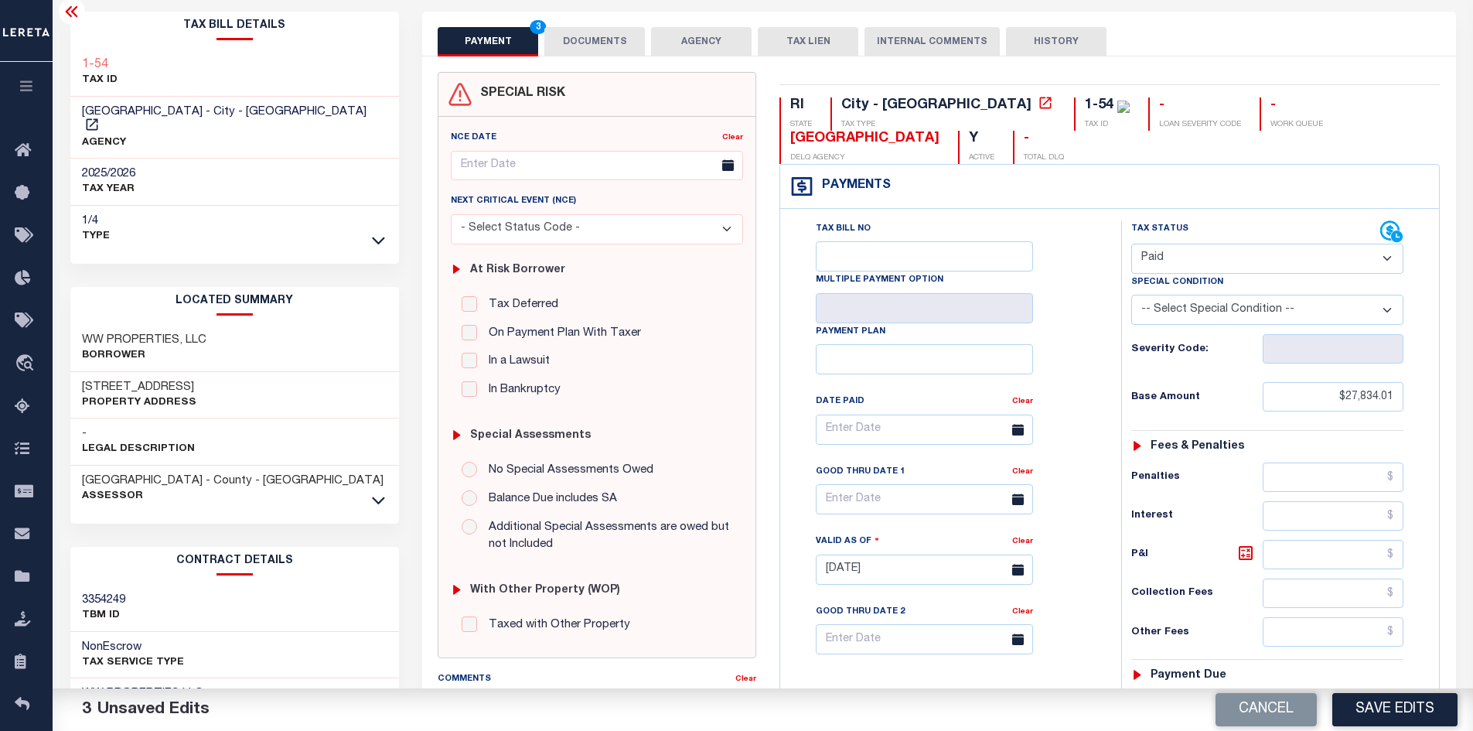
scroll to position [0, 0]
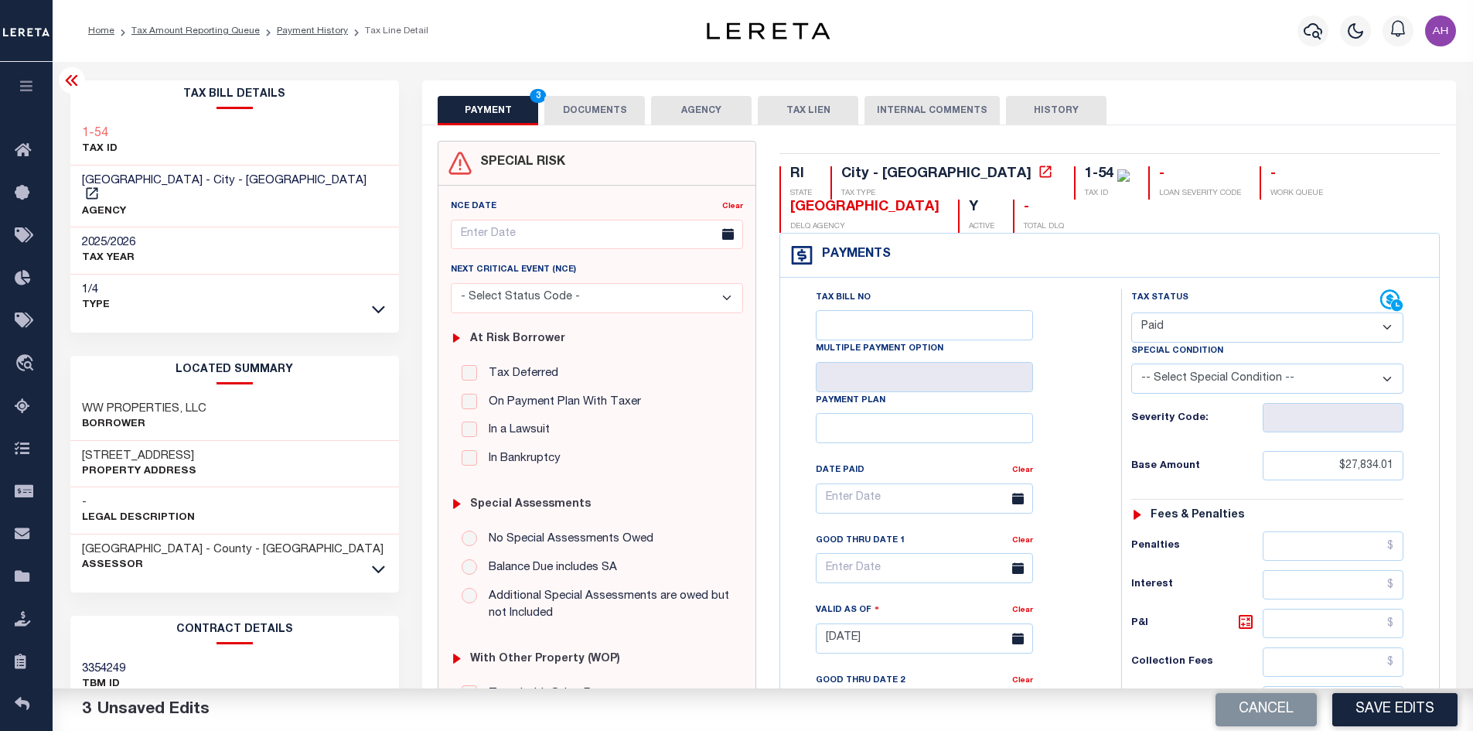
type input "$0.00"
click at [598, 103] on button "DOCUMENTS" at bounding box center [594, 110] width 101 height 29
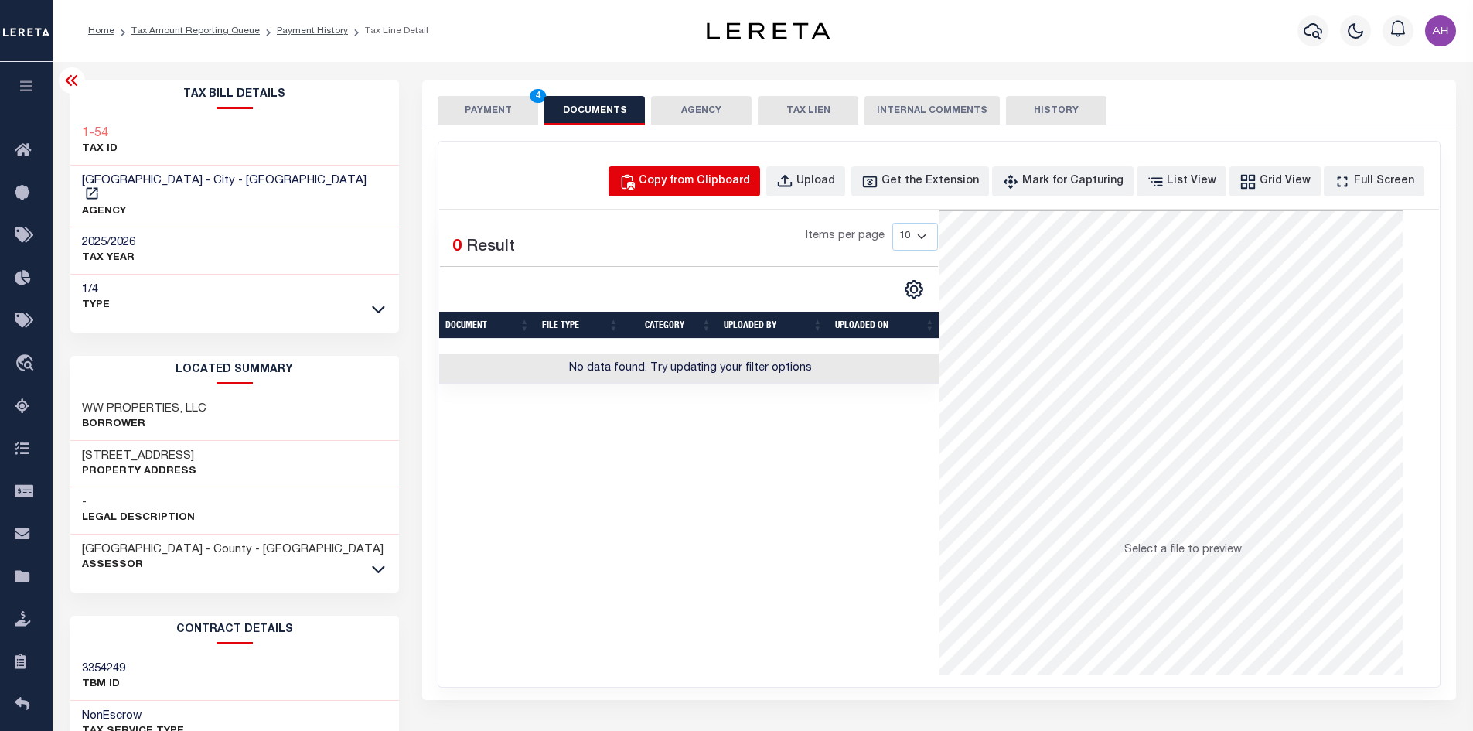
click at [717, 186] on div "Copy from Clipboard" at bounding box center [694, 181] width 111 height 17
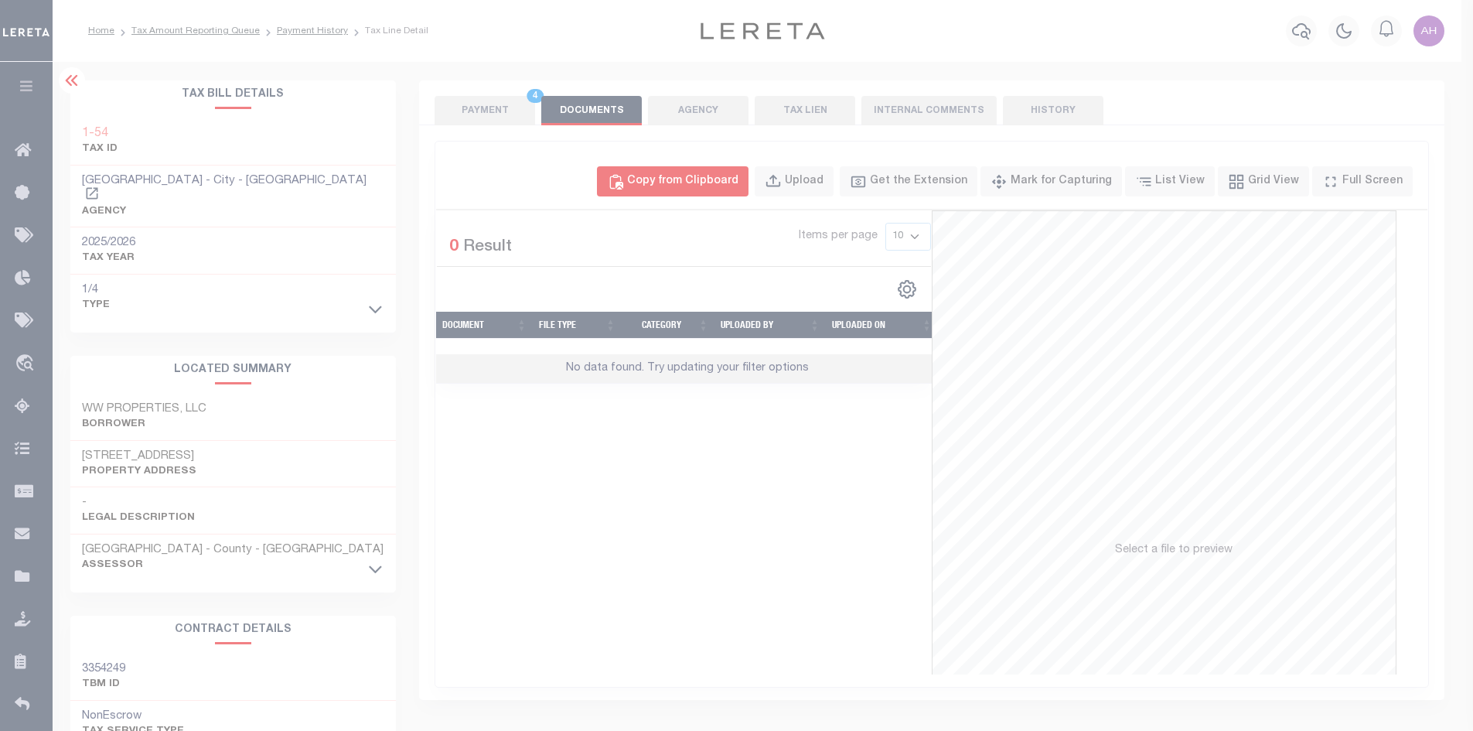
select select "POP"
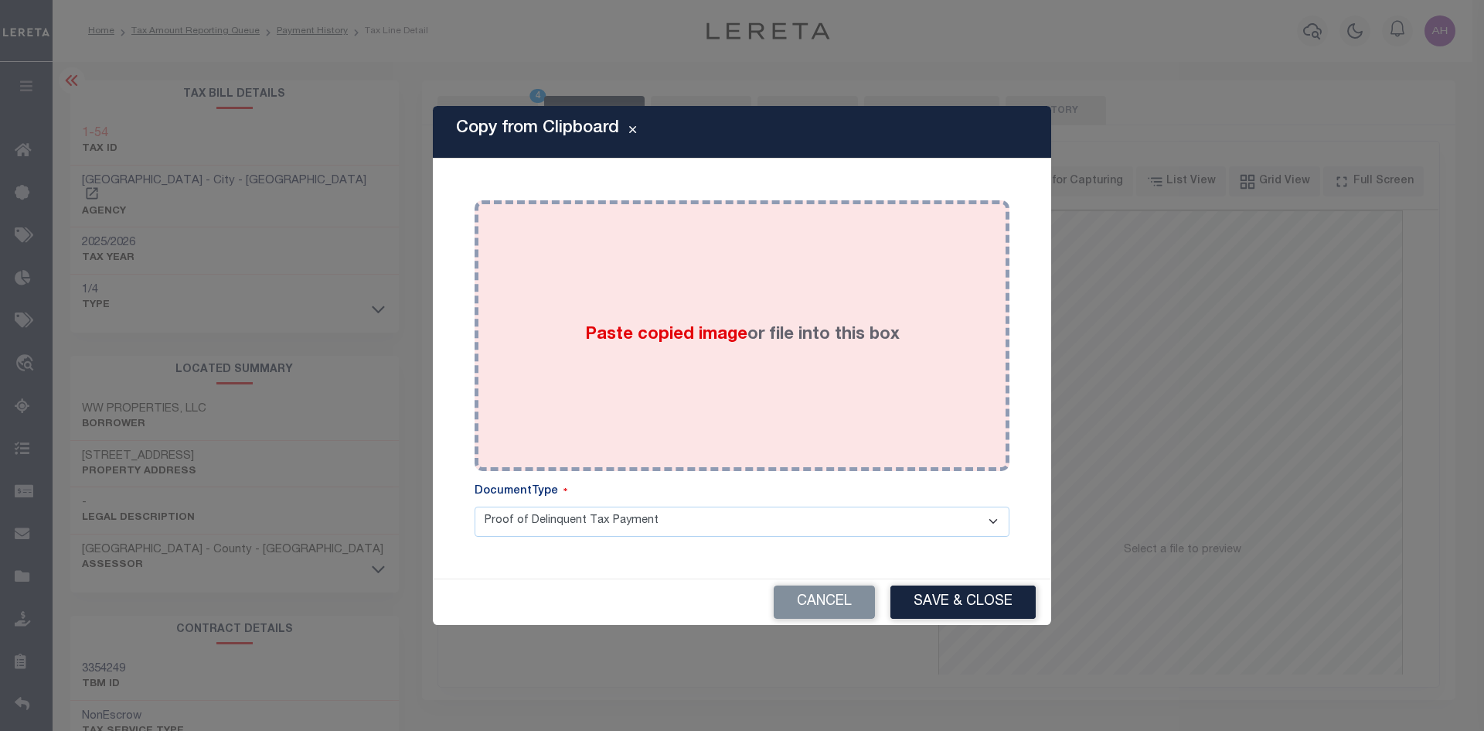
click at [629, 337] on span "Paste copied image" at bounding box center [666, 334] width 162 height 17
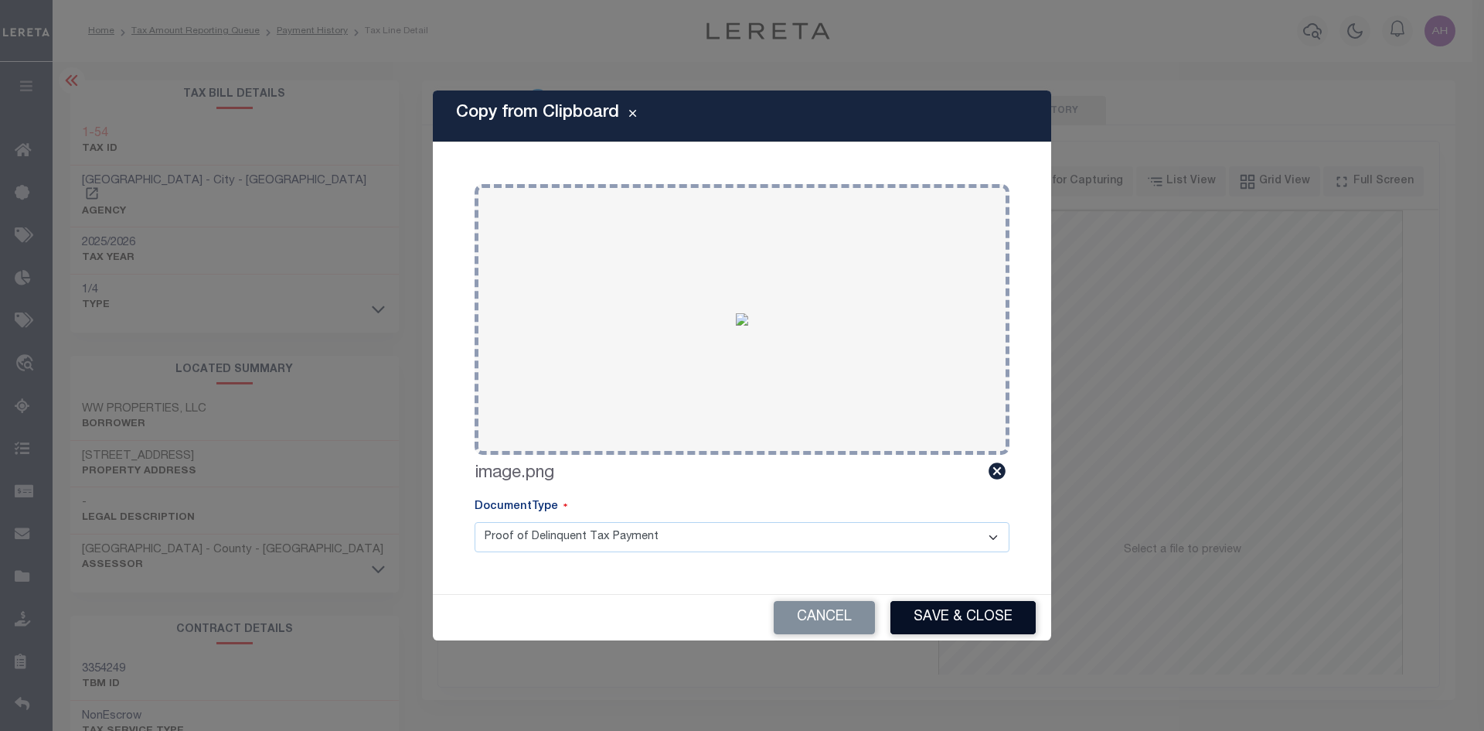
click at [996, 618] on button "Save & Close" at bounding box center [963, 617] width 145 height 33
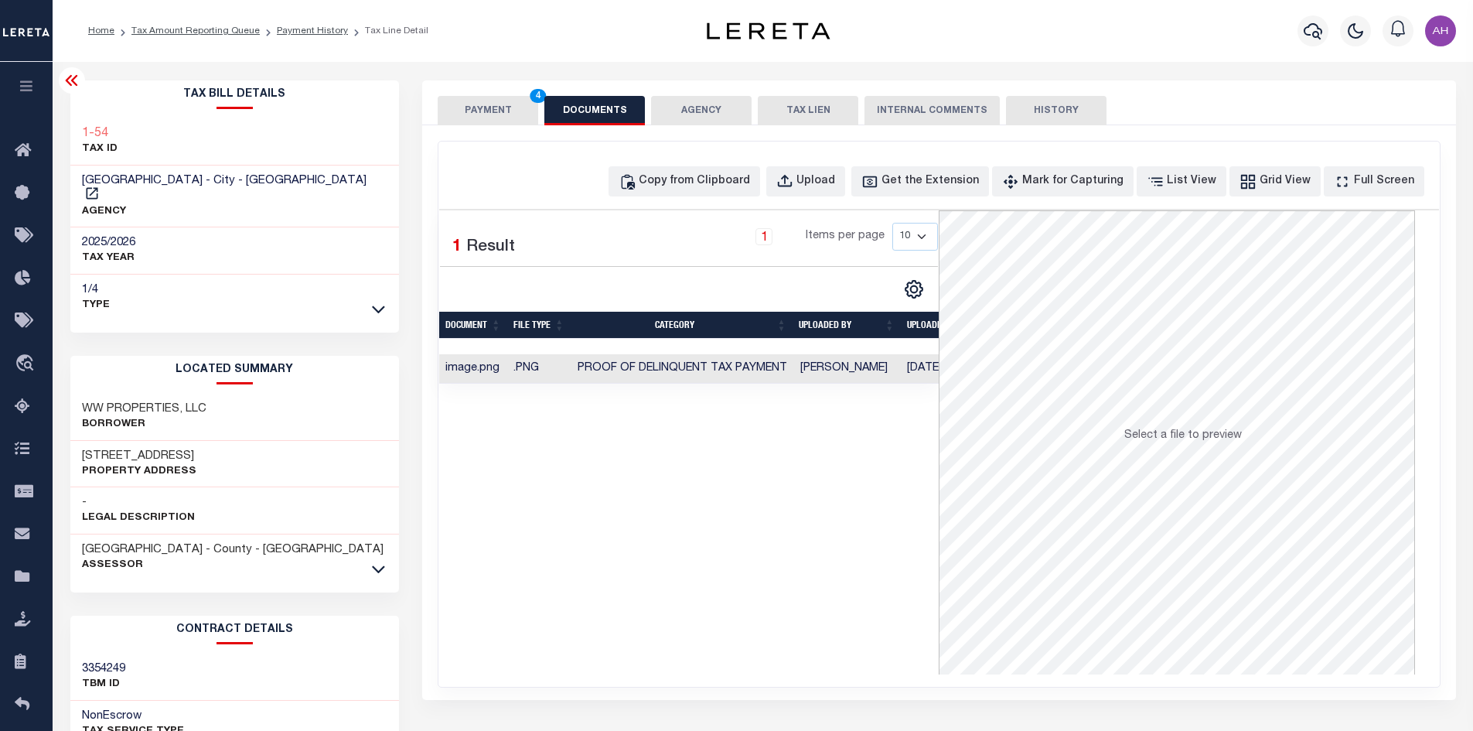
click at [486, 104] on button "PAYMENT 4" at bounding box center [488, 110] width 101 height 29
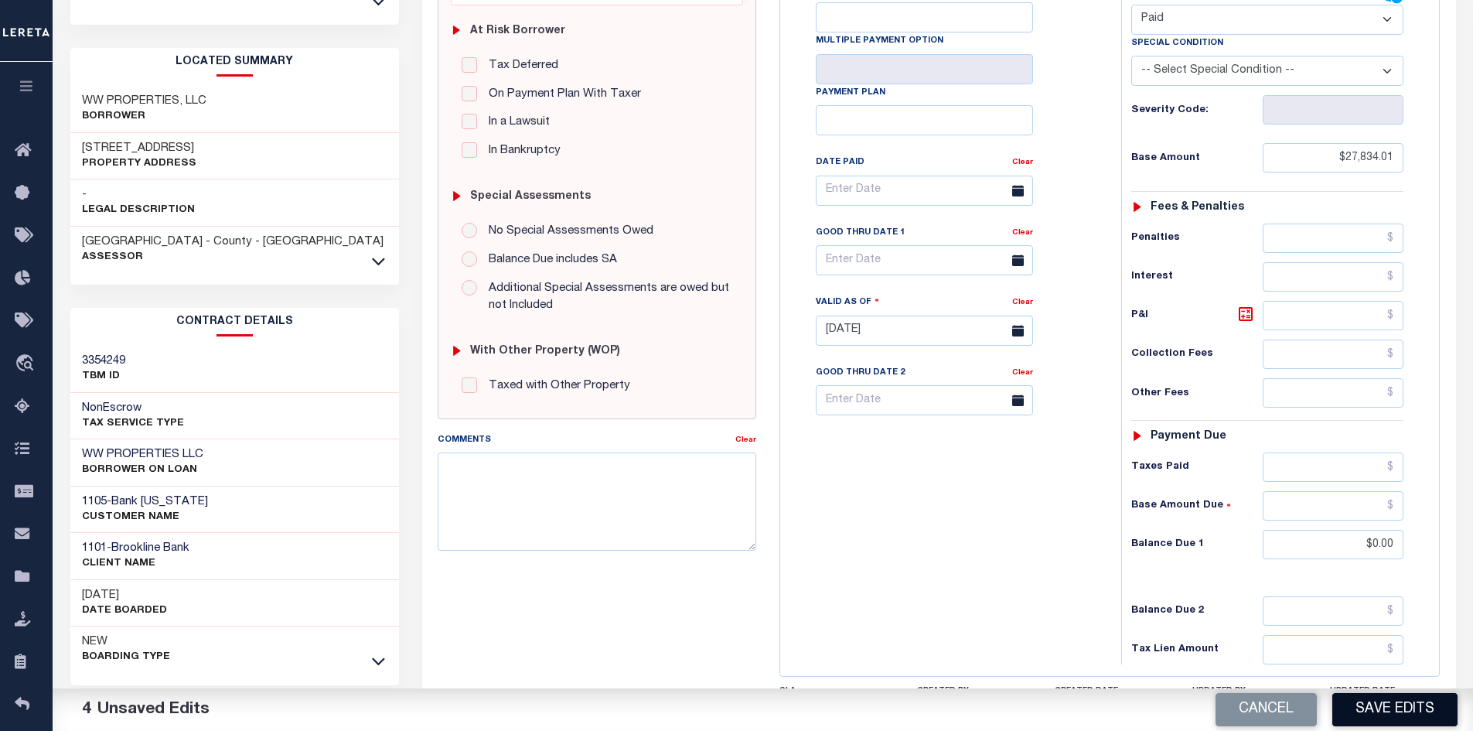
scroll to position [309, 0]
click at [1402, 710] on button "Save Edits" at bounding box center [1394, 709] width 125 height 33
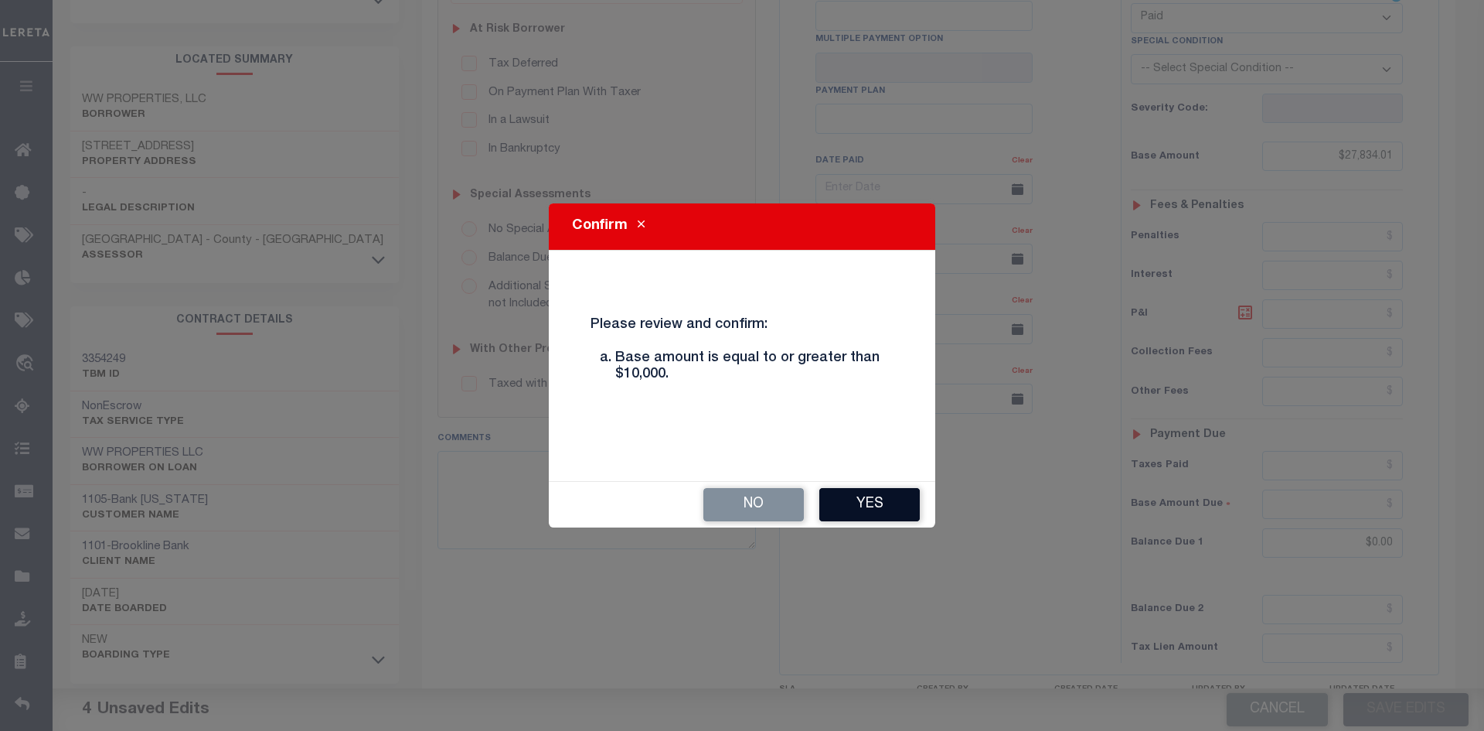
click at [871, 506] on button "Yes" at bounding box center [869, 504] width 101 height 33
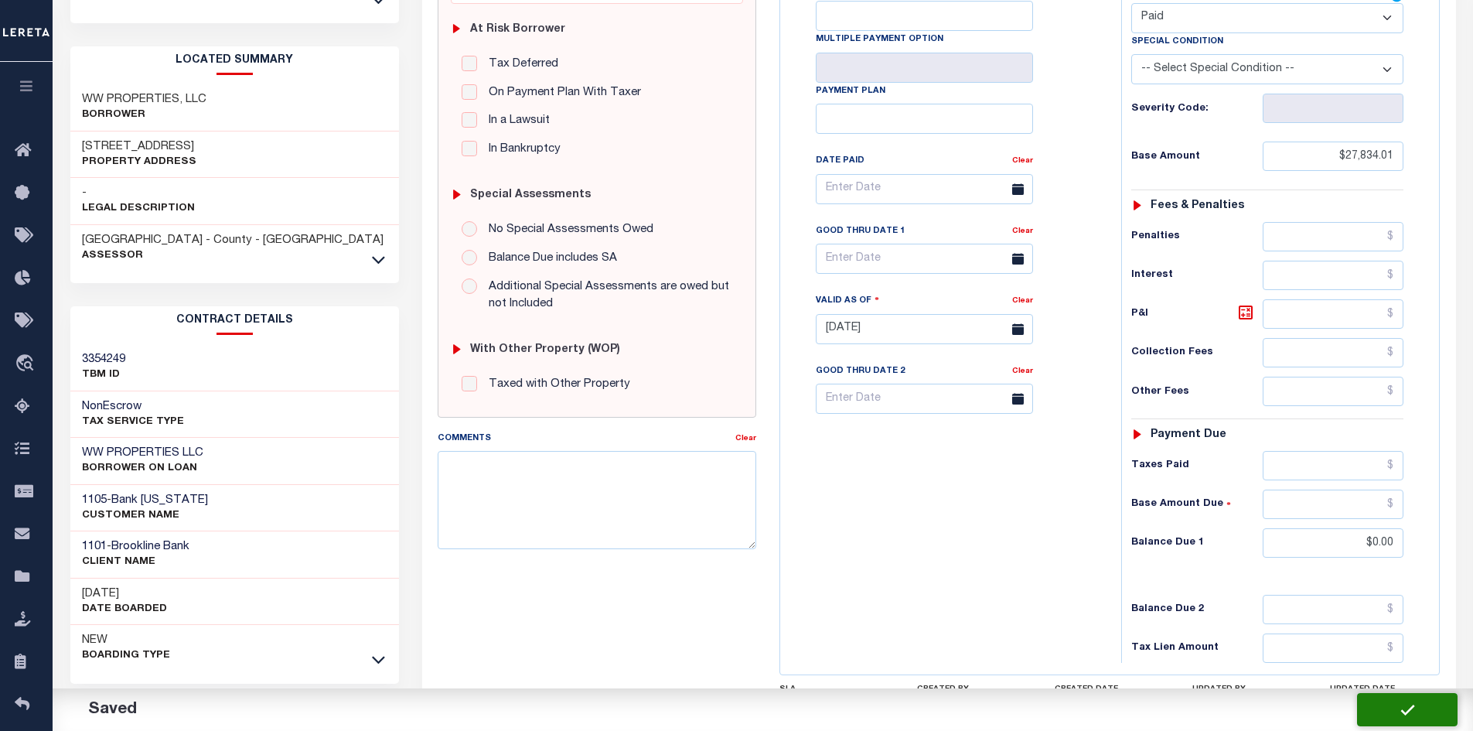
checkbox input "false"
type input "$27,834.01"
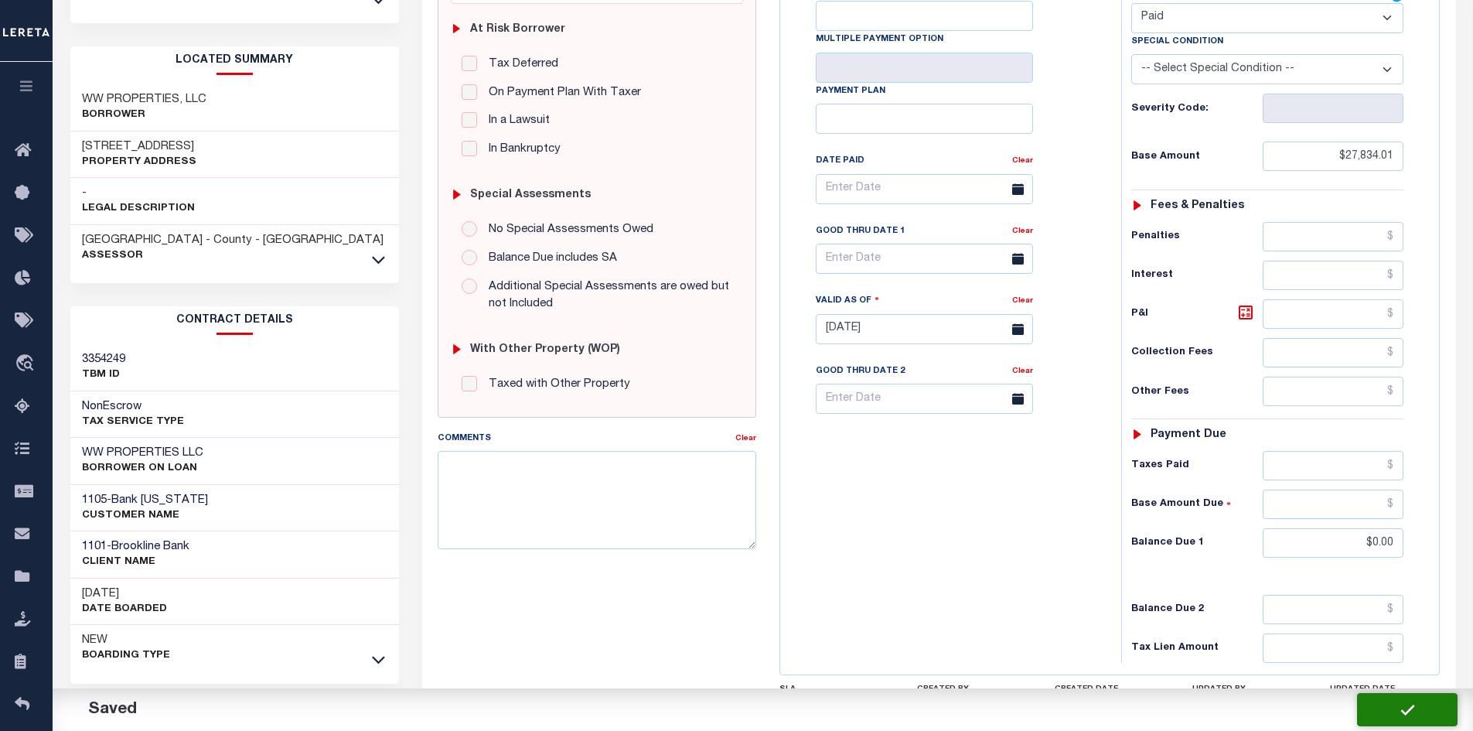
type input "$0"
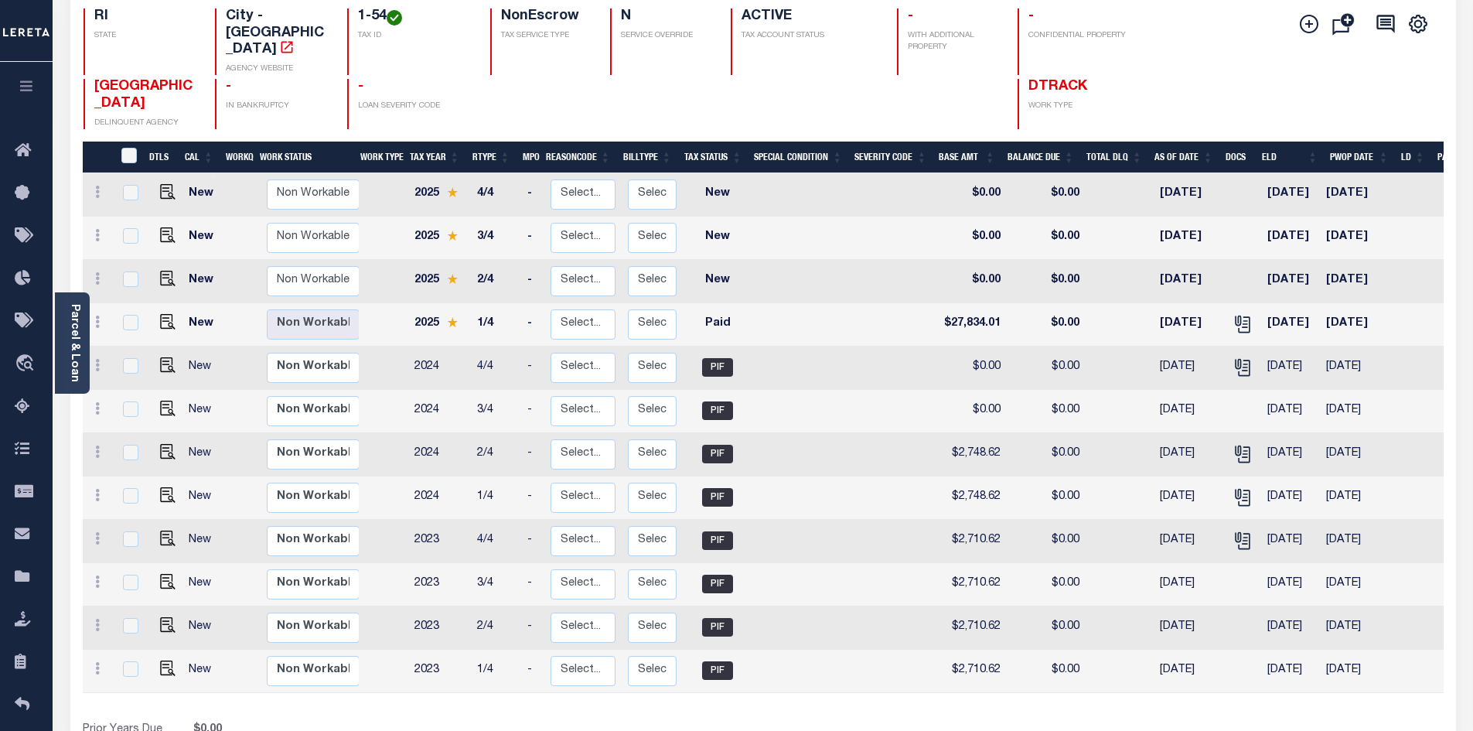
scroll to position [229, 0]
